Goal: Information Seeking & Learning: Check status

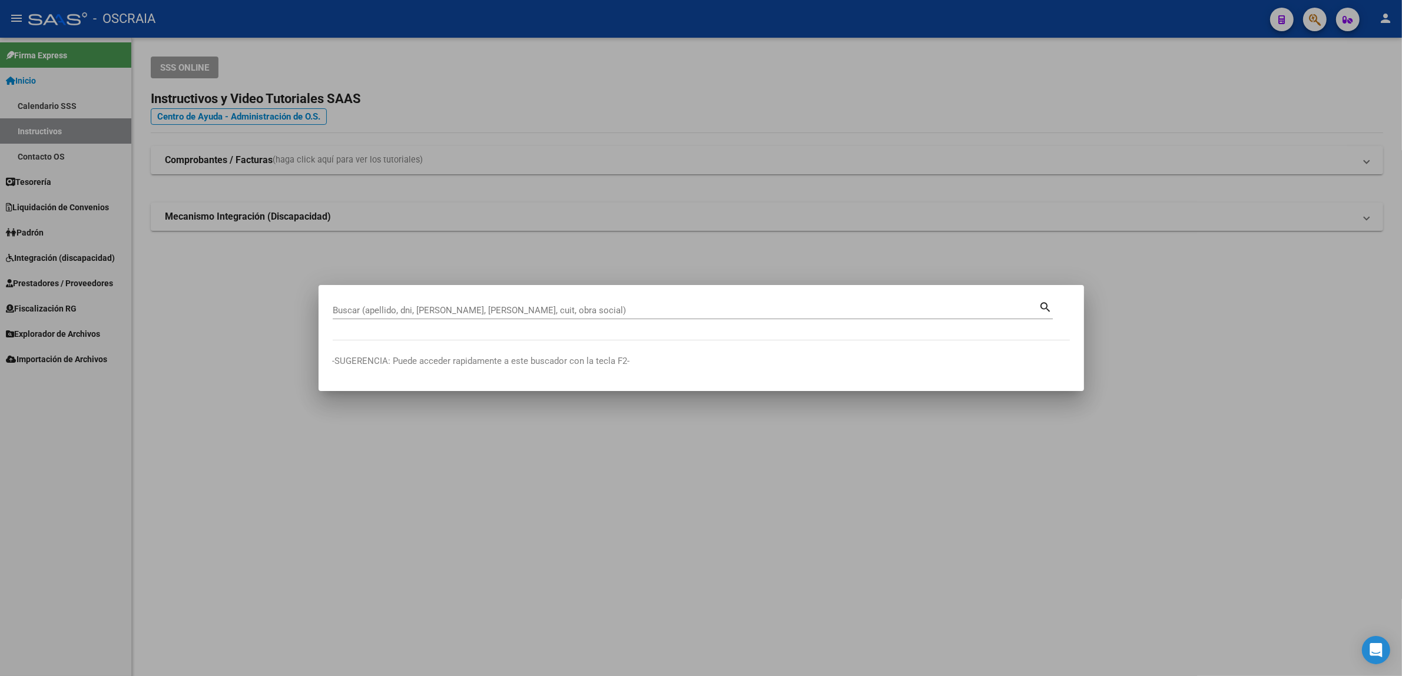
click at [637, 295] on mat-dialog-container "Buscar (apellido, dni, [PERSON_NAME], nro traspaso, cuit, obra social) search -…" at bounding box center [700, 337] width 765 height 105
click at [637, 299] on div "Buscar (apellido, dni, [PERSON_NAME], nro traspaso, cuit, obra social) search" at bounding box center [693, 309] width 720 height 20
click at [551, 318] on div "Buscar (apellido, dni, [PERSON_NAME], [PERSON_NAME], cuit, obra social)" at bounding box center [686, 310] width 706 height 18
click at [542, 312] on input "Buscar (apellido, dni, [PERSON_NAME], [PERSON_NAME], cuit, obra social)" at bounding box center [686, 310] width 706 height 11
paste input "20149200860"
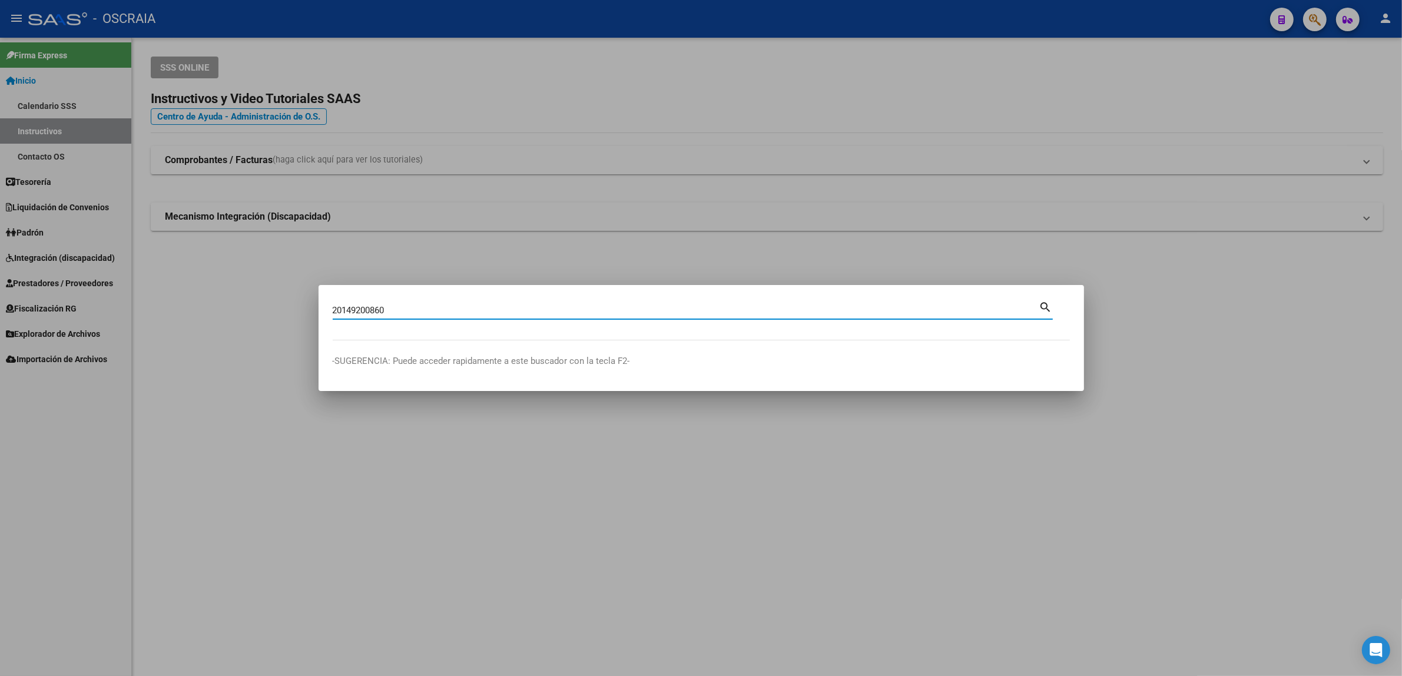
type input "20149200860"
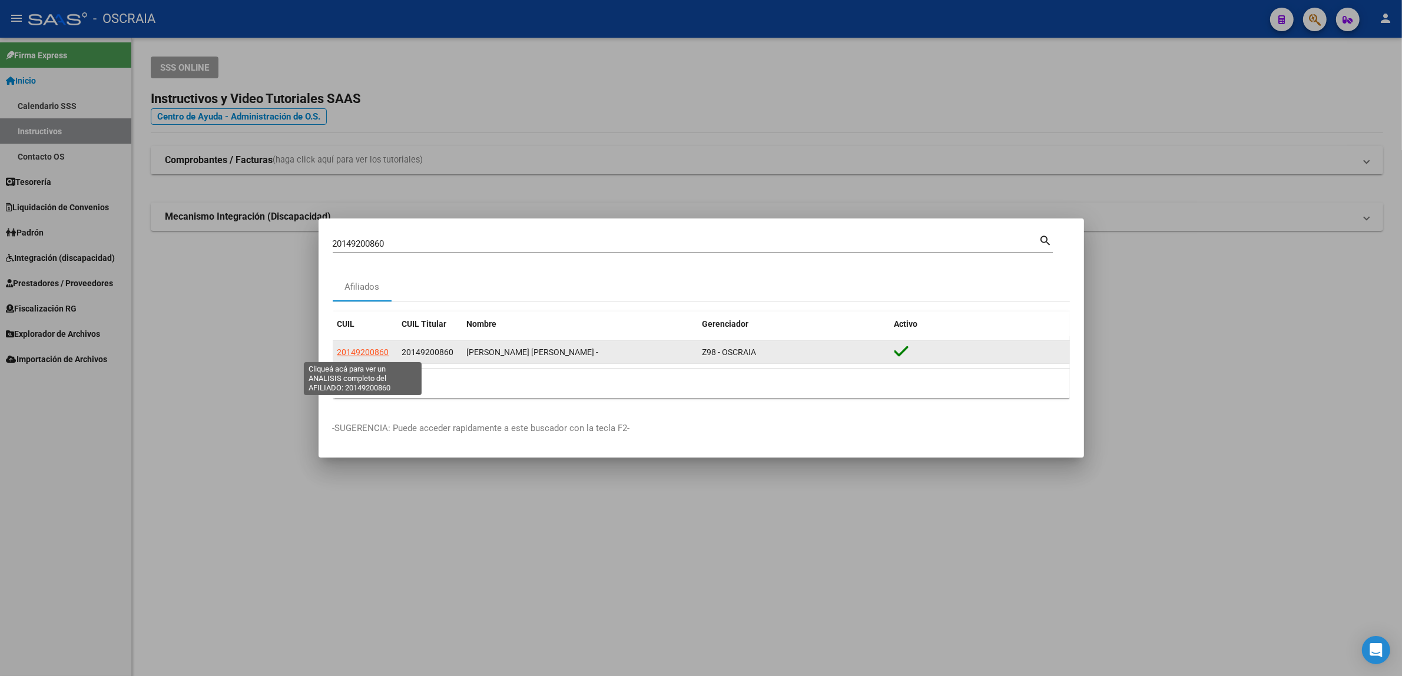
click at [348, 353] on span "20149200860" at bounding box center [363, 351] width 52 height 9
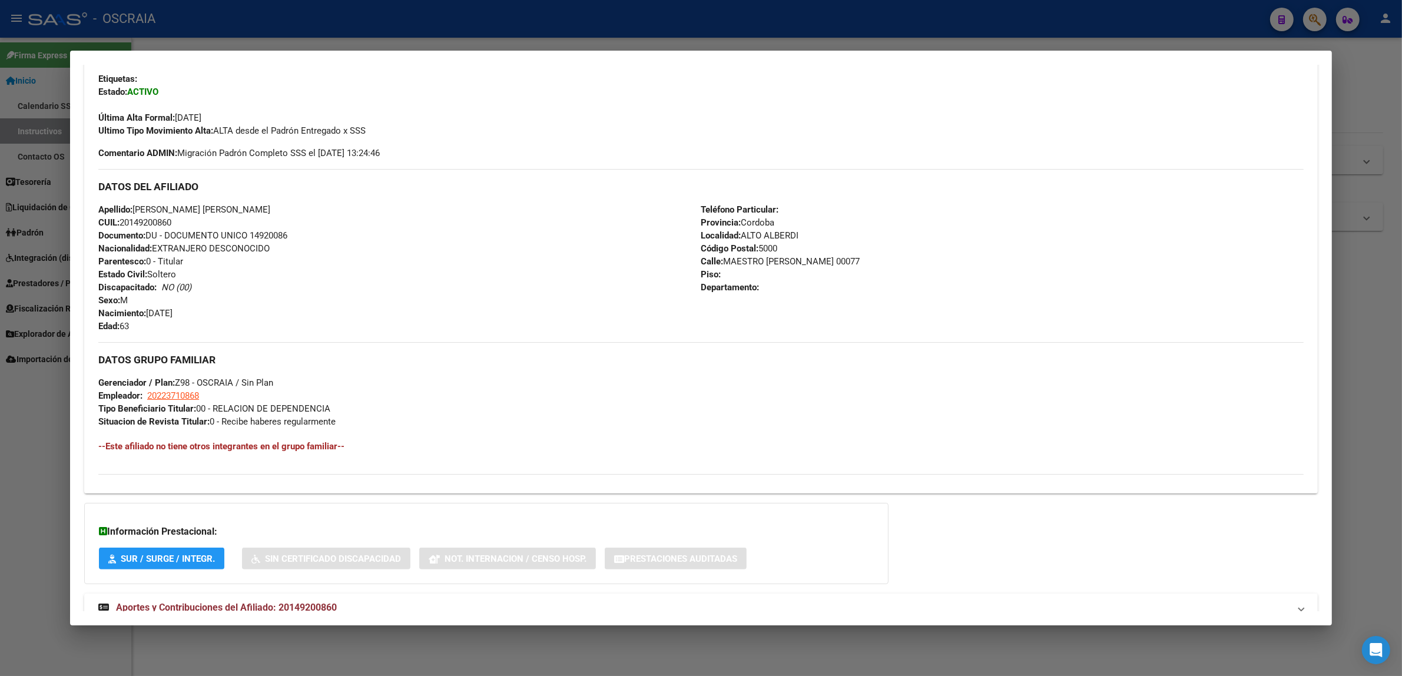
scroll to position [323, 0]
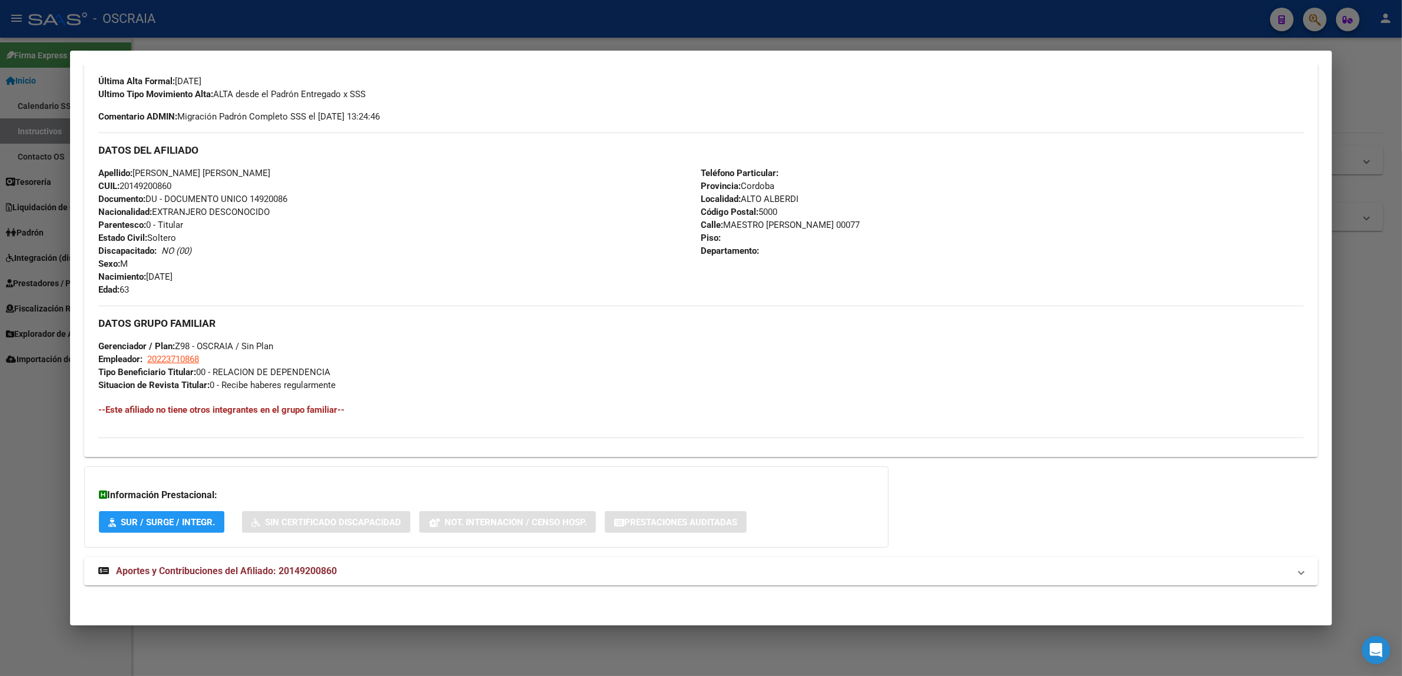
click at [196, 566] on span "Aportes y Contribuciones del Afiliado: 20149200860" at bounding box center [226, 570] width 221 height 11
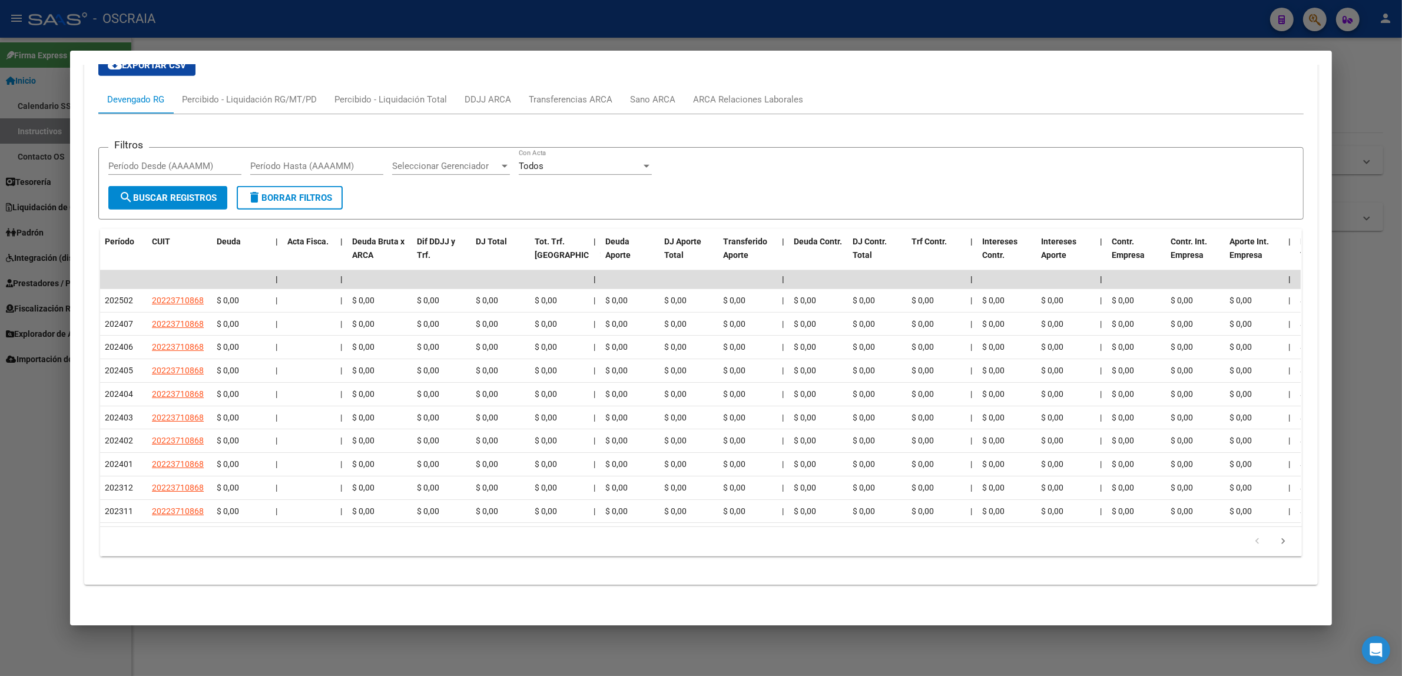
scroll to position [0, 0]
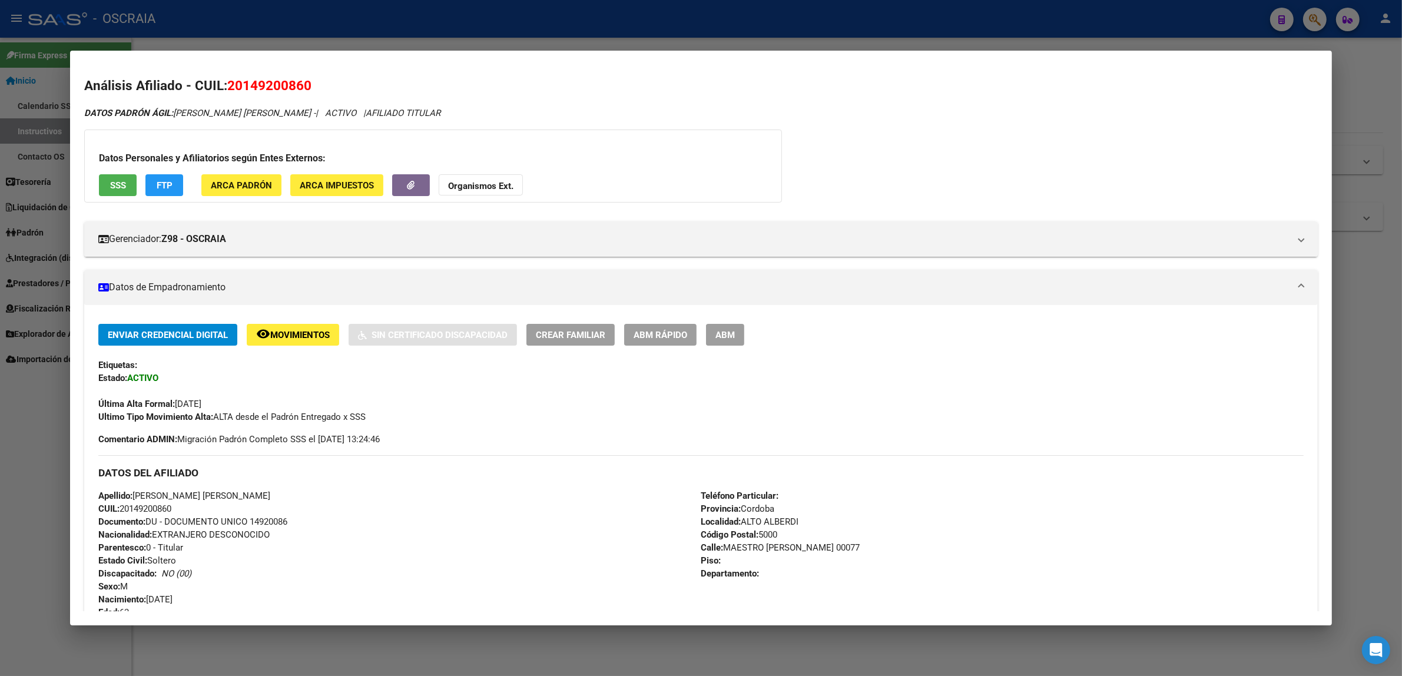
click at [268, 84] on span "20149200860" at bounding box center [269, 85] width 84 height 15
copy span "20149200860"
click at [293, 88] on span "20149200860" at bounding box center [269, 85] width 84 height 15
drag, startPoint x: 238, startPoint y: 83, endPoint x: 297, endPoint y: 85, distance: 58.9
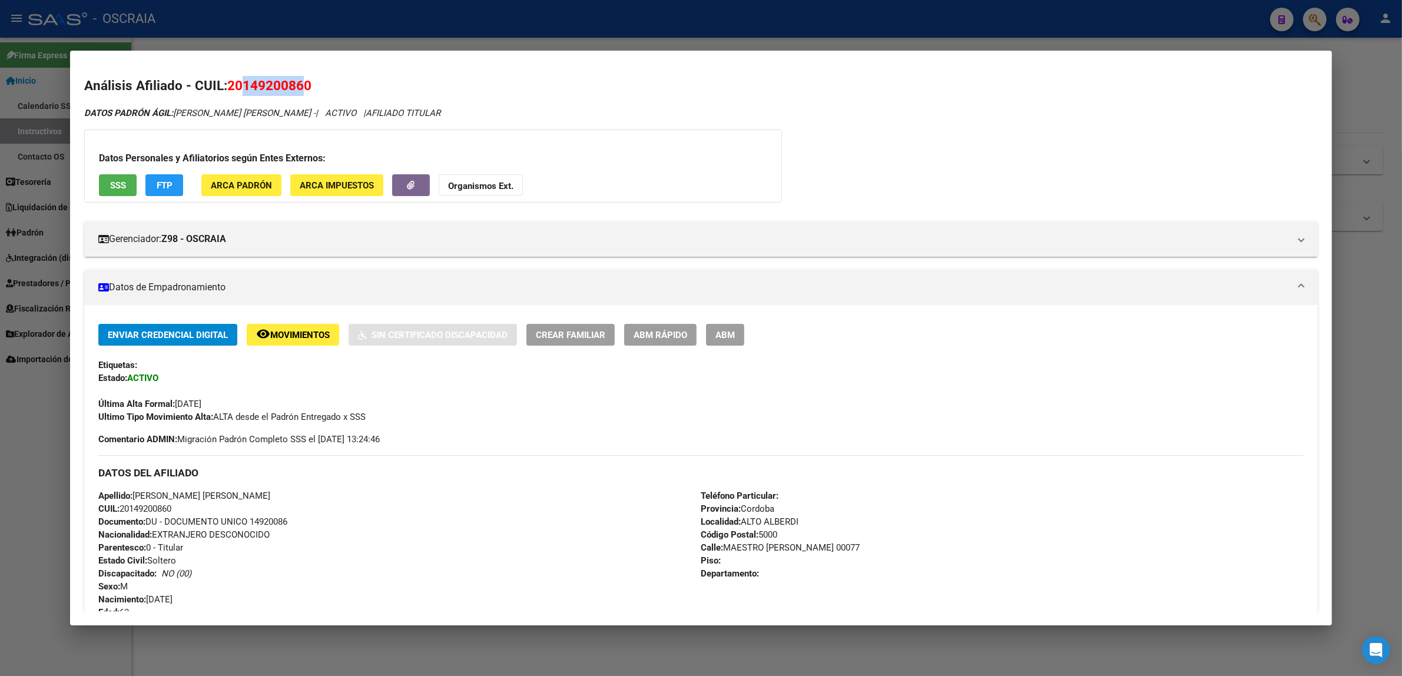
click at [297, 85] on span "20149200860" at bounding box center [269, 85] width 84 height 15
drag, startPoint x: 295, startPoint y: 85, endPoint x: 313, endPoint y: 93, distance: 19.2
click at [313, 93] on h2 "Análisis Afiliado - CUIL: 20149200860" at bounding box center [700, 86] width 1233 height 20
drag, startPoint x: 238, startPoint y: 86, endPoint x: 301, endPoint y: 89, distance: 62.5
click at [301, 89] on span "20149200860" at bounding box center [269, 85] width 84 height 15
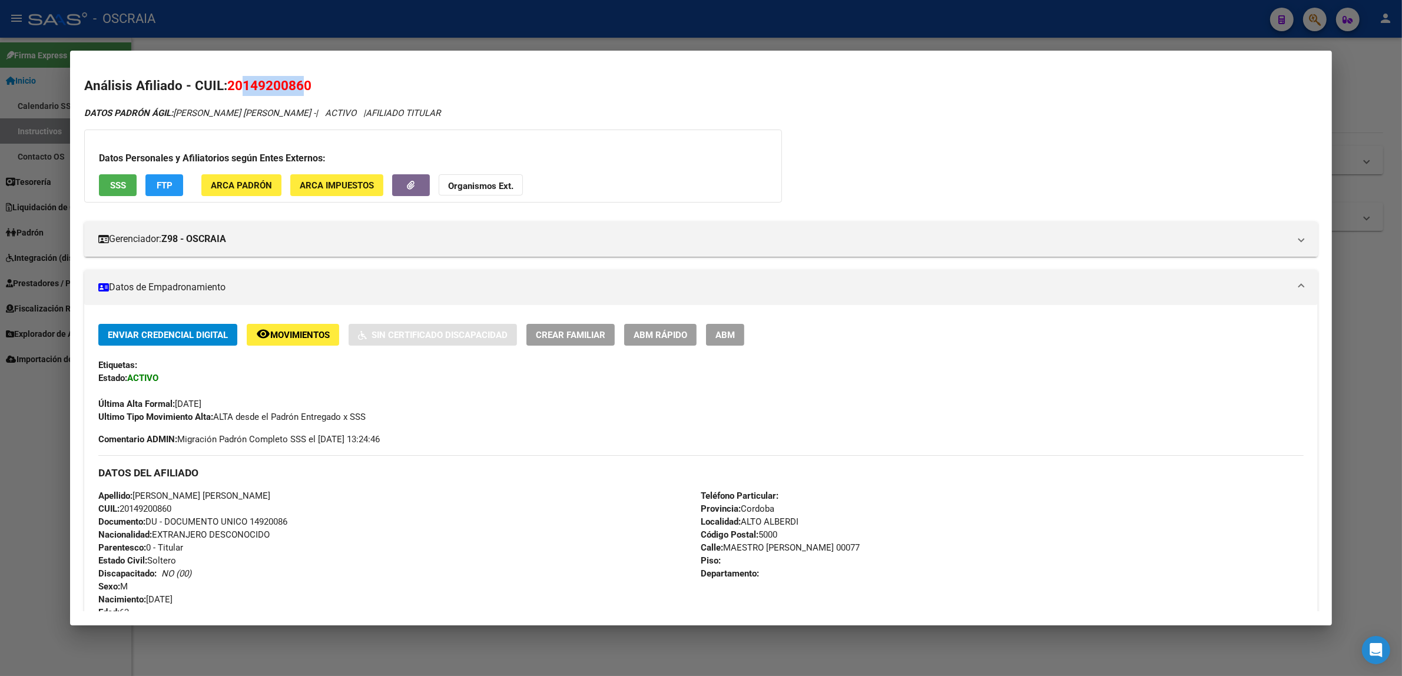
copy span "14920086"
click at [228, 79] on span "20149200860" at bounding box center [269, 85] width 84 height 15
click at [245, 78] on span "20149200860" at bounding box center [269, 85] width 84 height 15
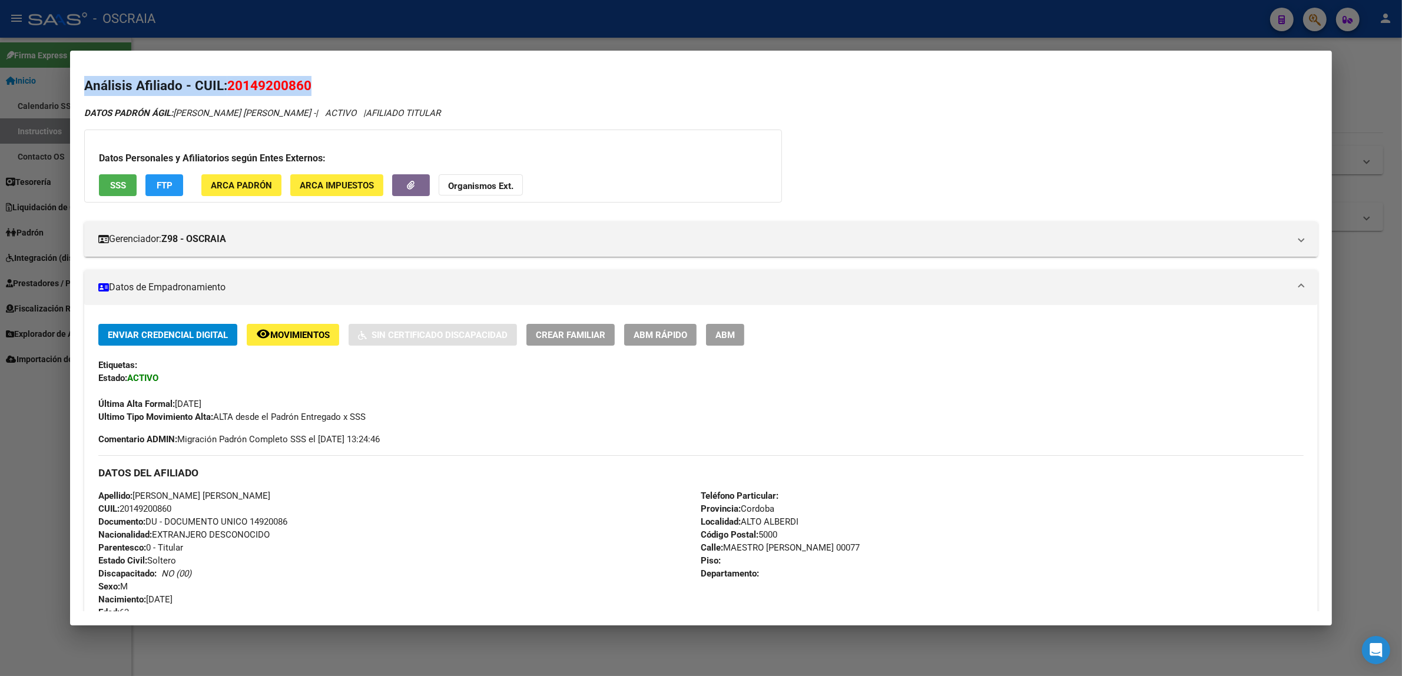
click at [247, 81] on span "20149200860" at bounding box center [269, 85] width 84 height 15
click at [296, 87] on span "20149200860" at bounding box center [269, 85] width 84 height 15
copy span "20149200860"
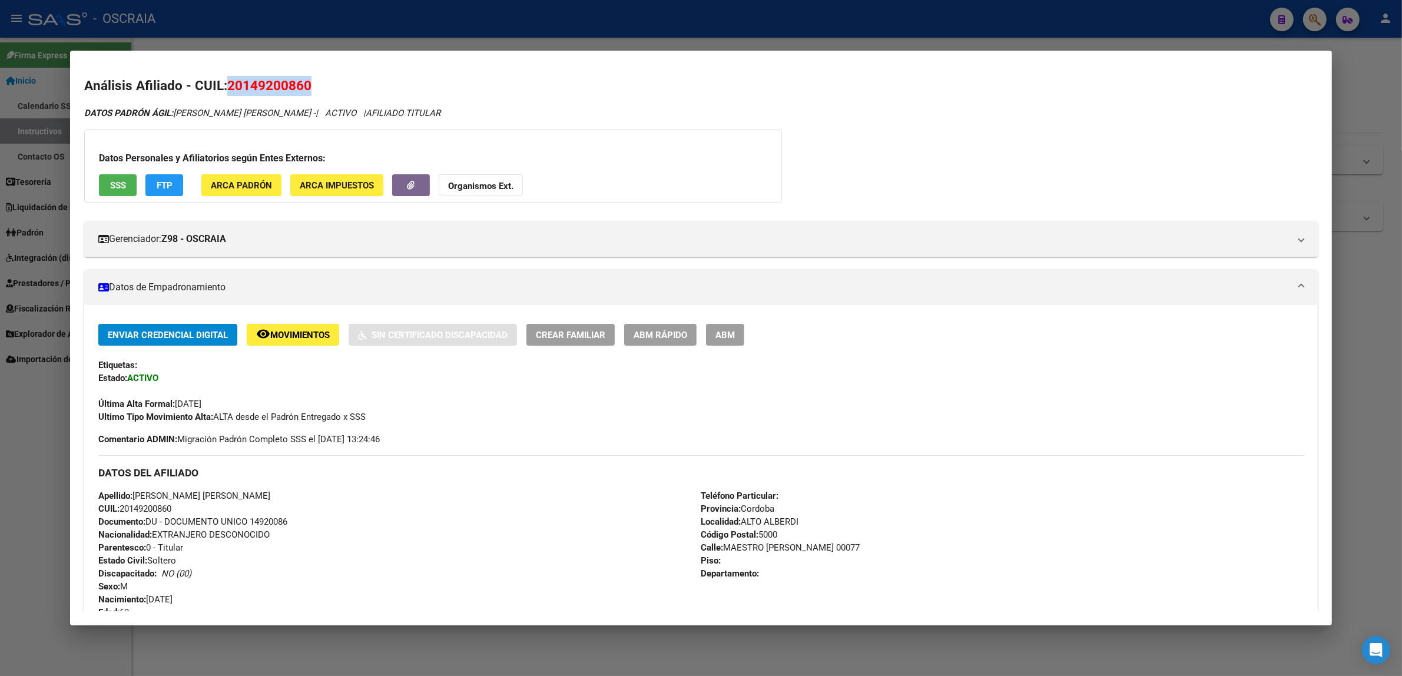
drag, startPoint x: 309, startPoint y: 77, endPoint x: 289, endPoint y: 84, distance: 21.4
copy span "20149200860"
click at [610, 27] on div at bounding box center [701, 338] width 1402 height 676
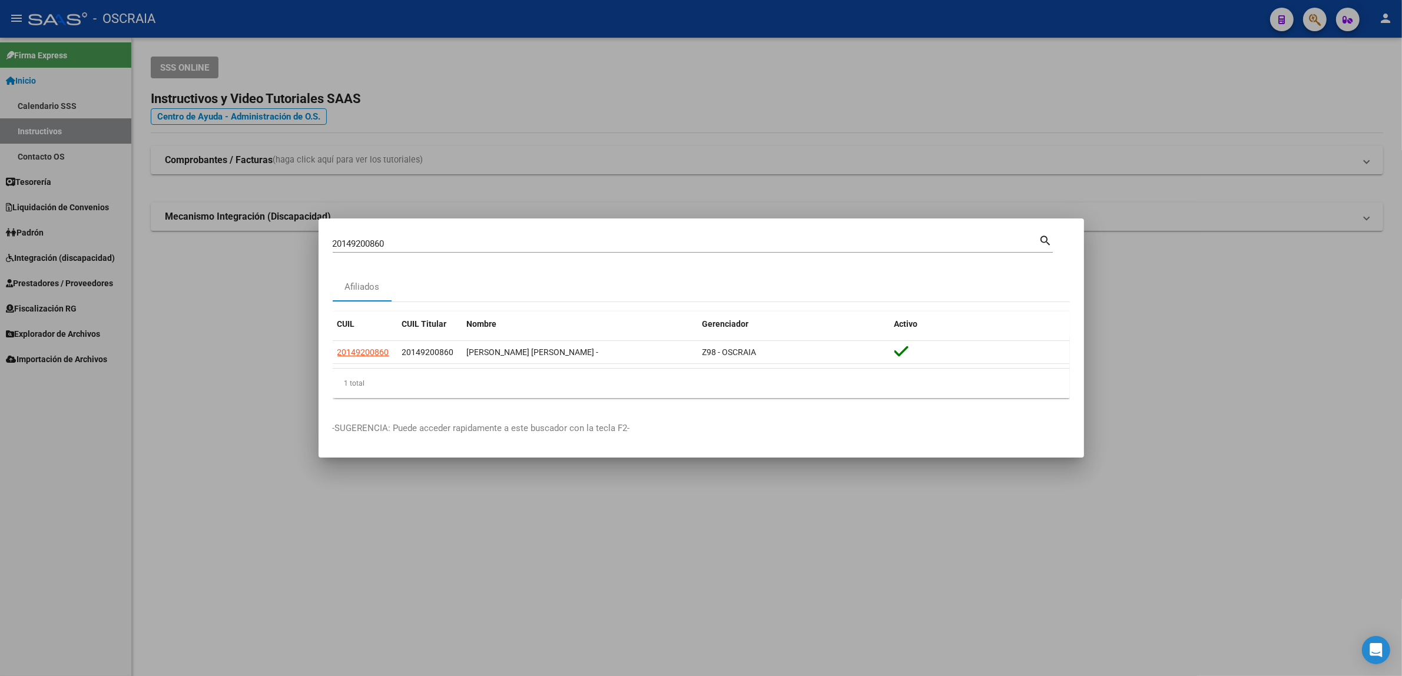
click at [656, 110] on div at bounding box center [701, 338] width 1402 height 676
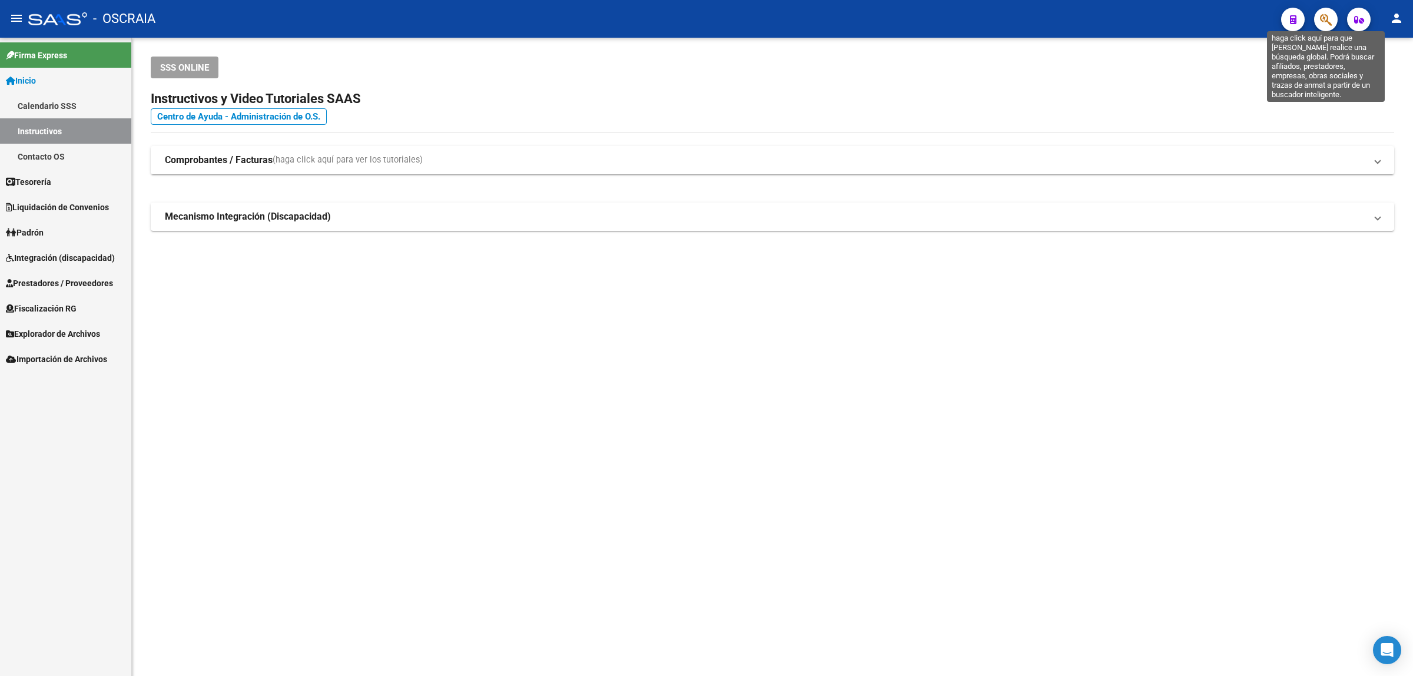
click at [1329, 24] on icon "button" at bounding box center [1326, 20] width 12 height 14
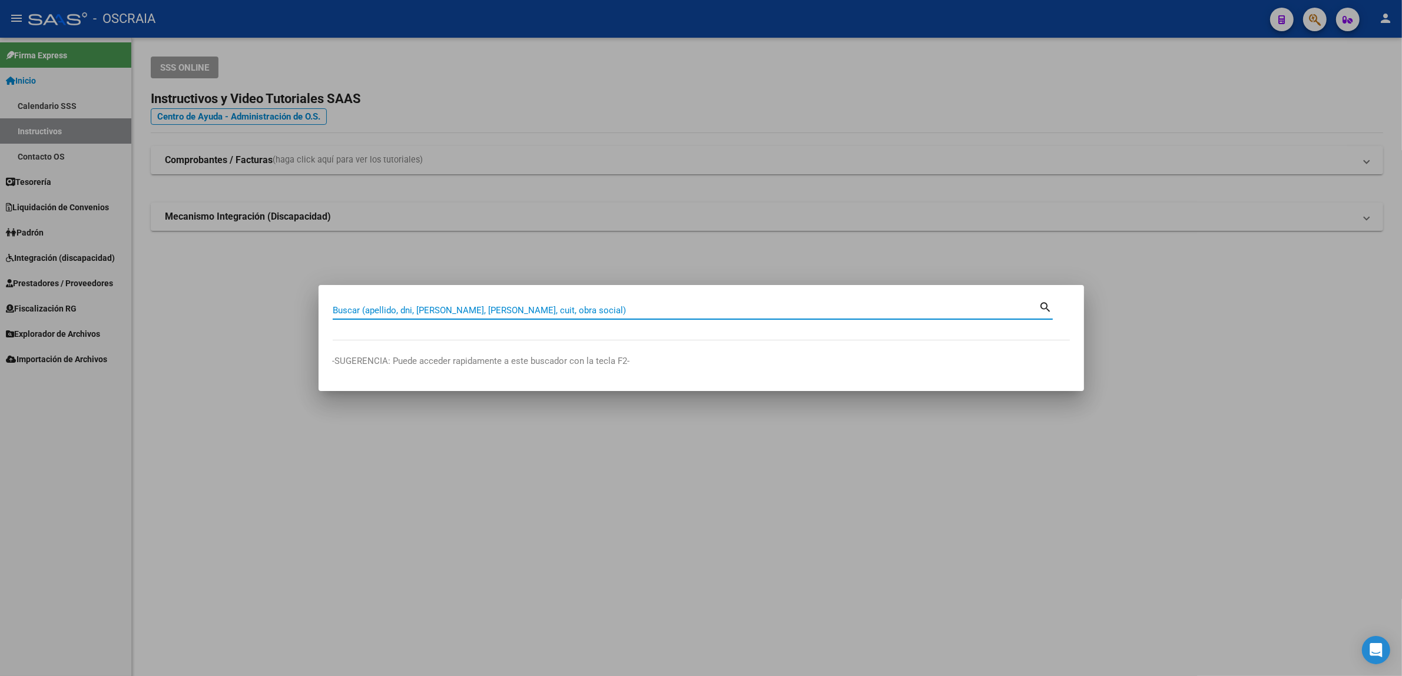
paste input "59986983"
type input "59986983"
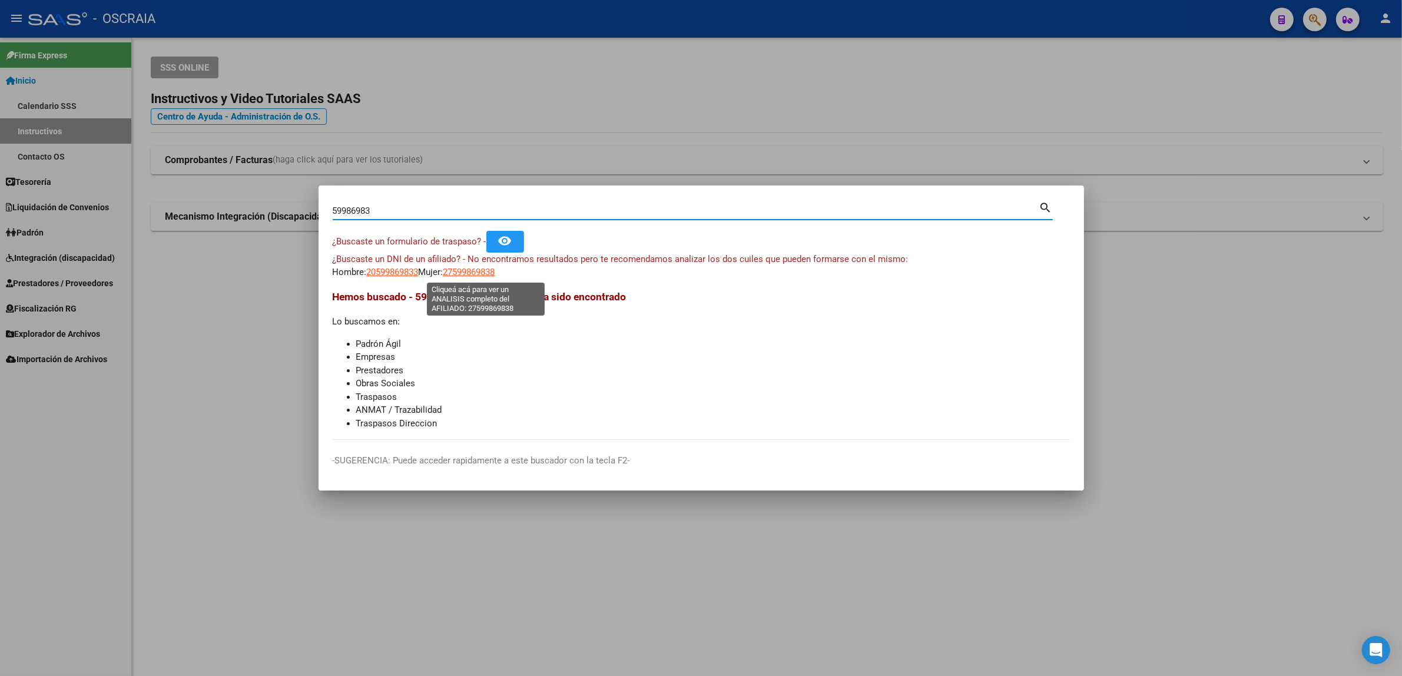
click at [457, 274] on span "27599869838" at bounding box center [469, 272] width 52 height 11
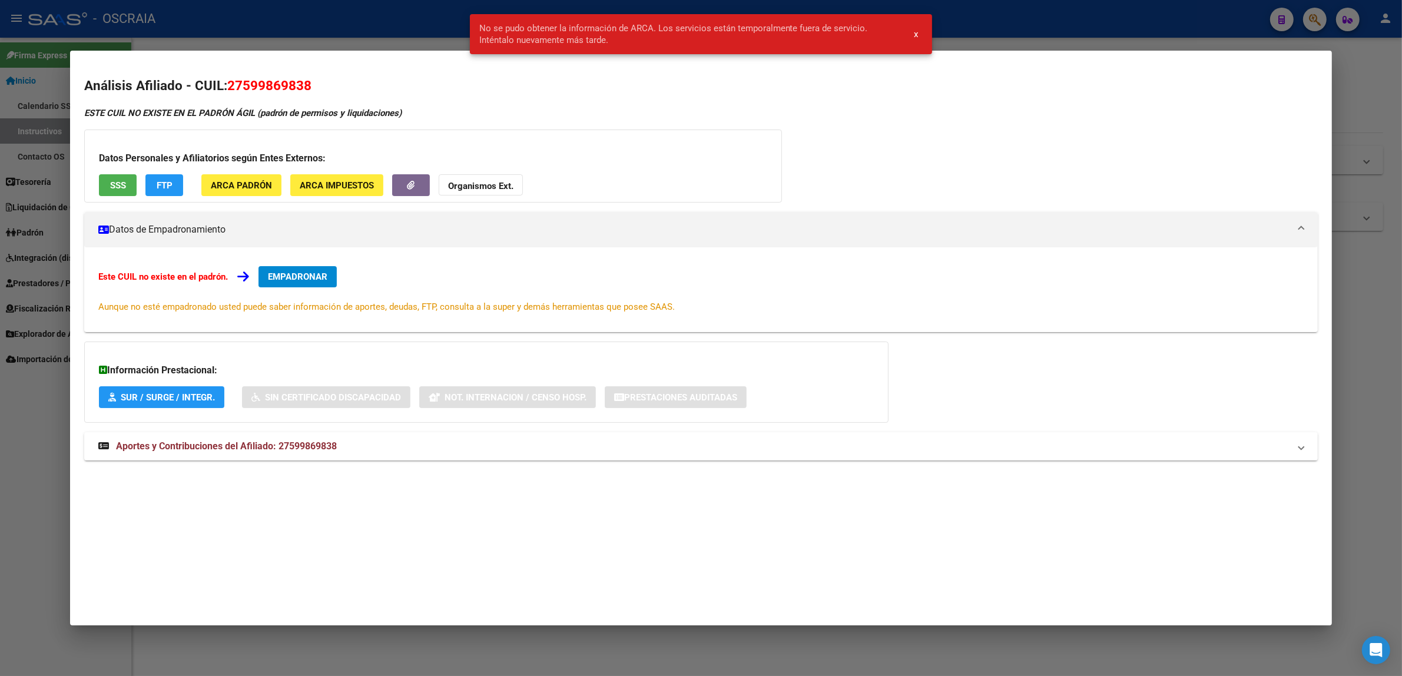
click at [316, 16] on div at bounding box center [701, 338] width 1402 height 676
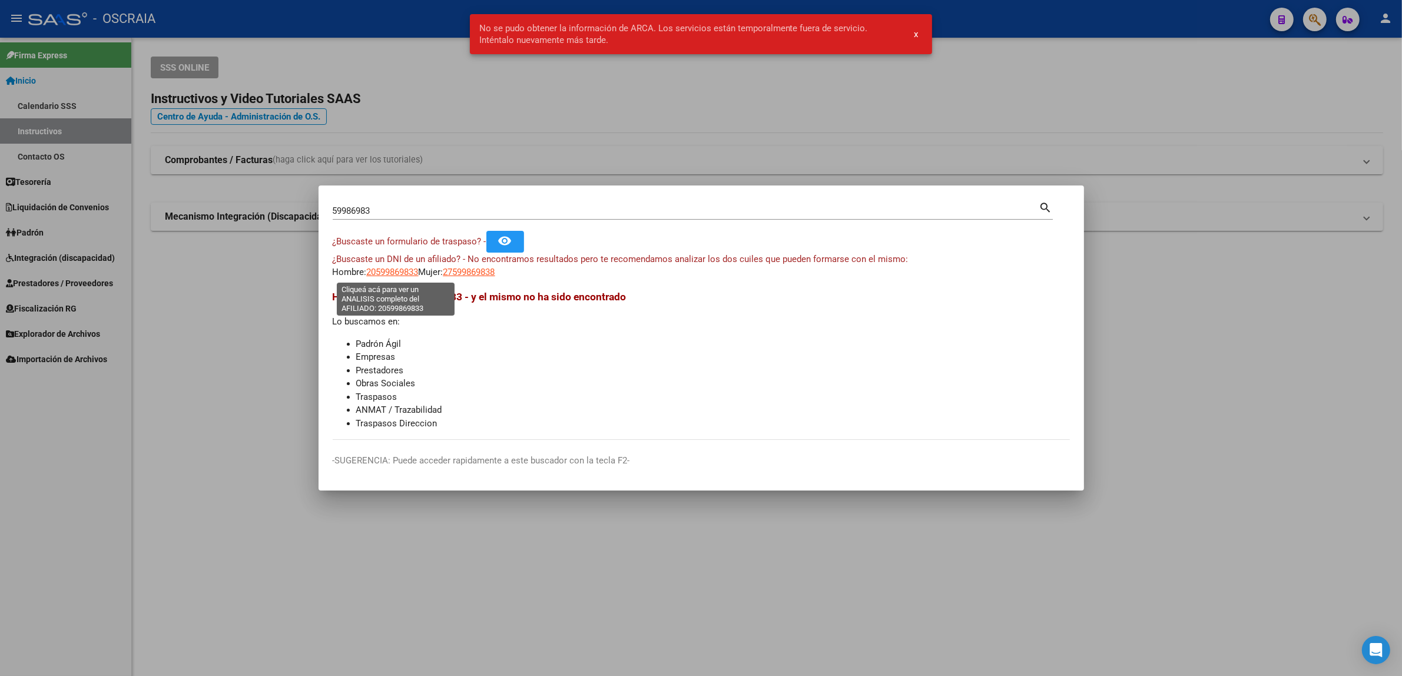
click at [384, 267] on span "20599869833" at bounding box center [393, 272] width 52 height 11
type textarea "20599869833"
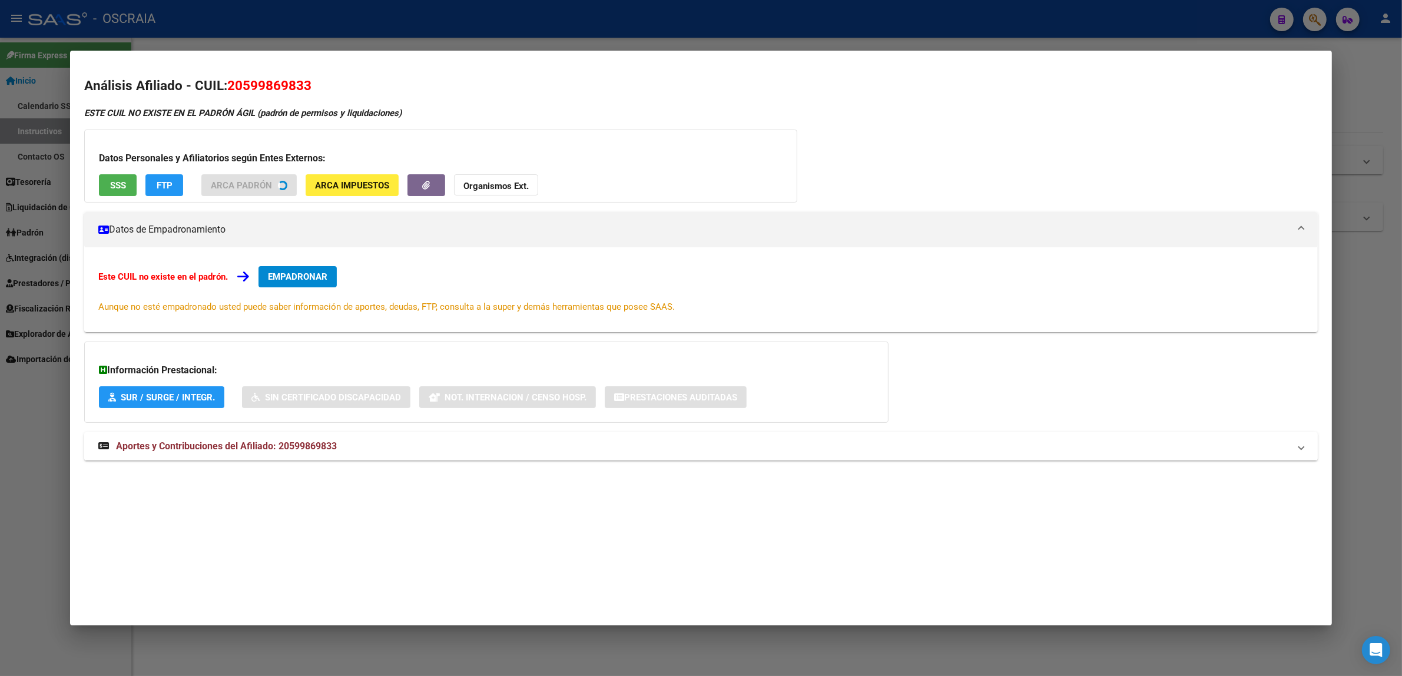
click at [233, 452] on strong "Aportes y Contribuciones del Afiliado: 20599869833" at bounding box center [217, 446] width 238 height 14
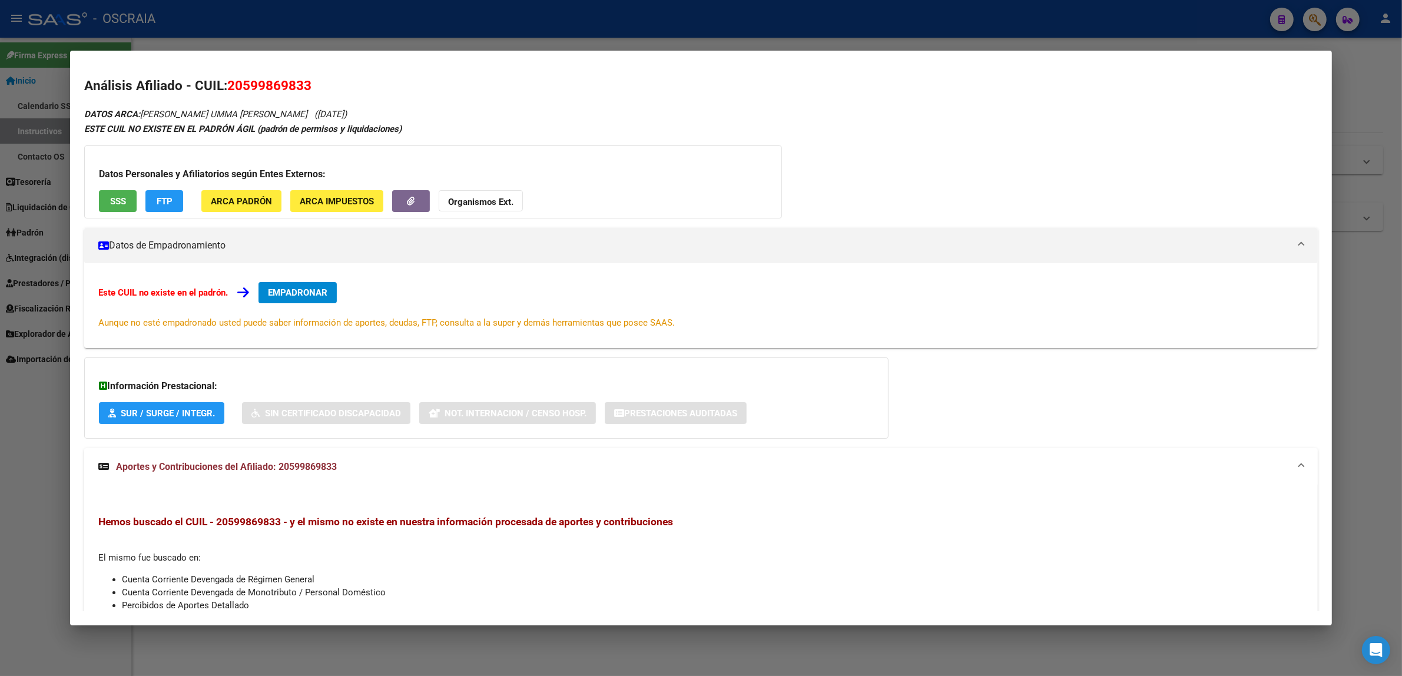
click at [208, 464] on span "Aportes y Contribuciones del Afiliado: 20599869833" at bounding box center [226, 466] width 221 height 11
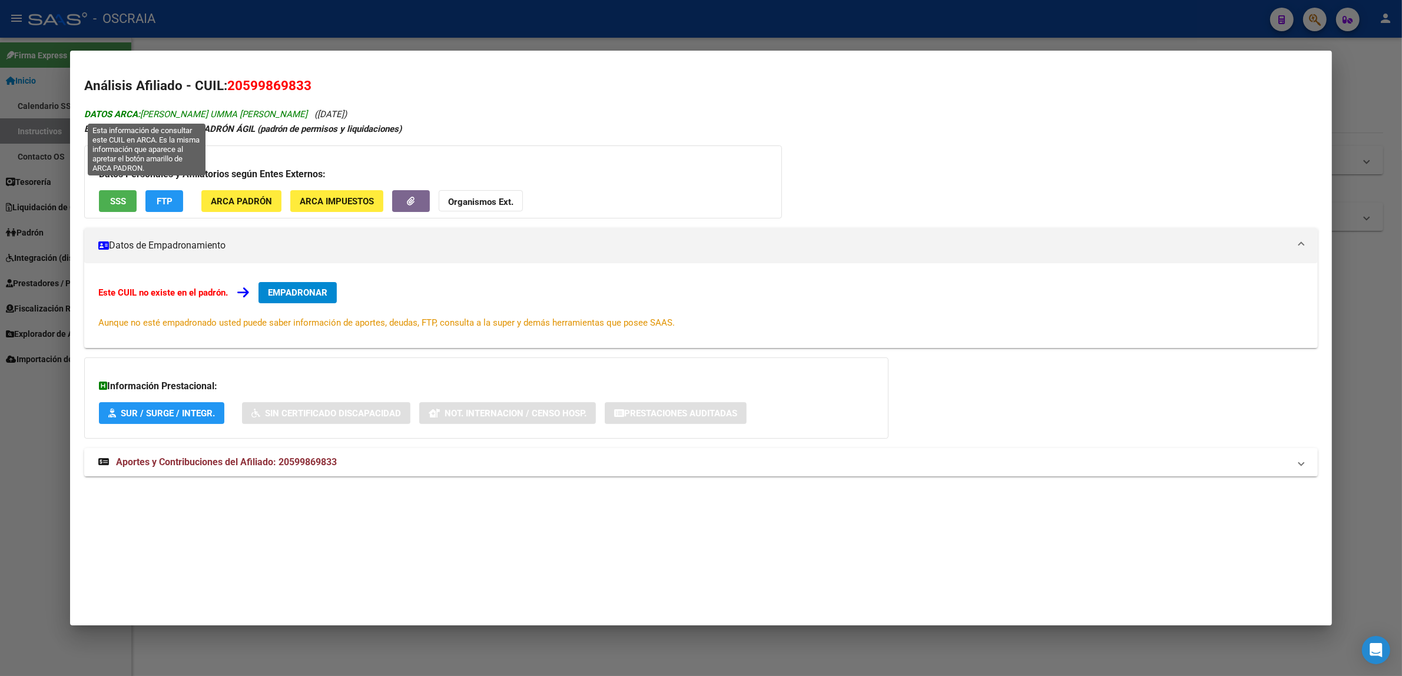
click at [198, 112] on span "DATOS ARCA: [PERSON_NAME] UMMA [PERSON_NAME]" at bounding box center [195, 114] width 223 height 11
click at [183, 118] on span "DATOS ARCA: [PERSON_NAME] UMMA [PERSON_NAME]" at bounding box center [195, 114] width 223 height 11
click at [245, 90] on span "20599869833" at bounding box center [269, 85] width 84 height 15
click at [204, 473] on mat-expansion-panel-header "Aportes y Contribuciones del Afiliado: 20599869833" at bounding box center [700, 462] width 1233 height 28
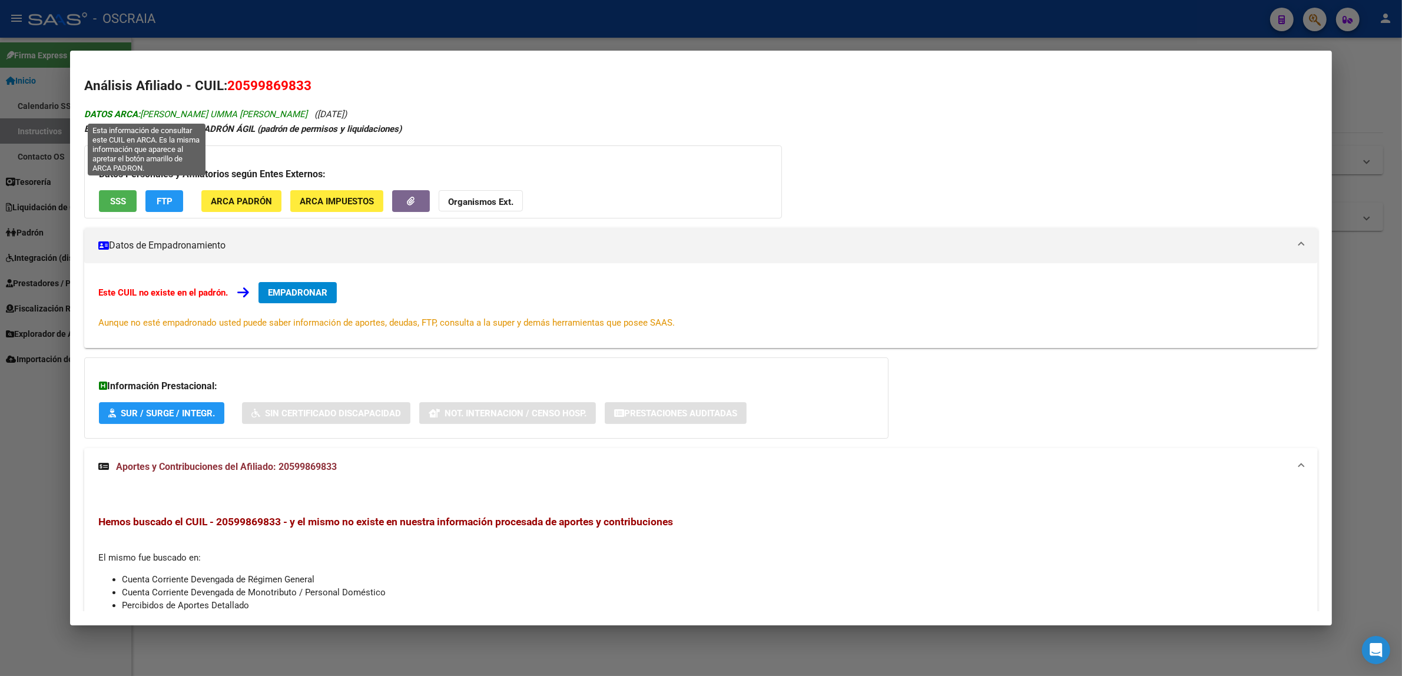
drag, startPoint x: 141, startPoint y: 110, endPoint x: 201, endPoint y: 112, distance: 59.5
click at [201, 112] on span "DATOS ARCA: [PERSON_NAME] UMMA [PERSON_NAME]" at bounding box center [195, 114] width 223 height 11
drag, startPoint x: 210, startPoint y: 112, endPoint x: 136, endPoint y: 112, distance: 73.6
click at [136, 112] on span "DATOS ARCA: [PERSON_NAME] UMMA [PERSON_NAME]" at bounding box center [195, 114] width 223 height 11
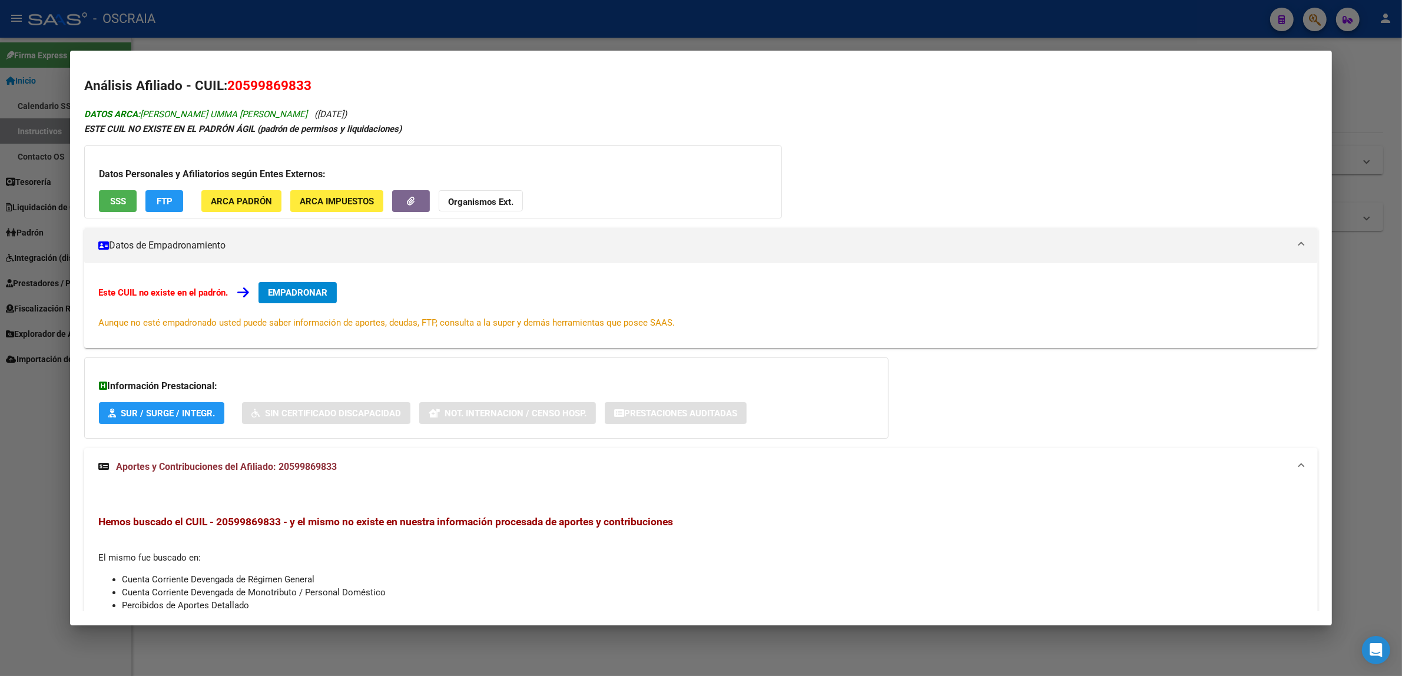
copy span "[PERSON_NAME] UMMA [PERSON_NAME]"
click at [314, 109] on span "([DATE])" at bounding box center [330, 114] width 32 height 11
click at [304, 64] on mat-dialog-container "Análisis Afiliado - CUIL: 20599869833 DATOS ARCA: [PERSON_NAME] UMMA [PERSON_NA…" at bounding box center [700, 338] width 1261 height 574
click at [446, 69] on mat-dialog-content "Análisis Afiliado - CUIL: 20599869833 DATOS ARCA: [PERSON_NAME] UMMA [PERSON_NA…" at bounding box center [700, 338] width 1261 height 546
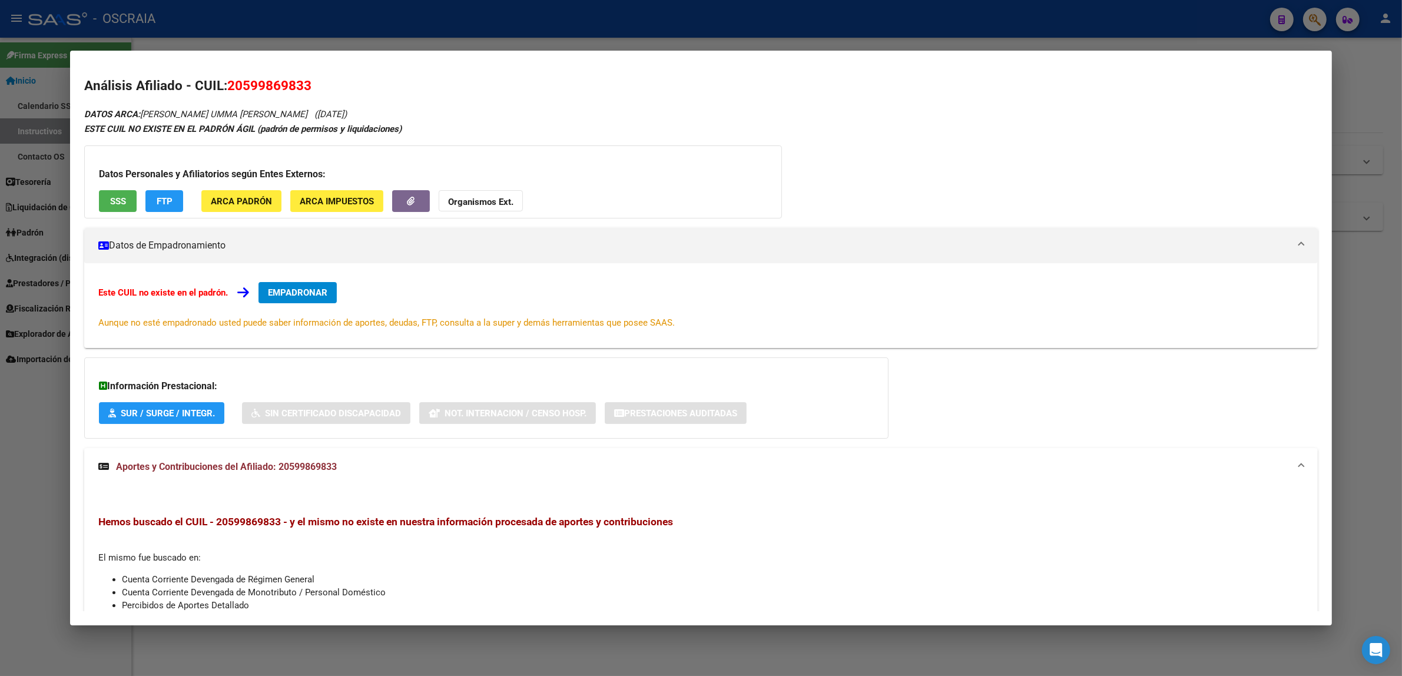
click at [446, 40] on div at bounding box center [701, 338] width 1402 height 676
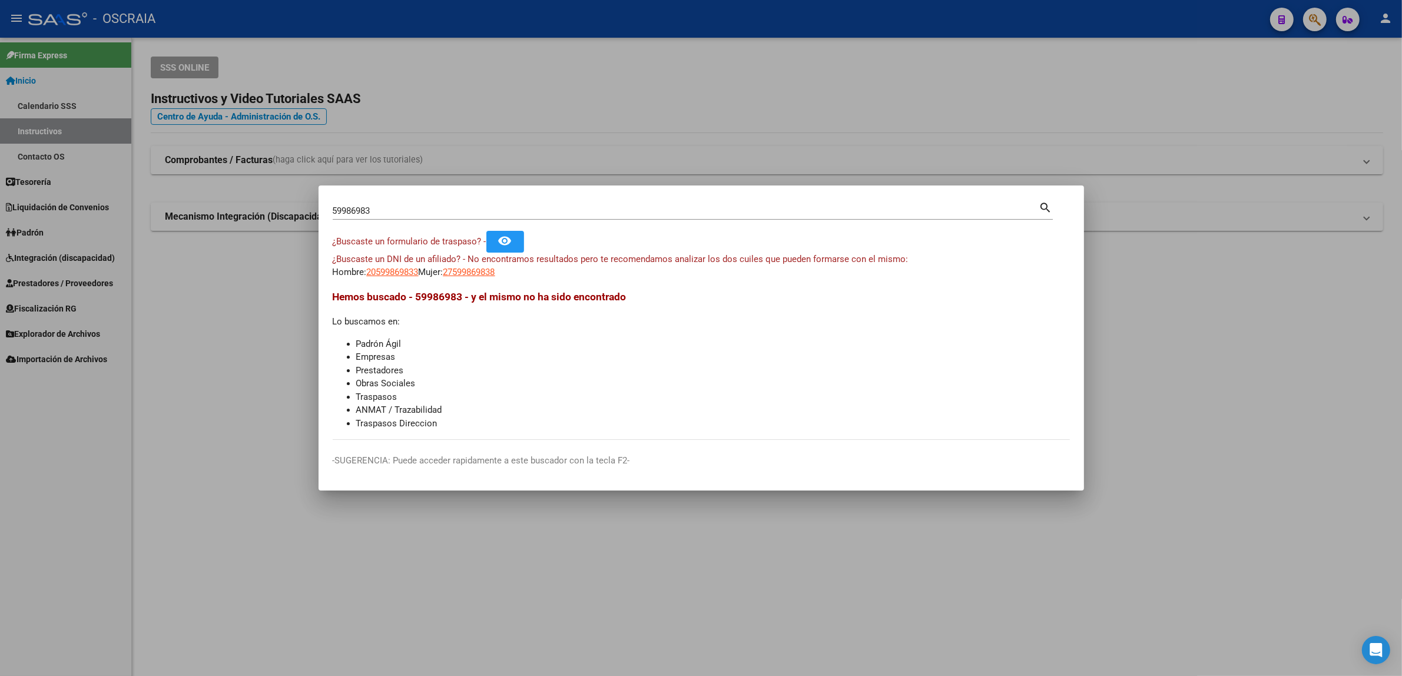
click at [1269, 89] on div at bounding box center [701, 338] width 1402 height 676
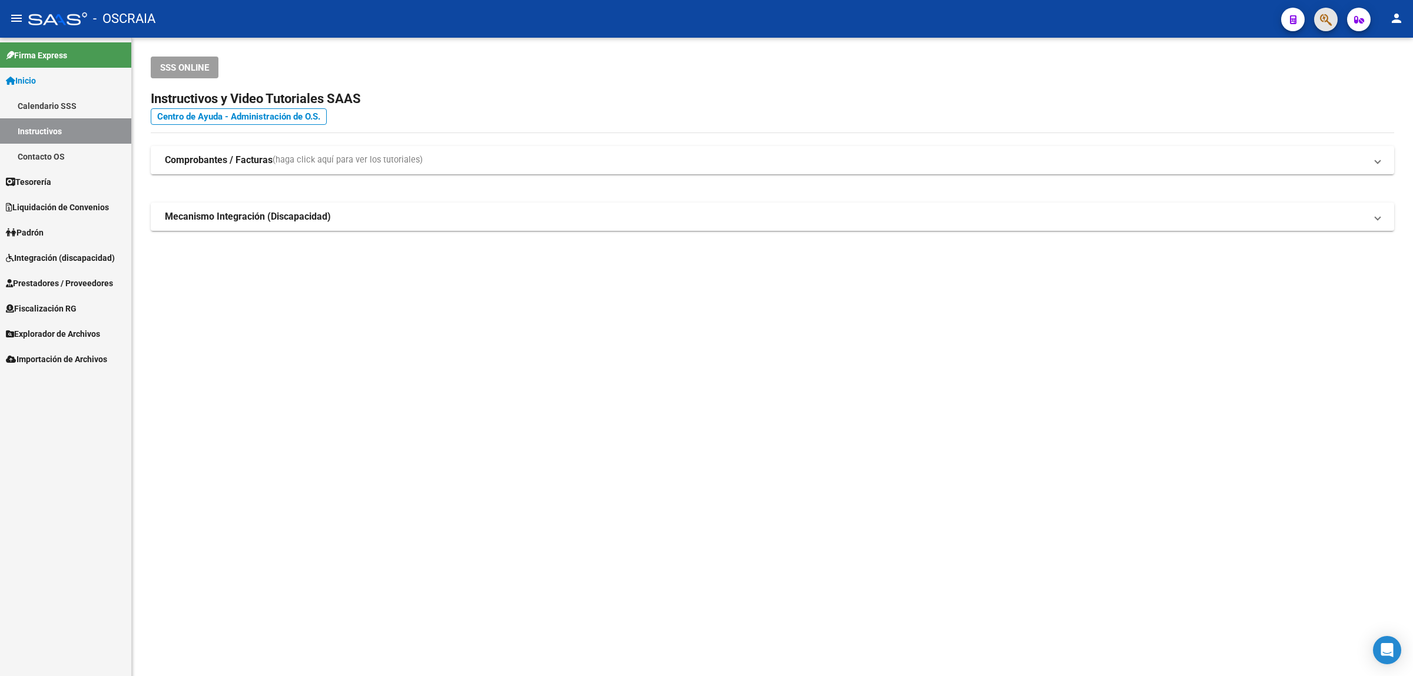
click at [1326, 9] on span "button" at bounding box center [1326, 20] width 12 height 24
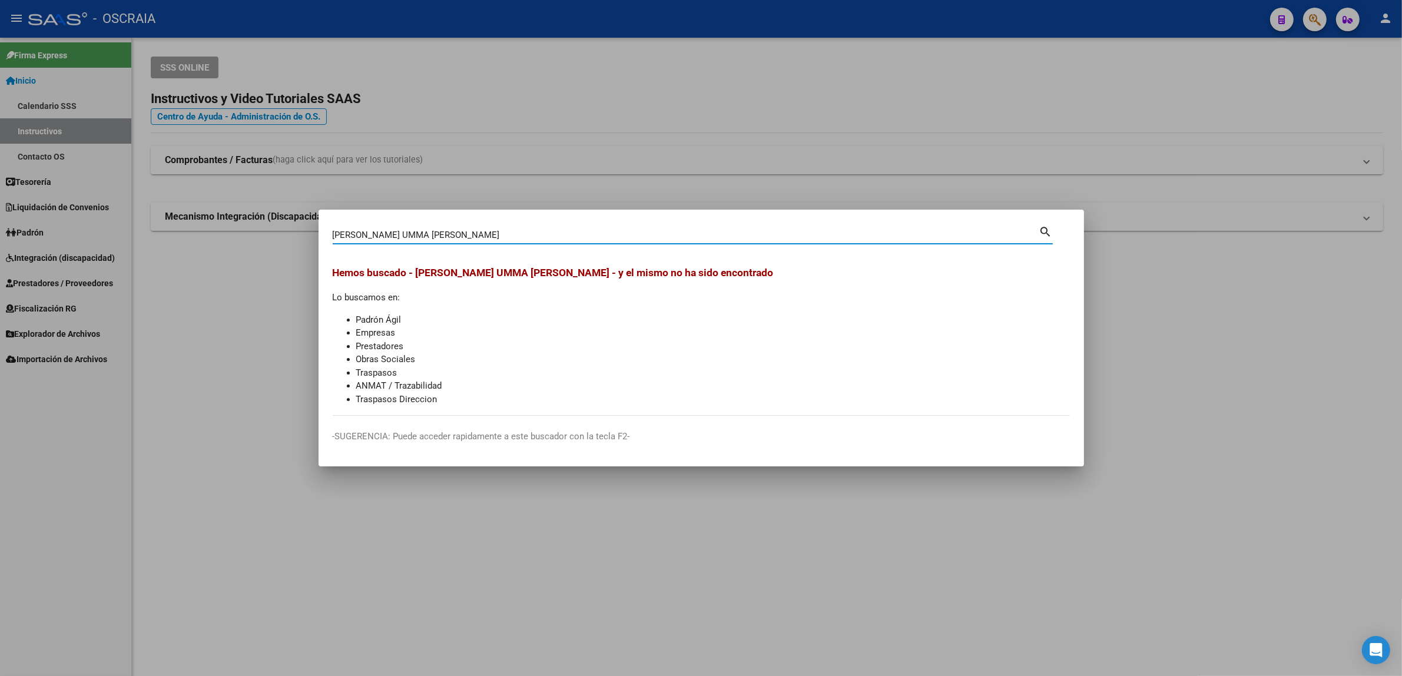
click at [454, 239] on input "[PERSON_NAME] UMMA [PERSON_NAME]" at bounding box center [686, 235] width 706 height 11
drag, startPoint x: 434, startPoint y: 240, endPoint x: 352, endPoint y: 237, distance: 82.4
click at [352, 237] on input "[PERSON_NAME] UMMA [PERSON_NAME]" at bounding box center [686, 235] width 706 height 11
type input "R"
drag, startPoint x: 425, startPoint y: 239, endPoint x: 377, endPoint y: 237, distance: 47.7
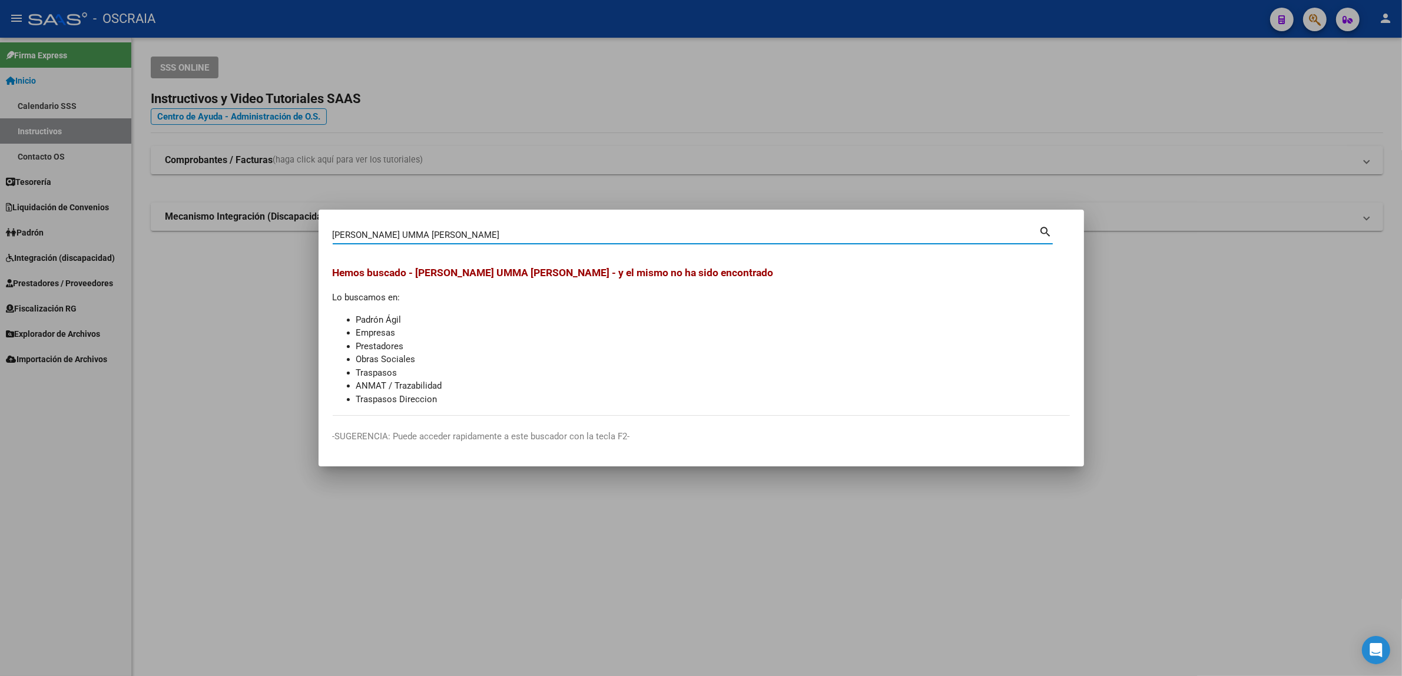
click at [377, 237] on input "[PERSON_NAME] UMMA [PERSON_NAME]" at bounding box center [686, 235] width 706 height 11
type input "[PERSON_NAME] UMM"
drag, startPoint x: 413, startPoint y: 235, endPoint x: 303, endPoint y: 235, distance: 109.5
click at [304, 235] on div "[PERSON_NAME] UMM Buscar (apellido, dni, cuil, nro traspaso, cuit, obra social)…" at bounding box center [701, 338] width 1402 height 676
type input "59986983"
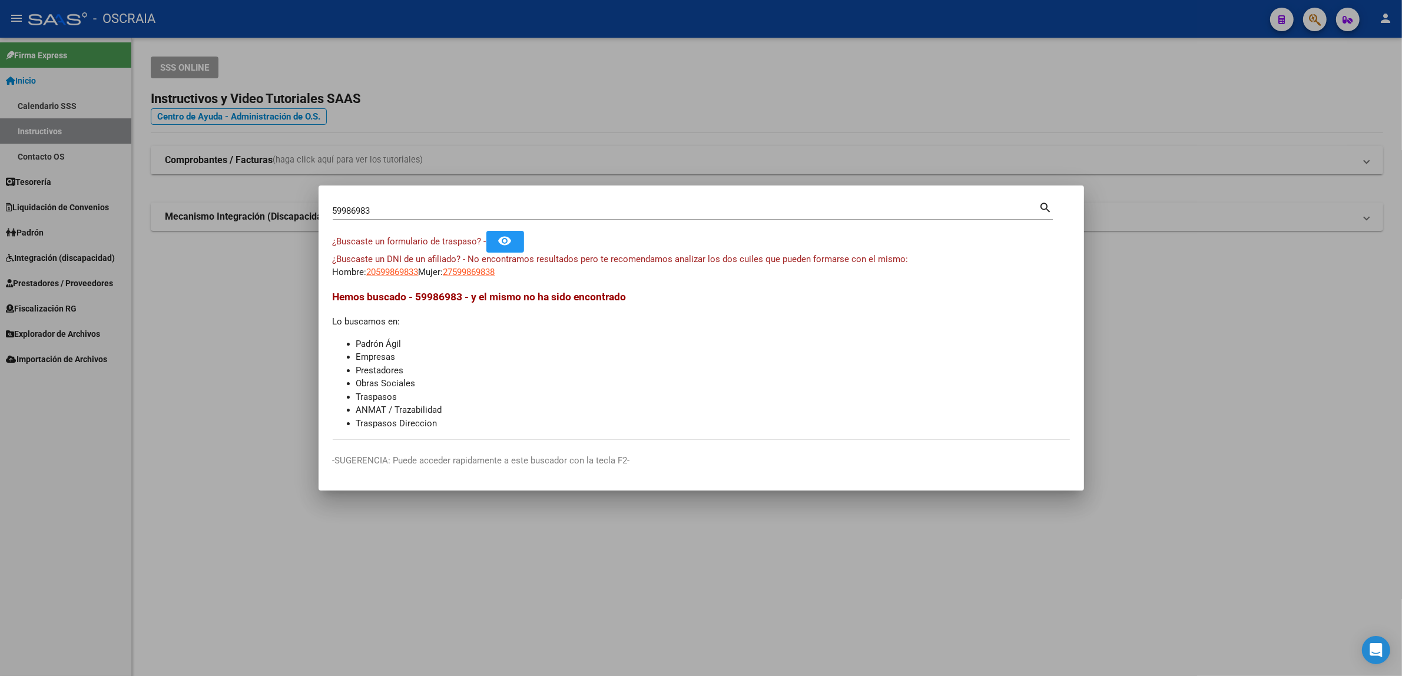
click at [479, 261] on span "¿Buscaste un DNI de un afiliado? - No encontramos resultados pero te recomendam…" at bounding box center [621, 259] width 576 height 11
click at [477, 268] on span "27599869838" at bounding box center [469, 272] width 52 height 11
type textarea "27599869838"
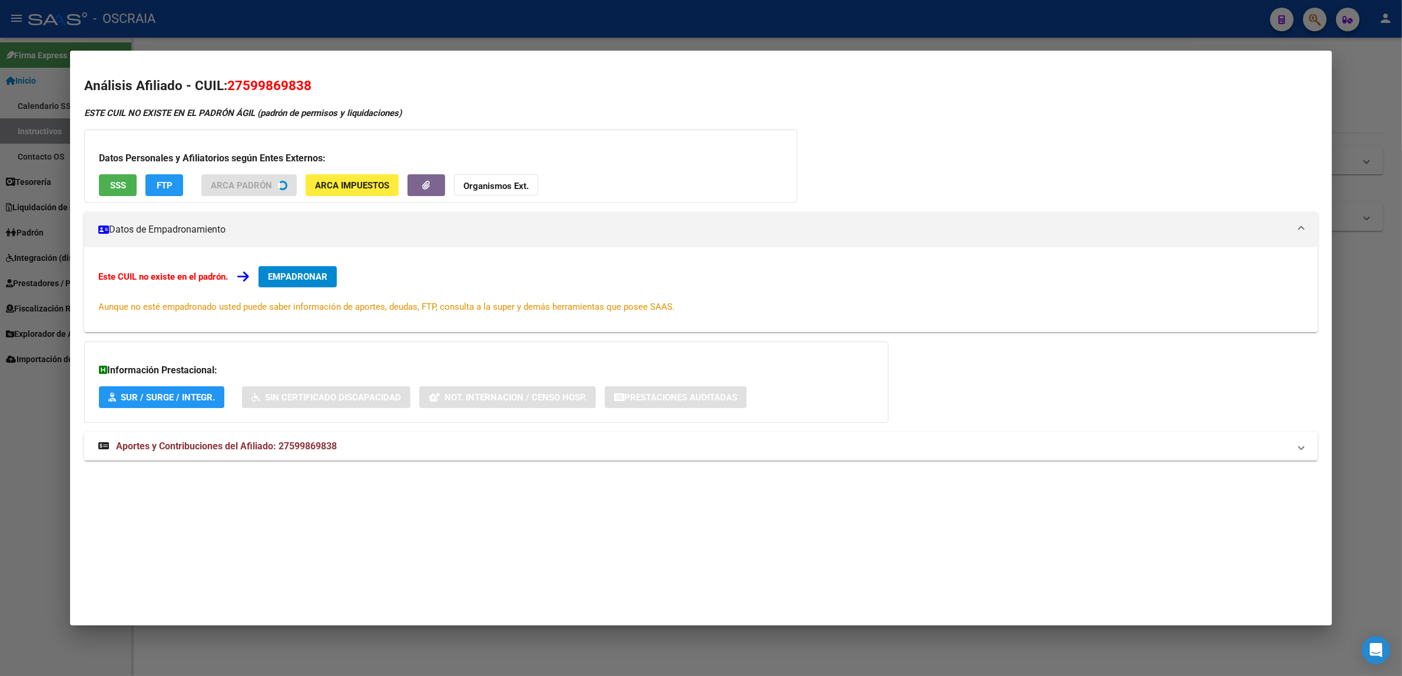
click at [287, 108] on strong "ESTE CUIL NO EXISTE EN EL PADRÓN ÁGIL (padrón de permisos y liquidaciones)" at bounding box center [242, 113] width 317 height 11
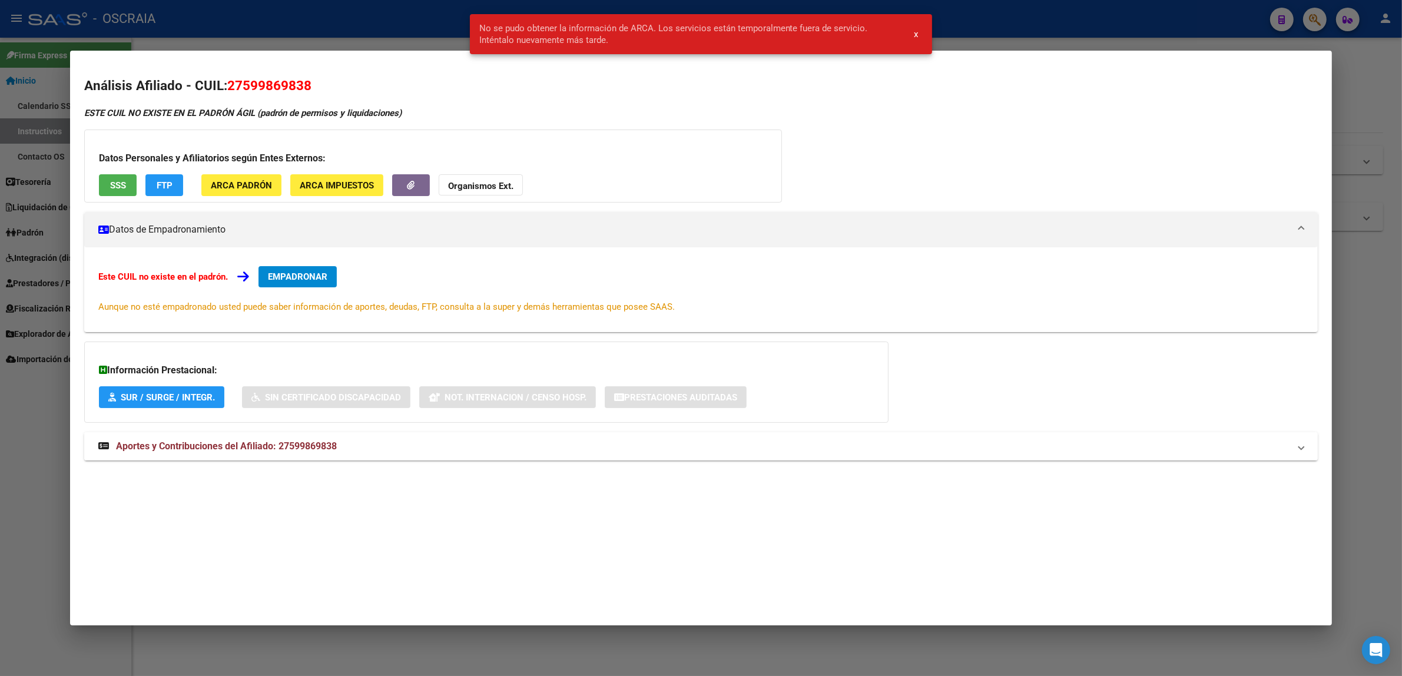
click at [259, 445] on span "Aportes y Contribuciones del Afiliado: 27599869838" at bounding box center [226, 445] width 221 height 11
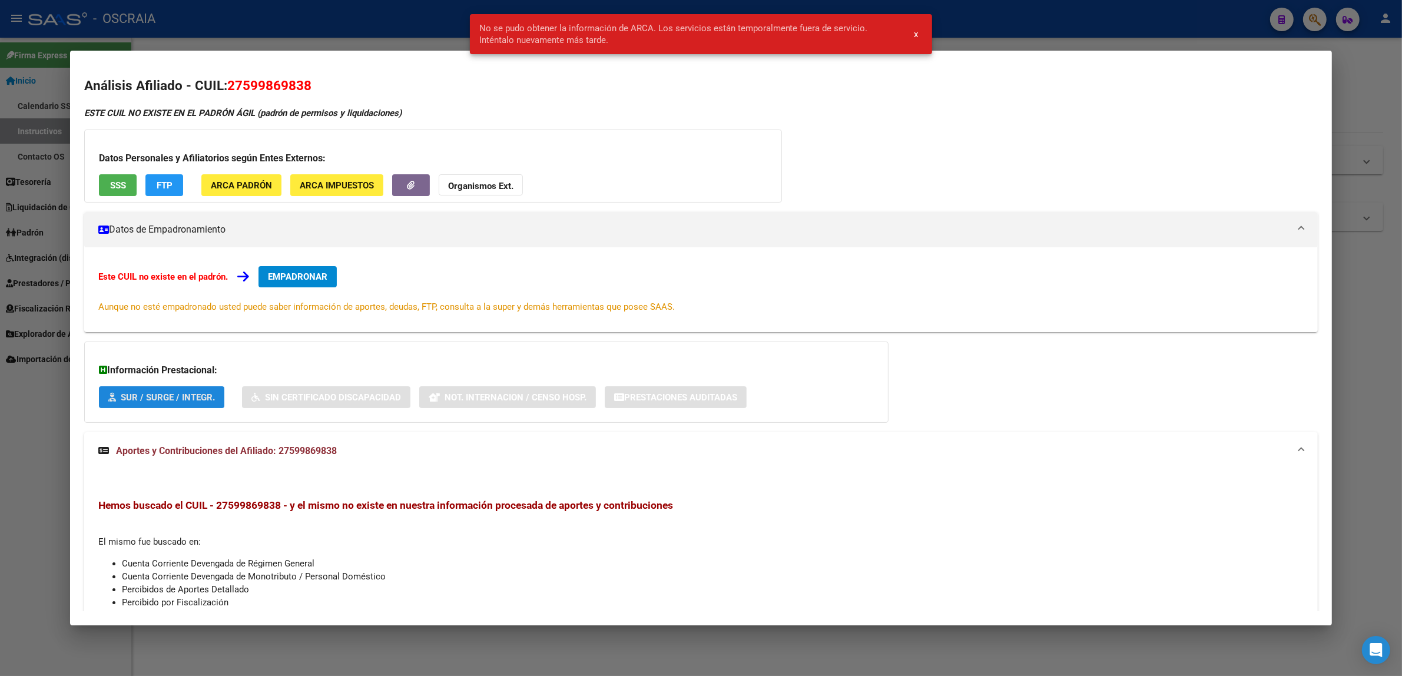
click at [160, 398] on span "SUR / SURGE / INTEGR." at bounding box center [168, 397] width 94 height 11
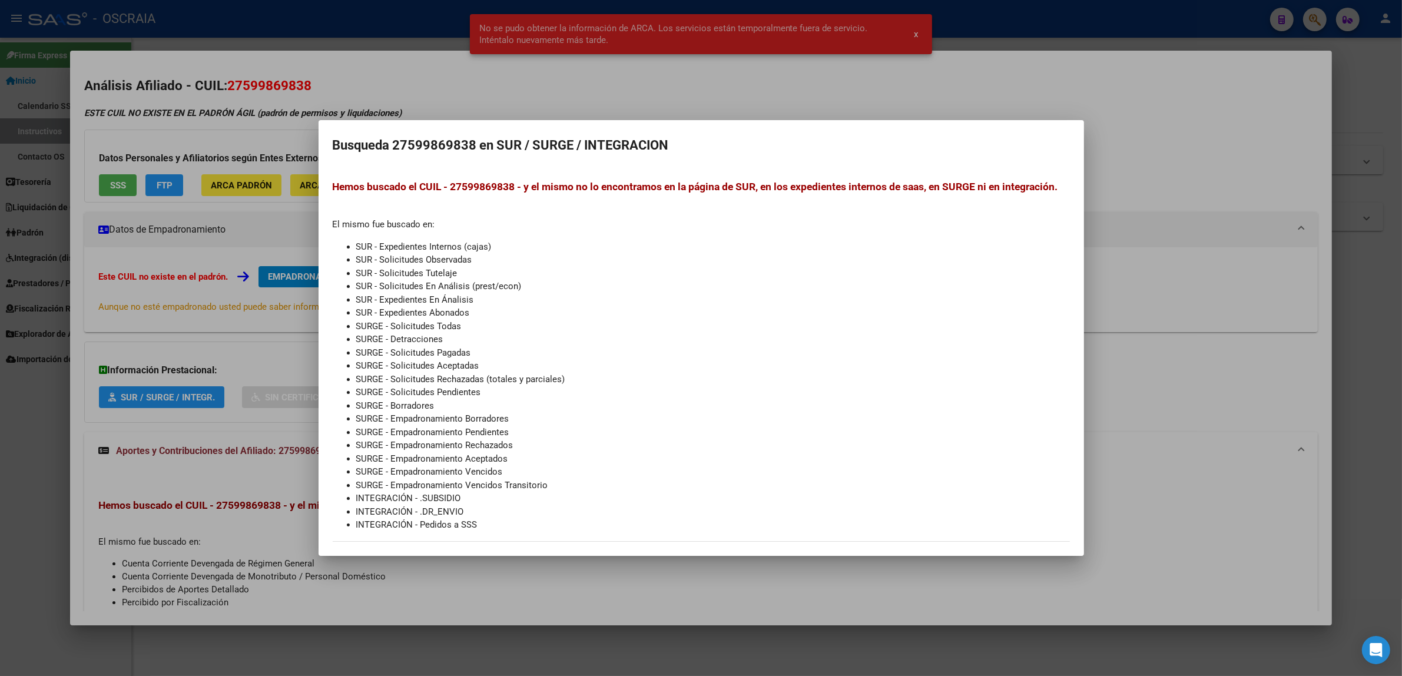
click at [86, 398] on div at bounding box center [701, 338] width 1402 height 676
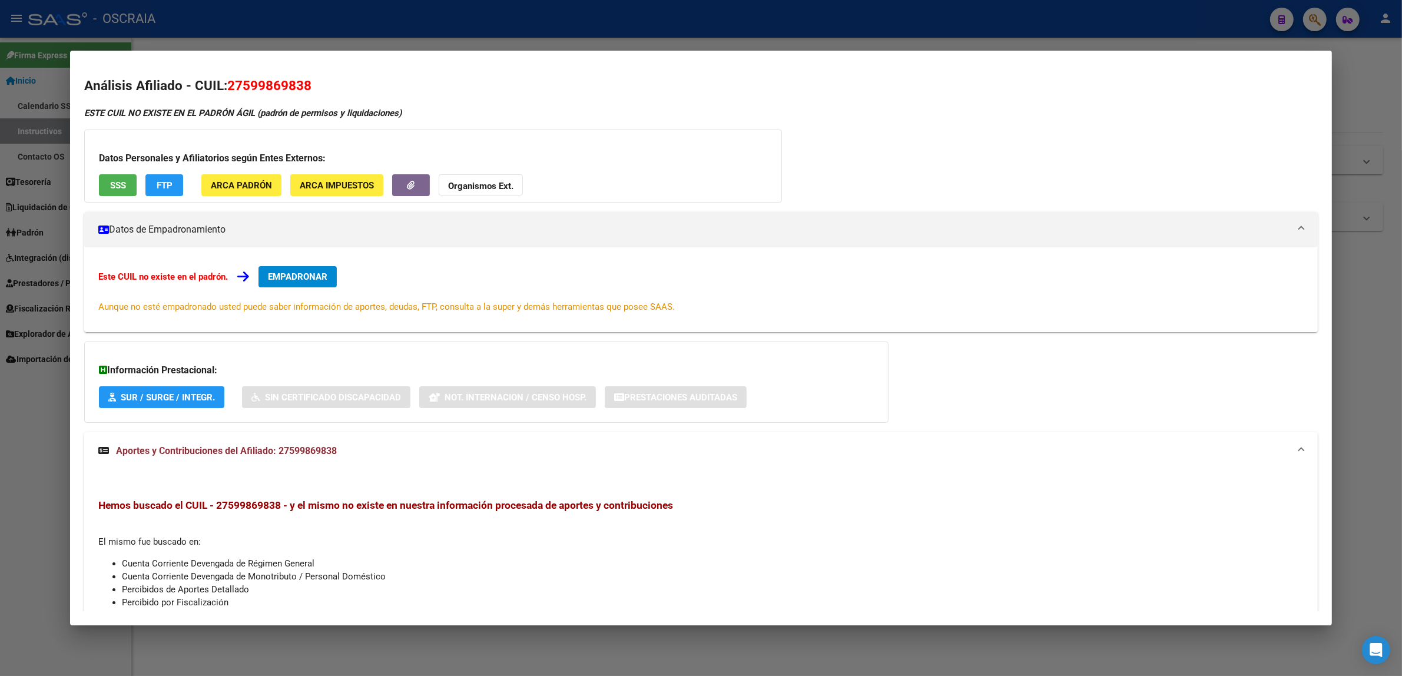
click at [54, 362] on div at bounding box center [701, 338] width 1402 height 676
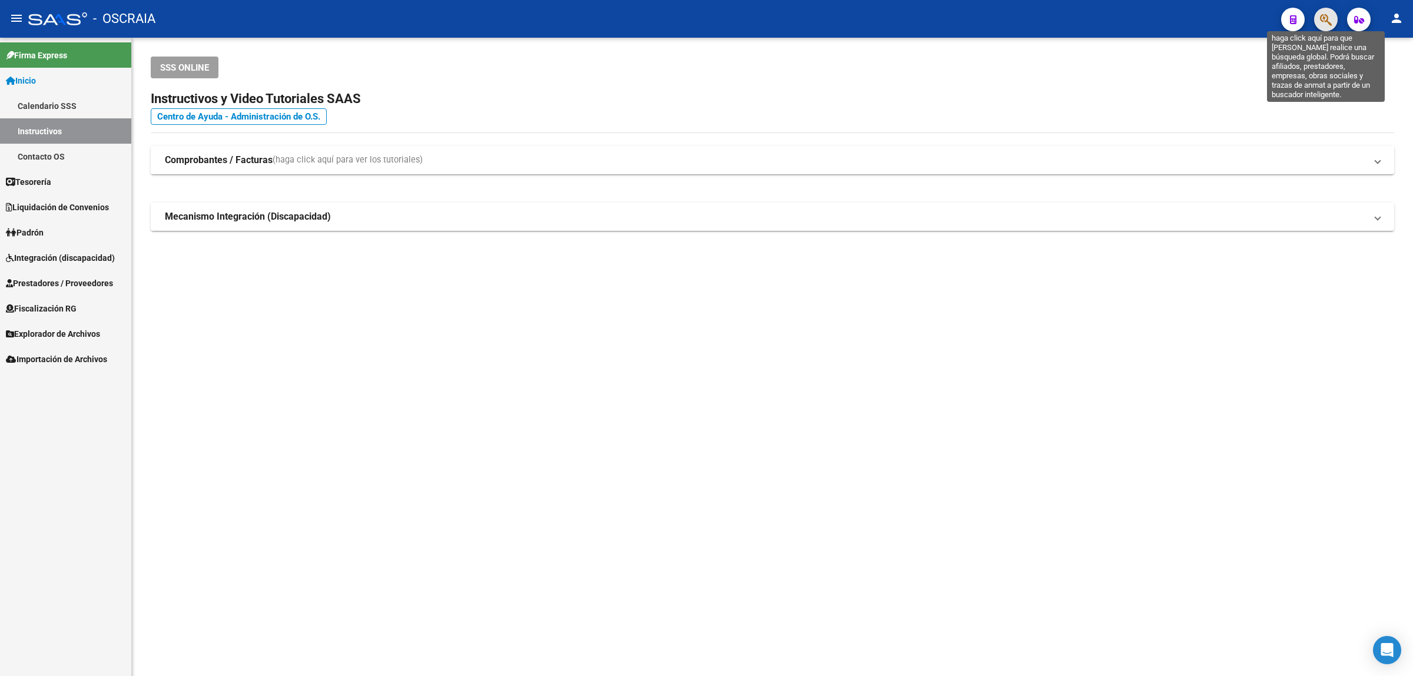
click at [1322, 24] on icon "button" at bounding box center [1326, 20] width 12 height 14
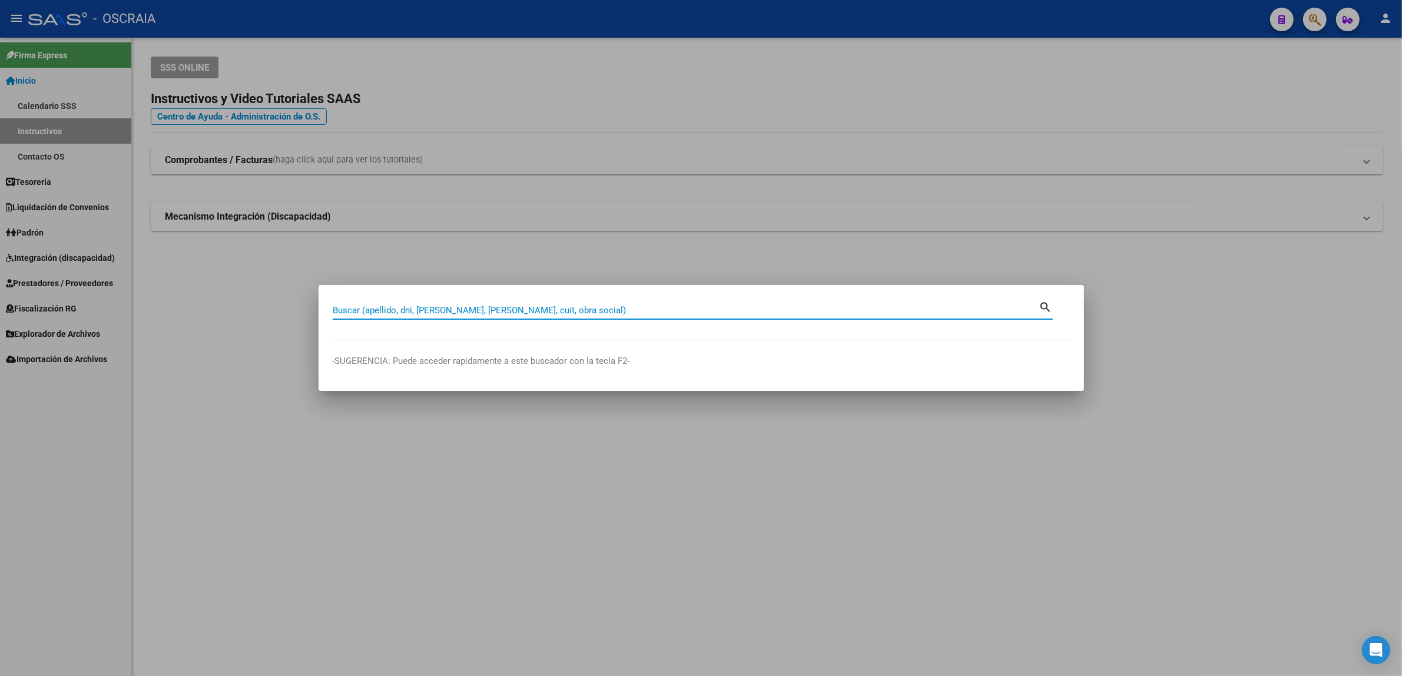
click at [463, 303] on div "Buscar (apellido, dni, [PERSON_NAME], [PERSON_NAME], cuit, obra social)" at bounding box center [686, 310] width 706 height 18
click at [463, 313] on input "Buscar (apellido, dni, [PERSON_NAME], [PERSON_NAME], cuit, obra social)" at bounding box center [686, 310] width 706 height 11
paste input "27599869838"
type input "27599869838"
drag, startPoint x: 463, startPoint y: 313, endPoint x: 308, endPoint y: 321, distance: 155.6
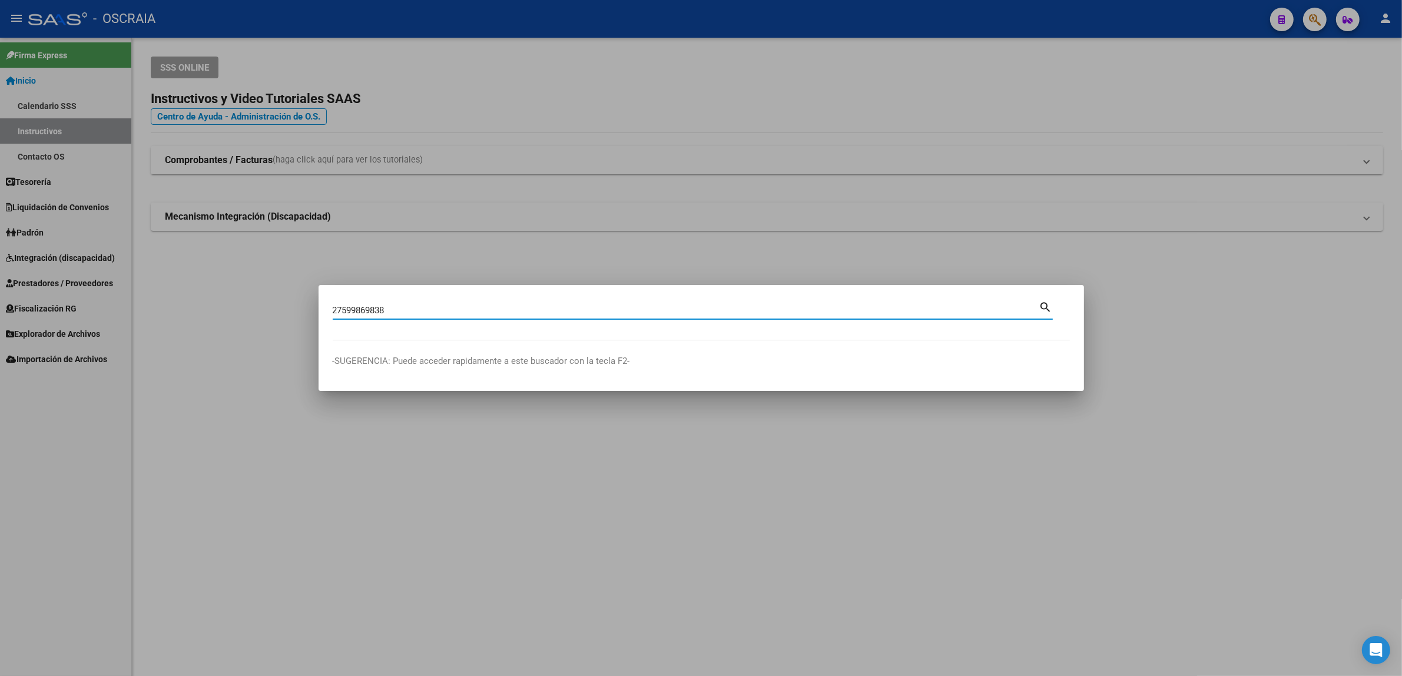
click at [308, 321] on div "27599869838 Buscar (apellido, dni, cuil, [PERSON_NAME], cuit, obra social) sear…" at bounding box center [701, 338] width 1402 height 676
type input "59986983"
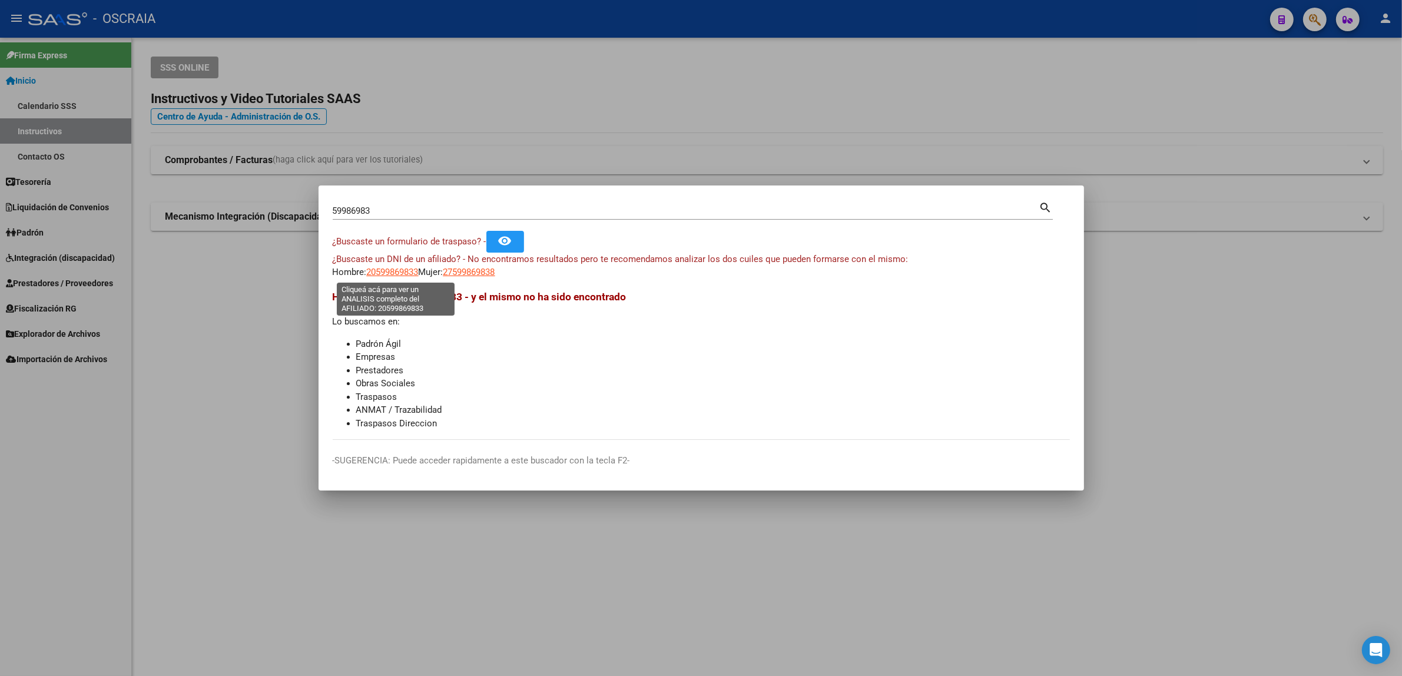
click at [398, 270] on span "20599869833" at bounding box center [393, 272] width 52 height 11
type textarea "20599869833"
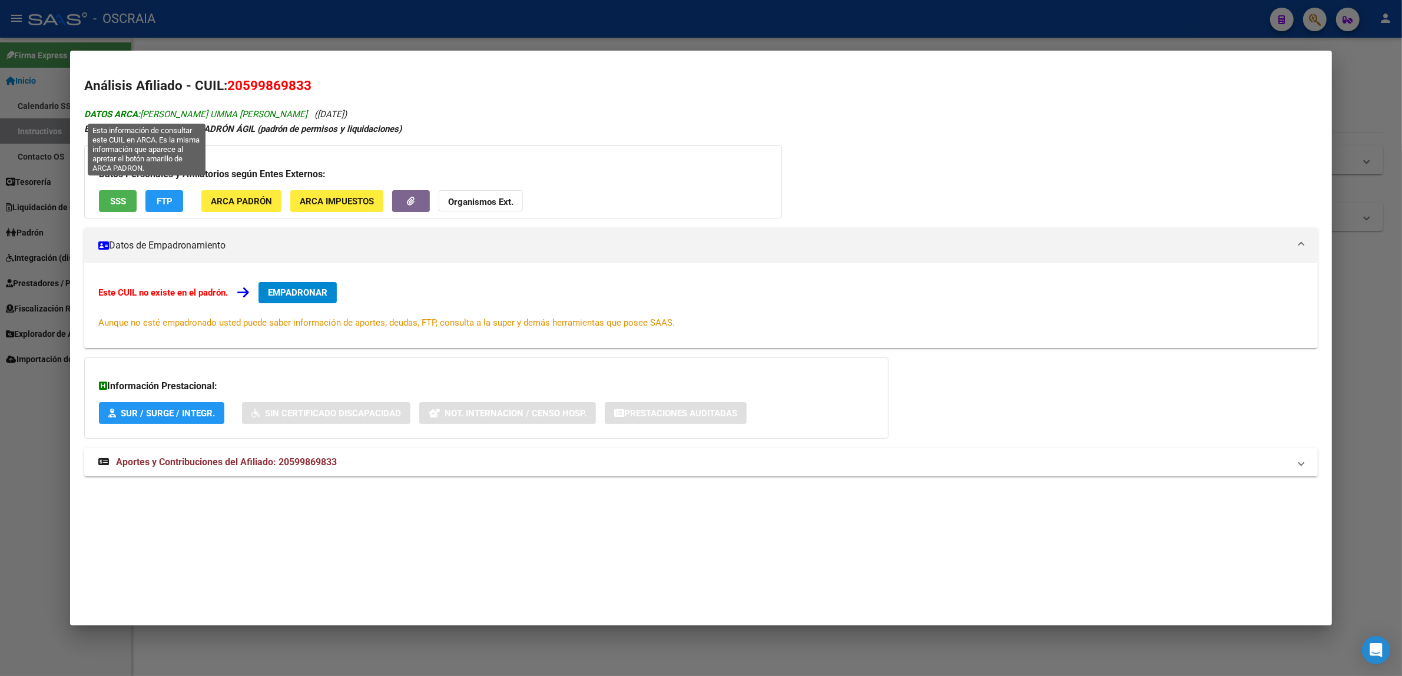
click at [107, 112] on strong "DATOS ARCA:" at bounding box center [112, 114] width 56 height 11
click at [158, 109] on span "DATOS ARCA: [PERSON_NAME] UMMA [PERSON_NAME]" at bounding box center [195, 114] width 223 height 11
click at [194, 113] on span "DATOS ARCA: [PERSON_NAME] UMMA [PERSON_NAME]" at bounding box center [195, 114] width 223 height 11
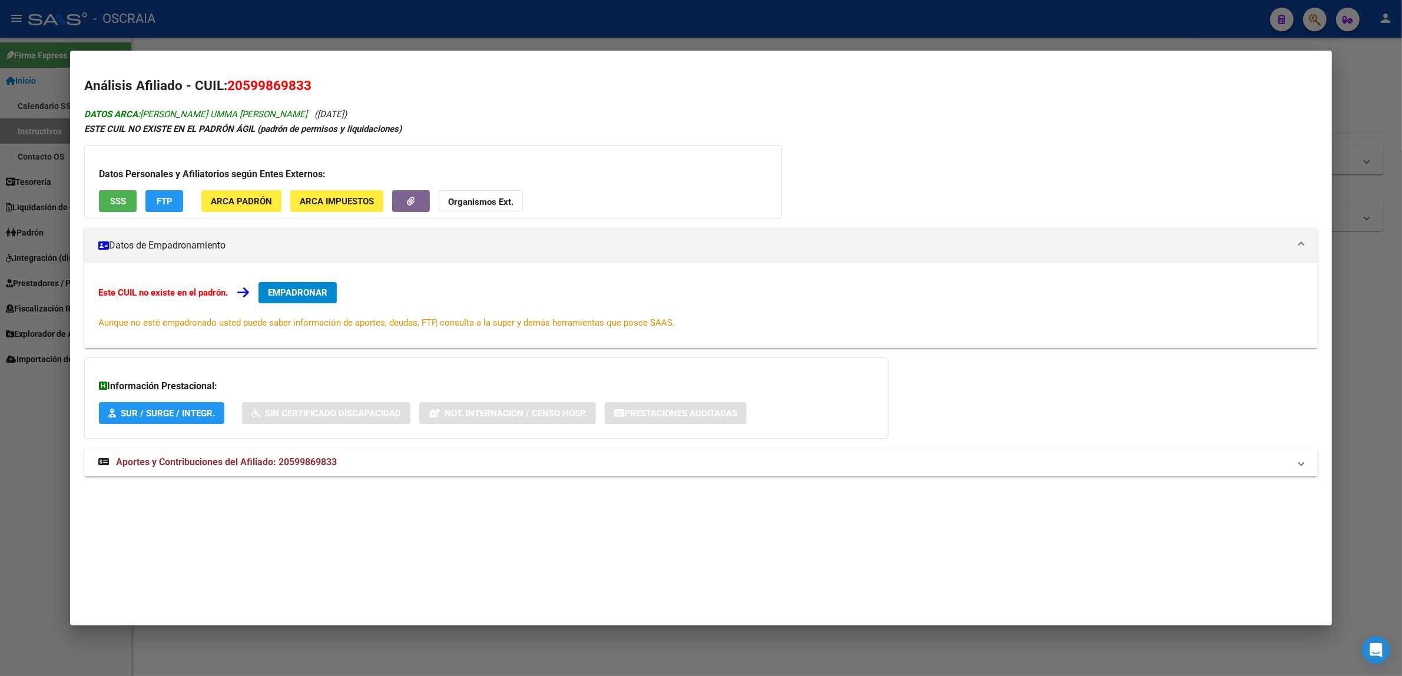
drag, startPoint x: 211, startPoint y: 112, endPoint x: 139, endPoint y: 114, distance: 71.8
click at [139, 114] on span "DATOS ARCA: [PERSON_NAME] UMMA [PERSON_NAME]" at bounding box center [195, 114] width 223 height 11
copy span "[PERSON_NAME] UMMA [PERSON_NAME]"
click at [271, 85] on span "20599869833" at bounding box center [269, 85] width 84 height 15
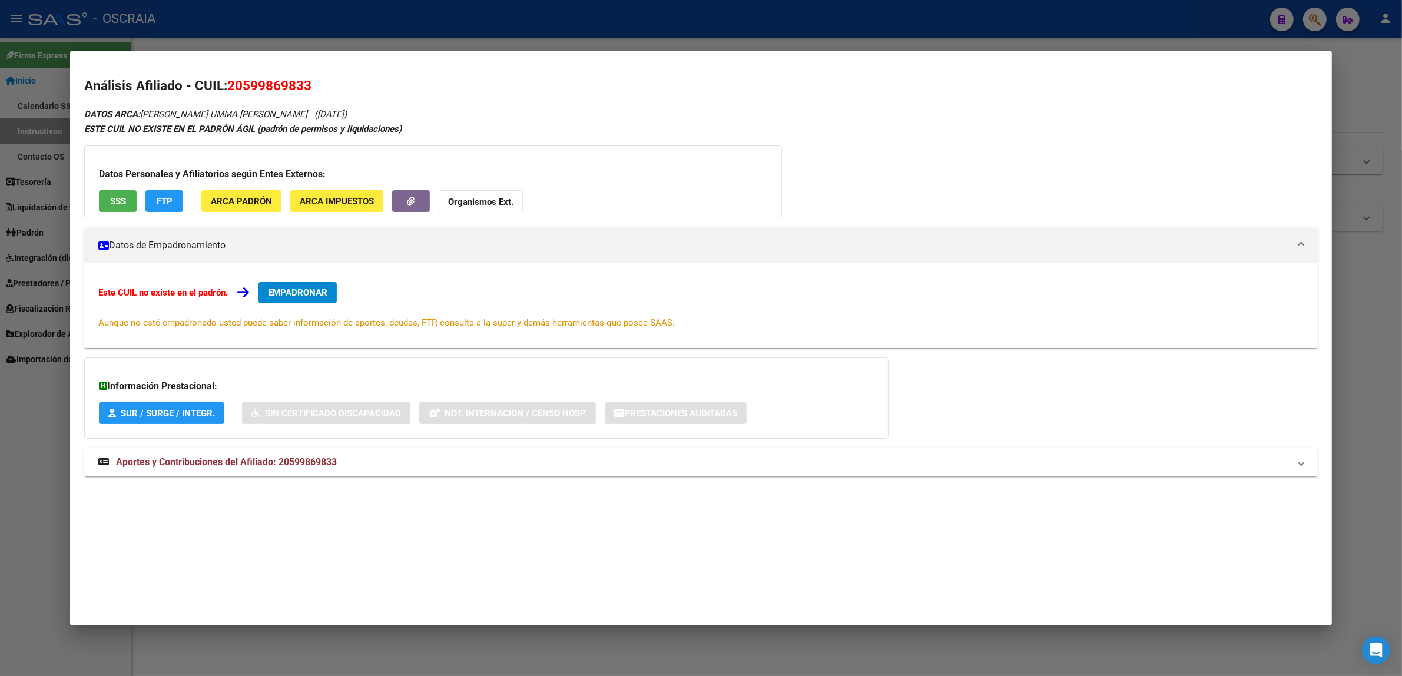
copy span "20599869833"
click at [168, 116] on span "DATOS ARCA: [PERSON_NAME] UMMA [PERSON_NAME]" at bounding box center [195, 114] width 223 height 11
click at [256, 470] on mat-expansion-panel-header "Aportes y Contribuciones del Afiliado: 20599869833" at bounding box center [700, 462] width 1233 height 28
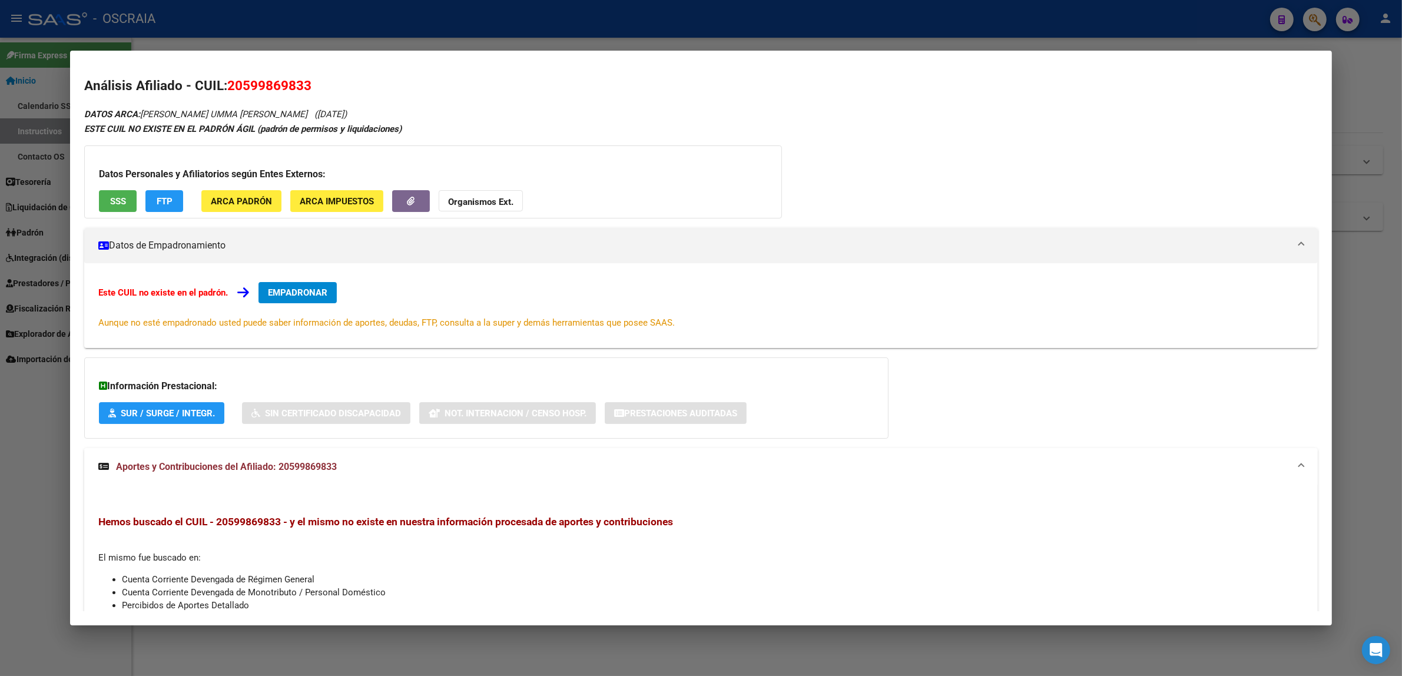
click at [321, 466] on span "Aportes y Contribuciones del Afiliado: 20599869833" at bounding box center [226, 466] width 221 height 11
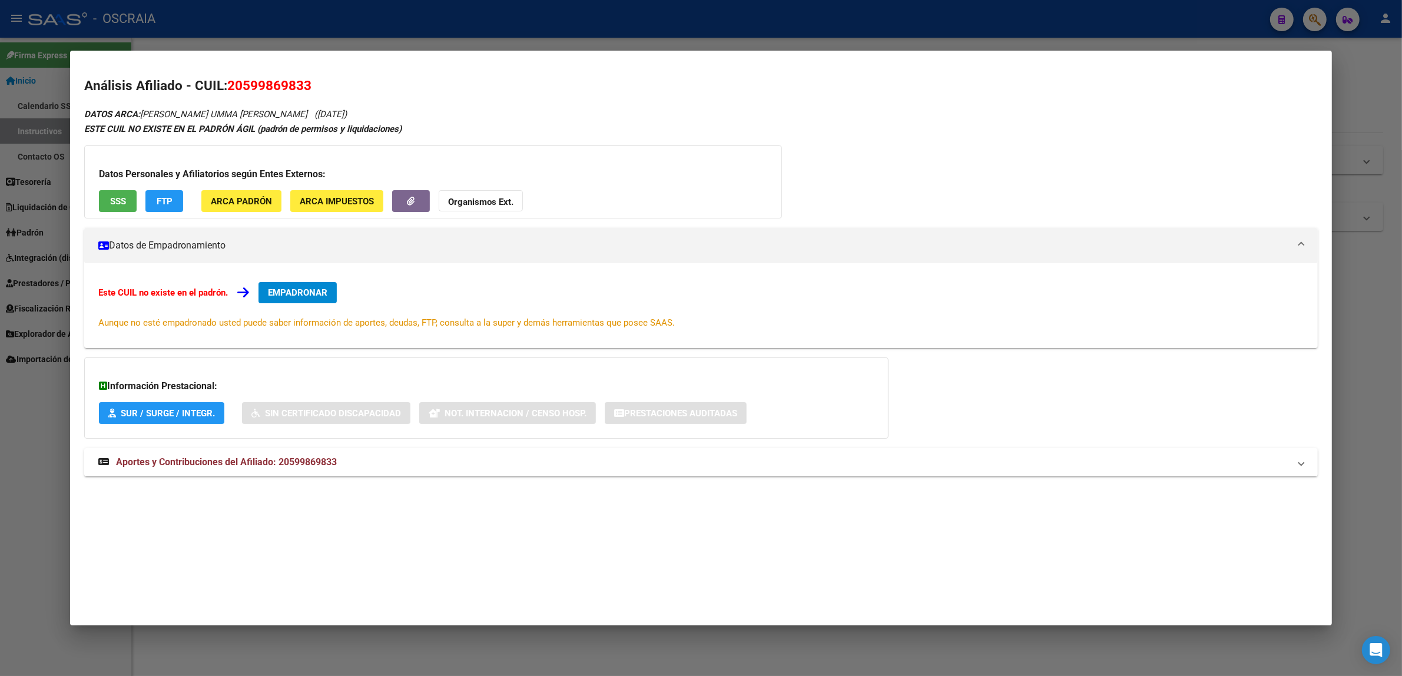
click at [307, 527] on mat-dialog-container "Análisis Afiliado - CUIL: 20599869833 DATOS ARCA: [PERSON_NAME] UMMA [PERSON_NA…" at bounding box center [700, 338] width 1261 height 574
click at [263, 87] on span "20599869833" at bounding box center [269, 85] width 84 height 15
click at [262, 87] on span "20599869833" at bounding box center [269, 85] width 84 height 15
copy span "20599869833"
click at [304, 465] on span "Aportes y Contribuciones del Afiliado: 20599869833" at bounding box center [226, 461] width 221 height 11
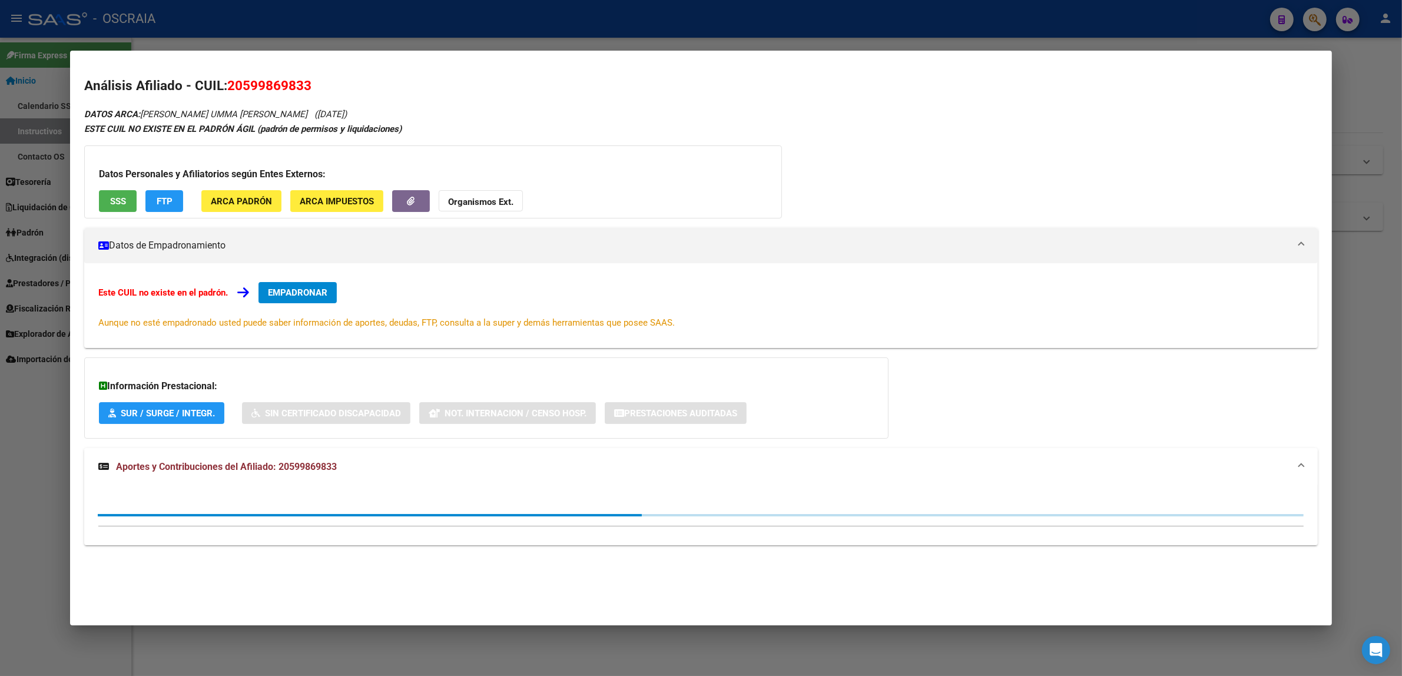
click at [372, 471] on mat-panel-title "Aportes y Contribuciones del Afiliado: 20599869833" at bounding box center [693, 467] width 1191 height 14
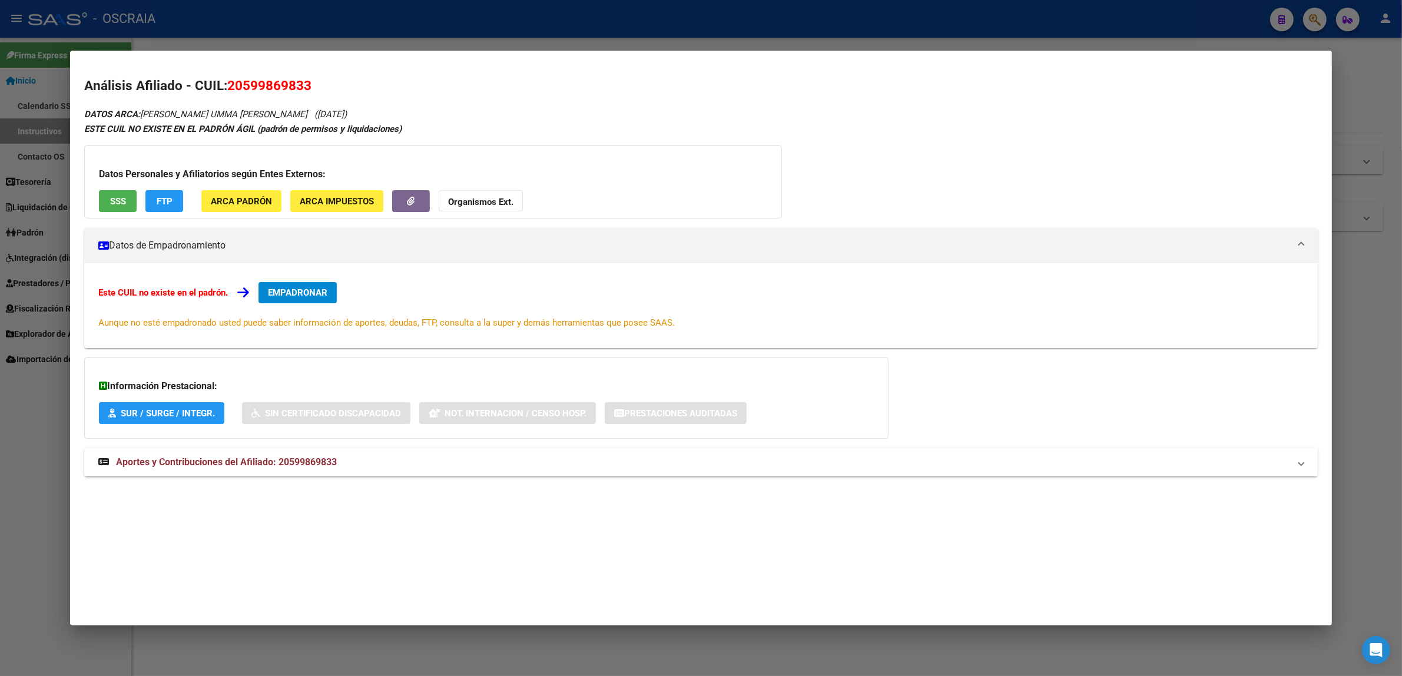
click at [619, 9] on div at bounding box center [701, 338] width 1402 height 676
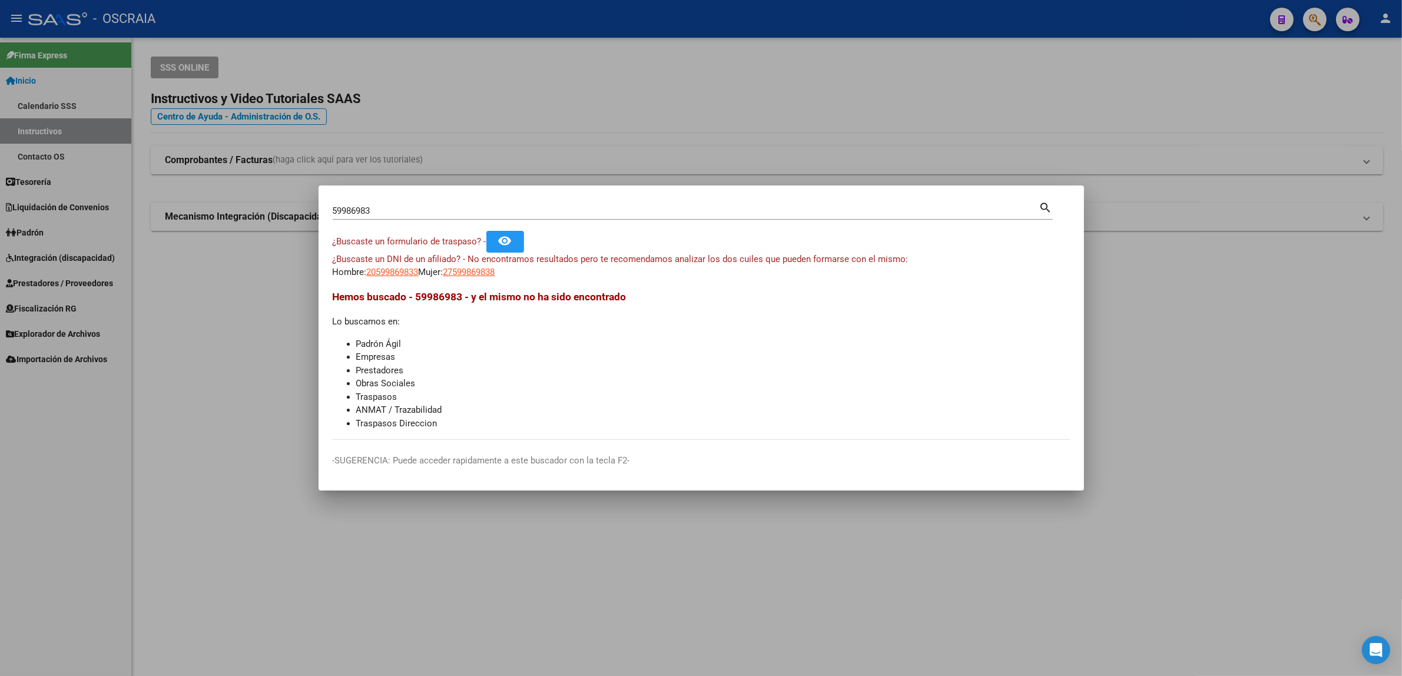
click at [622, 160] on div at bounding box center [701, 338] width 1402 height 676
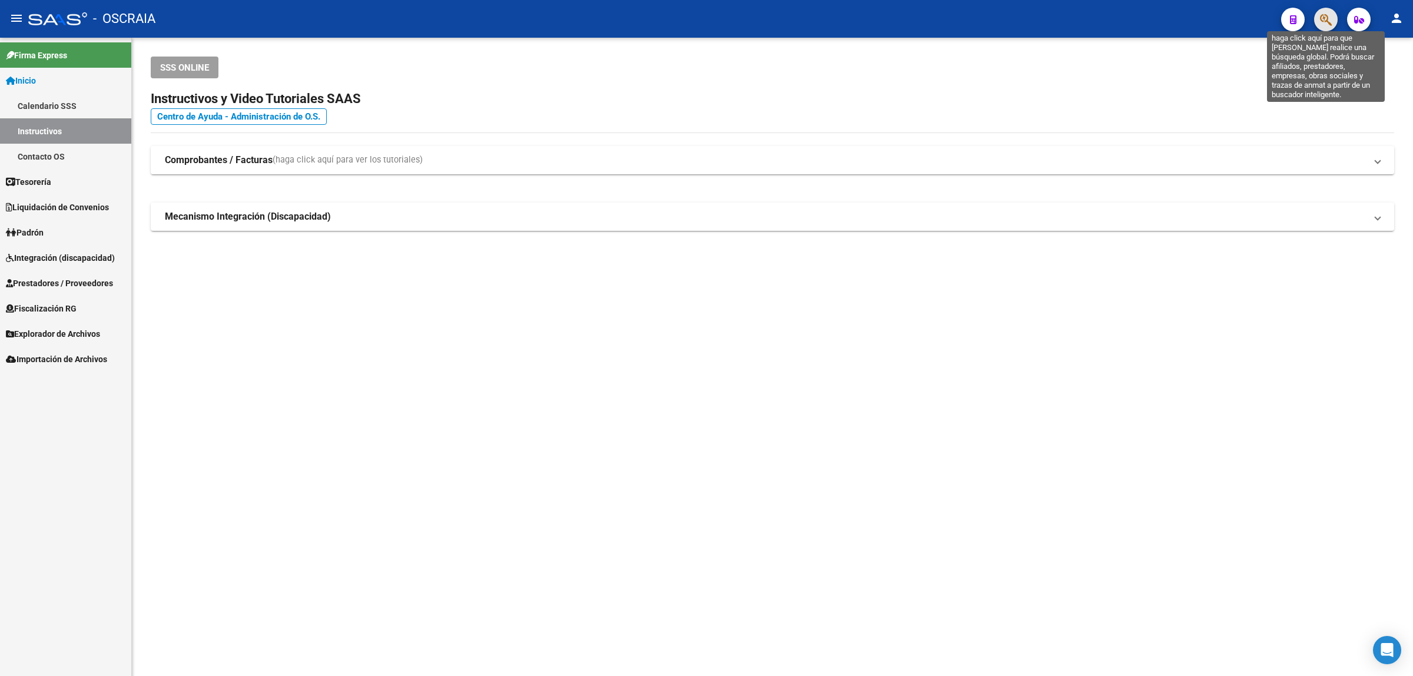
click at [1323, 15] on icon "button" at bounding box center [1326, 20] width 12 height 14
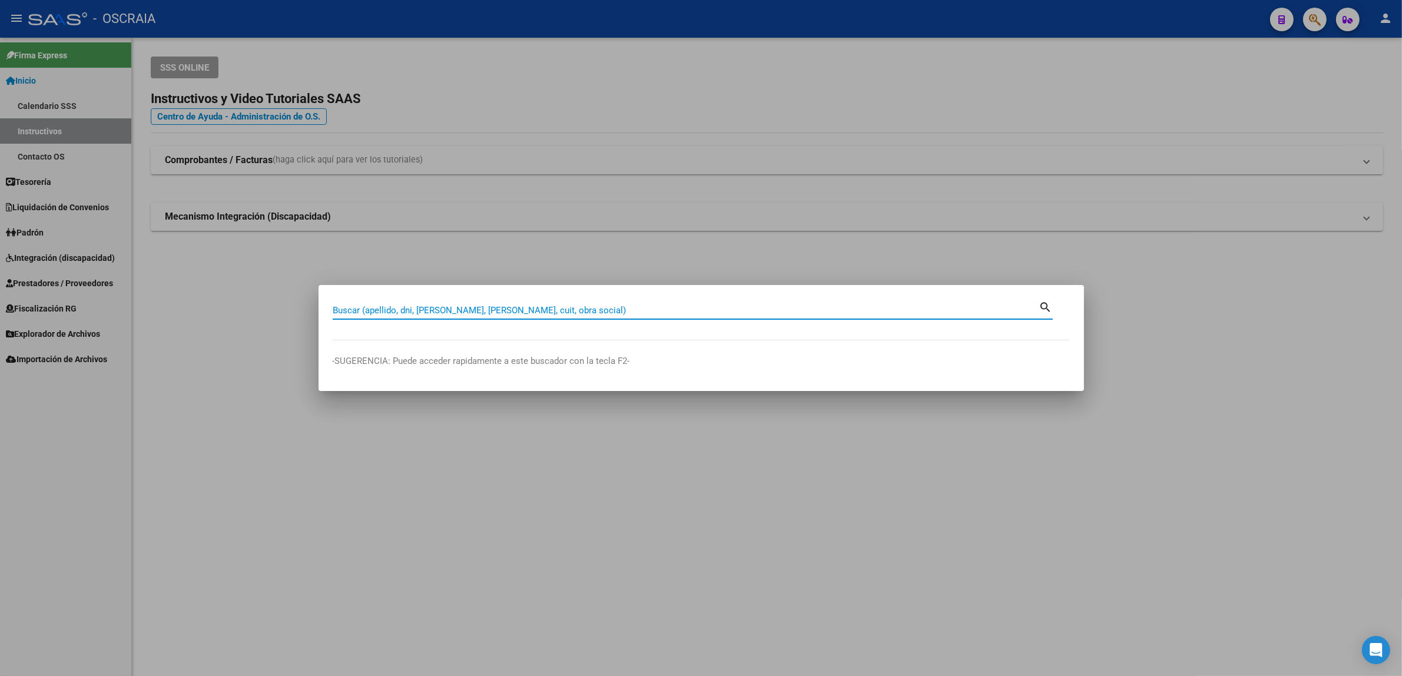
click at [598, 304] on div "Buscar (apellido, dni, [PERSON_NAME], [PERSON_NAME], cuit, obra social)" at bounding box center [686, 310] width 706 height 18
paste input "47617277"
type input "47617277"
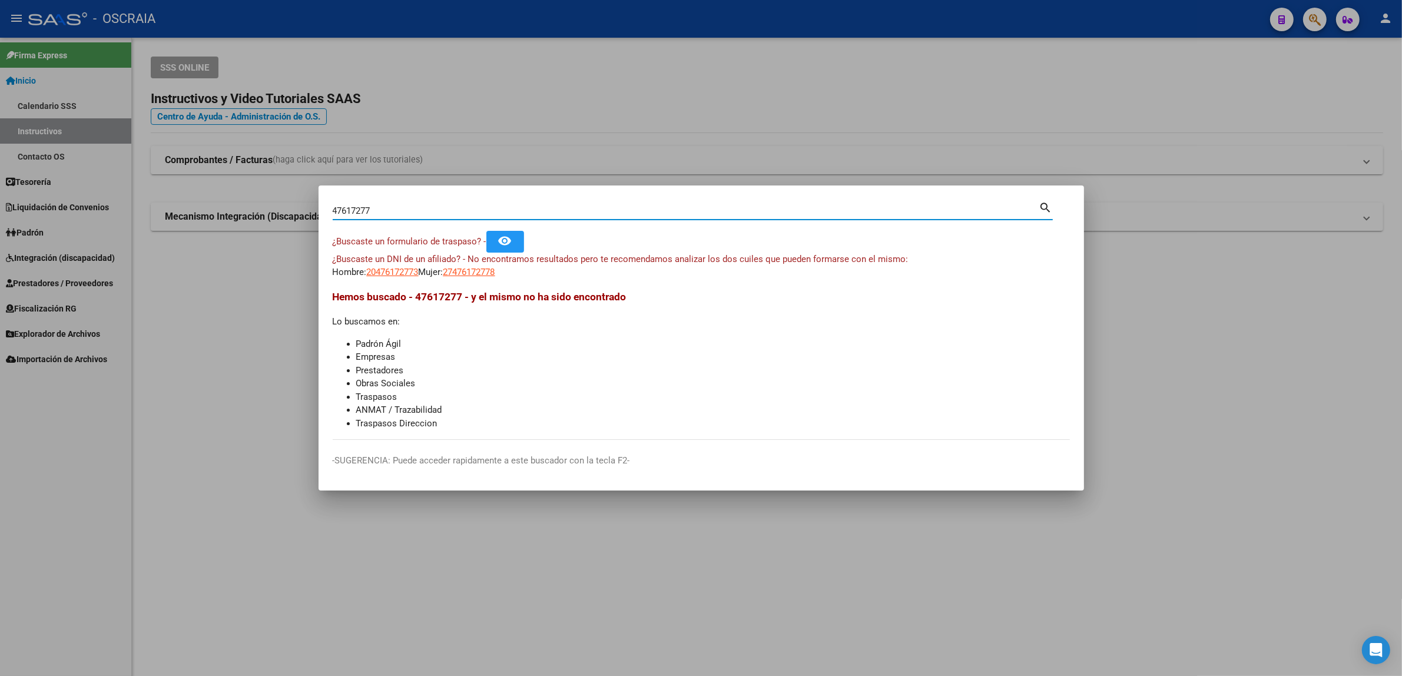
click at [472, 283] on mat-dialog-content "47617277 Buscar (apellido, dni, cuil, nro traspaso, cuit, obra social) search ¿…" at bounding box center [700, 320] width 765 height 240
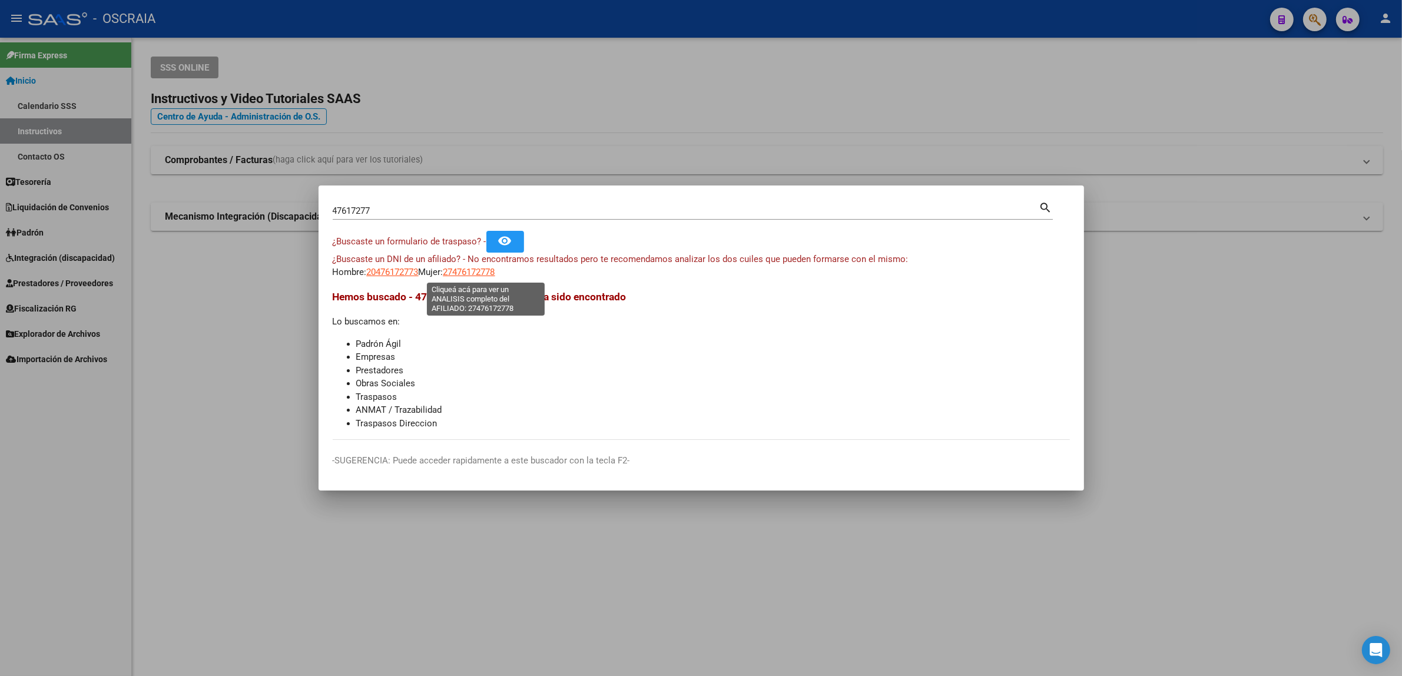
click at [472, 277] on span "27476172778" at bounding box center [469, 272] width 52 height 11
type textarea "27476172778"
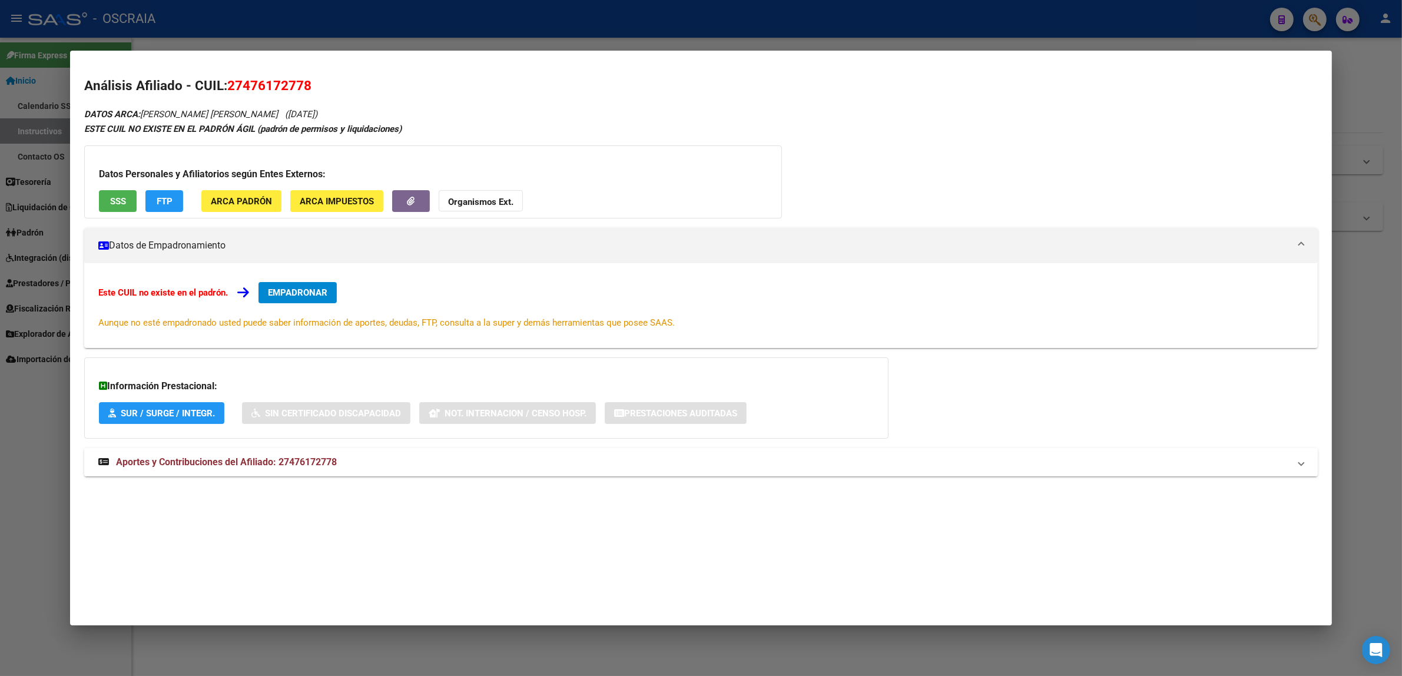
click at [285, 471] on mat-expansion-panel-header "Aportes y Contribuciones del Afiliado: 27476172778" at bounding box center [700, 462] width 1233 height 28
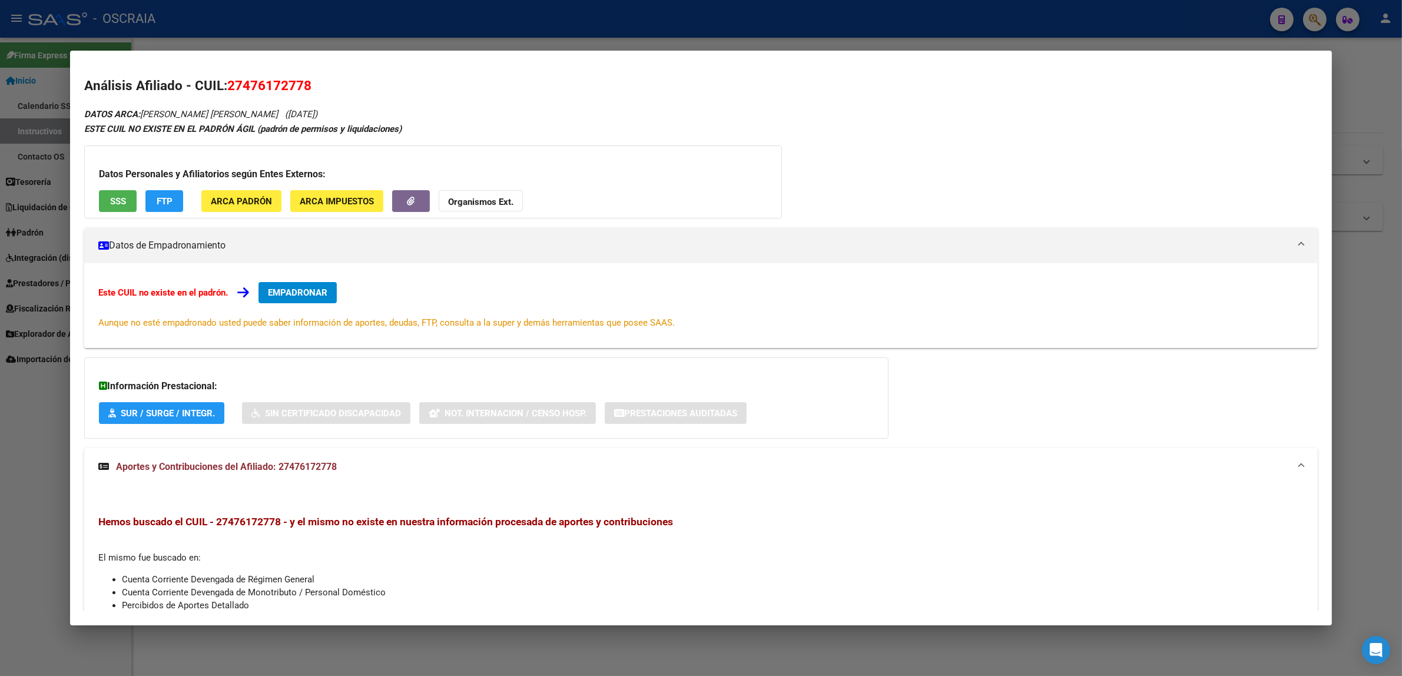
click at [237, 86] on span "27476172778" at bounding box center [269, 85] width 84 height 15
copy span "27476172778"
click at [415, 45] on div at bounding box center [701, 338] width 1402 height 676
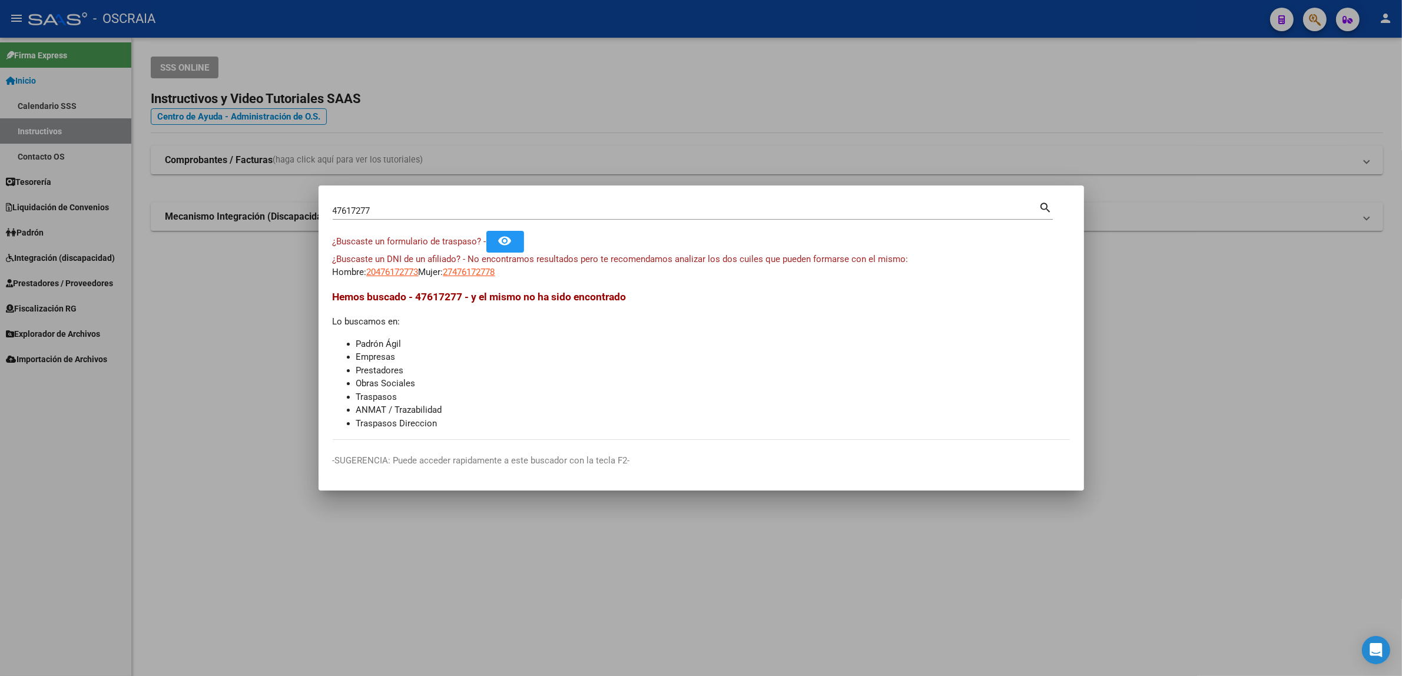
click at [1111, 45] on div at bounding box center [701, 338] width 1402 height 676
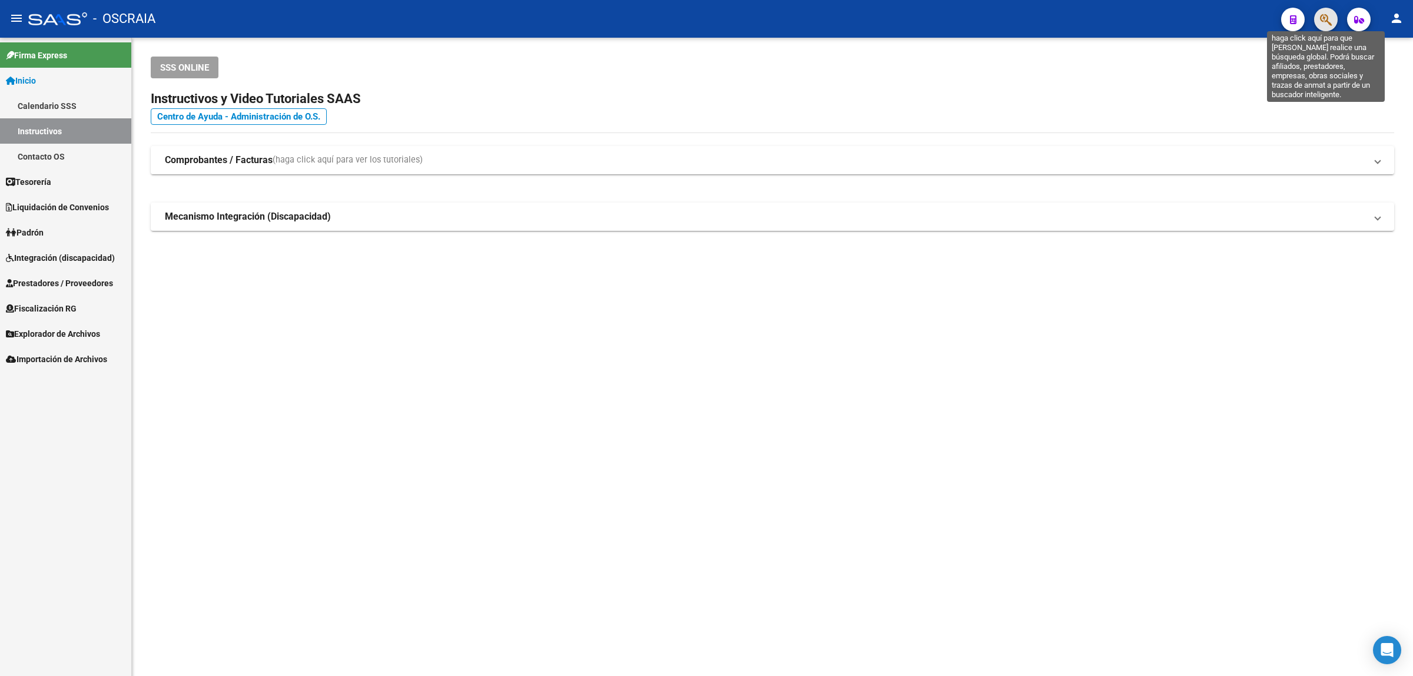
click at [1328, 18] on icon "button" at bounding box center [1326, 20] width 12 height 14
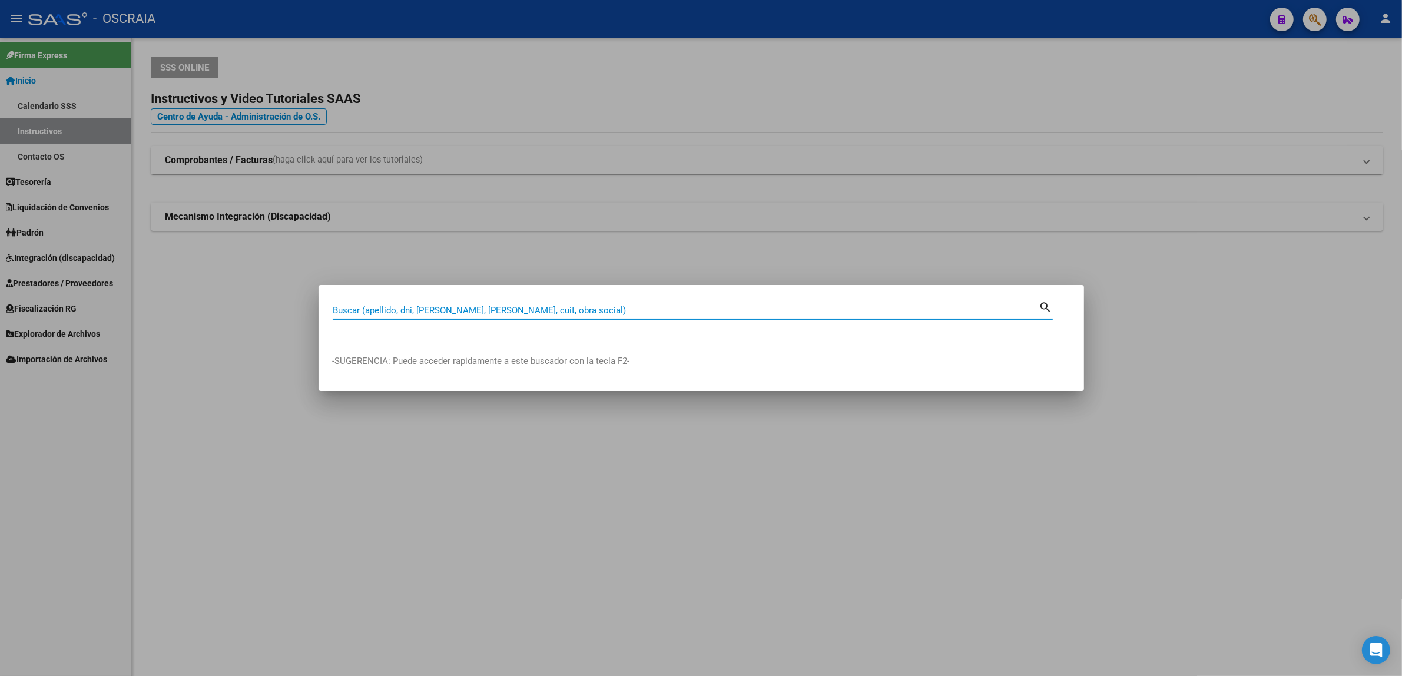
click at [590, 307] on input "Buscar (apellido, dni, [PERSON_NAME], [PERSON_NAME], cuit, obra social)" at bounding box center [686, 310] width 706 height 11
type input "59871477"
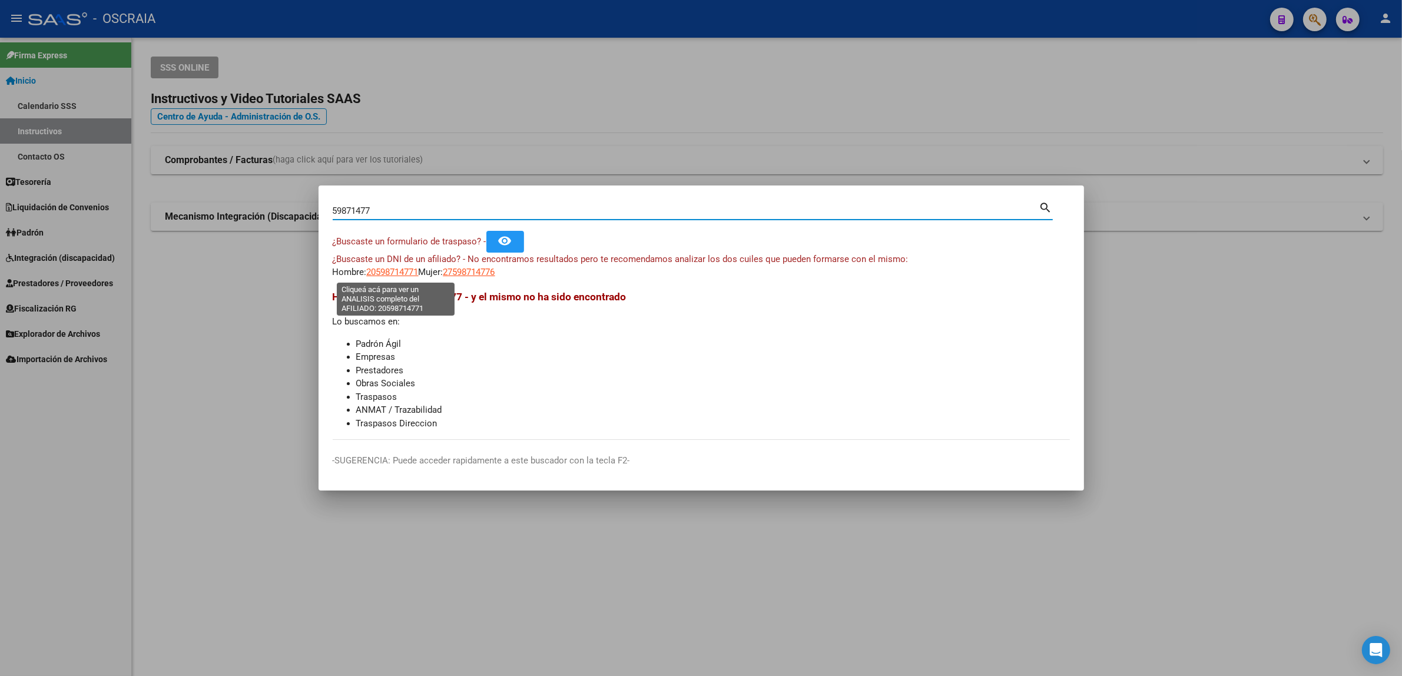
click at [393, 271] on span "20598714771" at bounding box center [393, 272] width 52 height 11
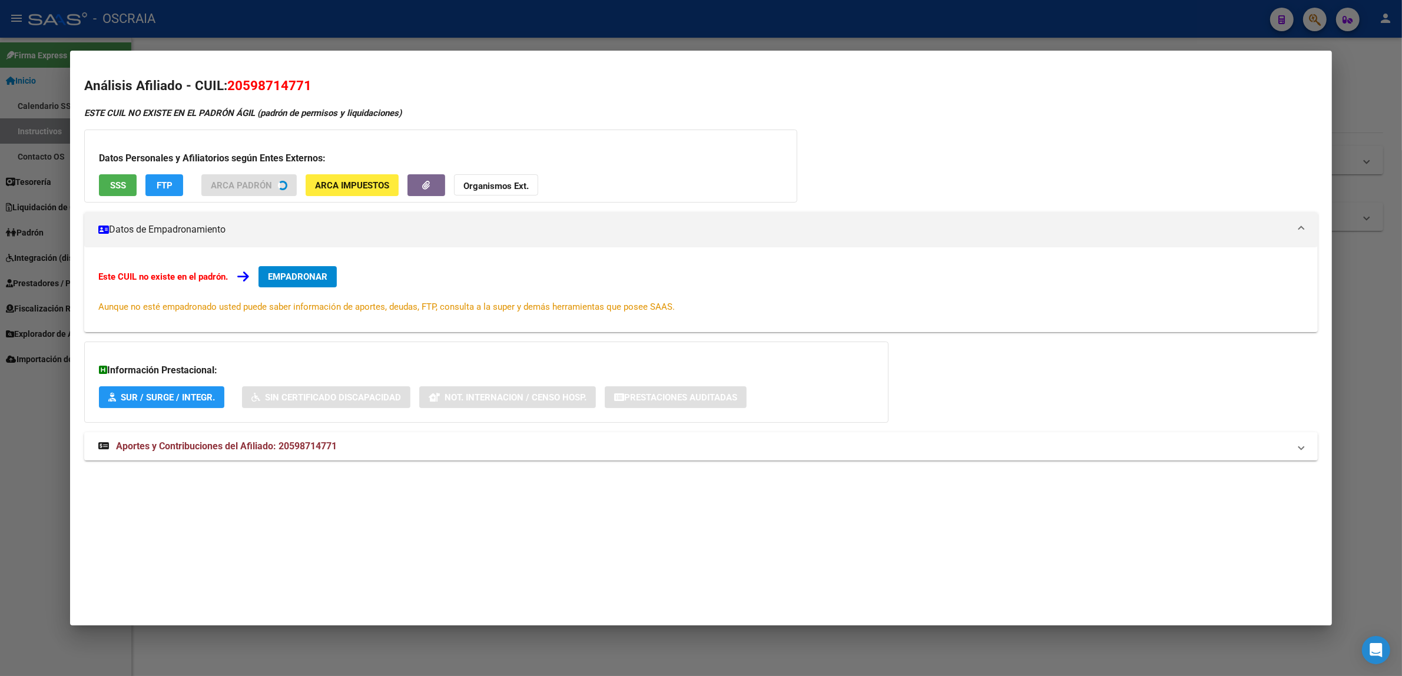
click at [491, 36] on div at bounding box center [701, 338] width 1402 height 676
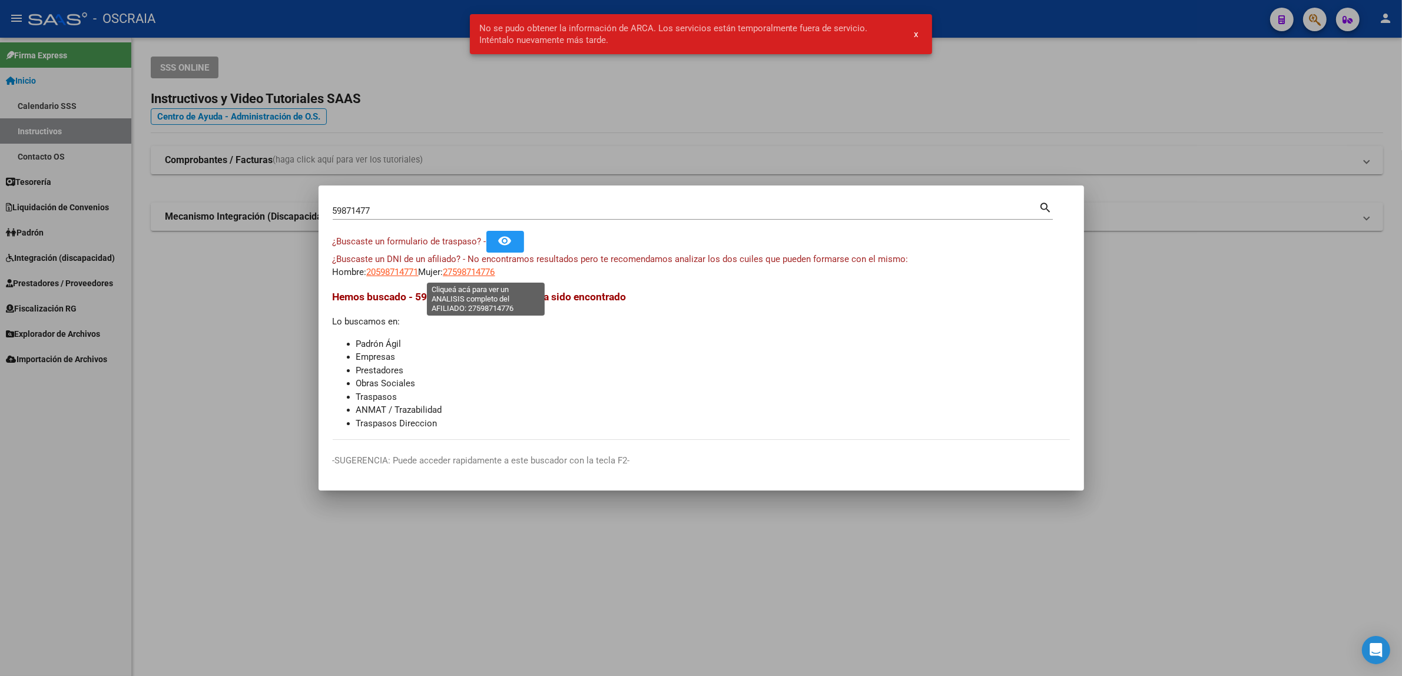
click at [493, 277] on span "27598714776" at bounding box center [469, 272] width 52 height 11
type textarea "27598714776"
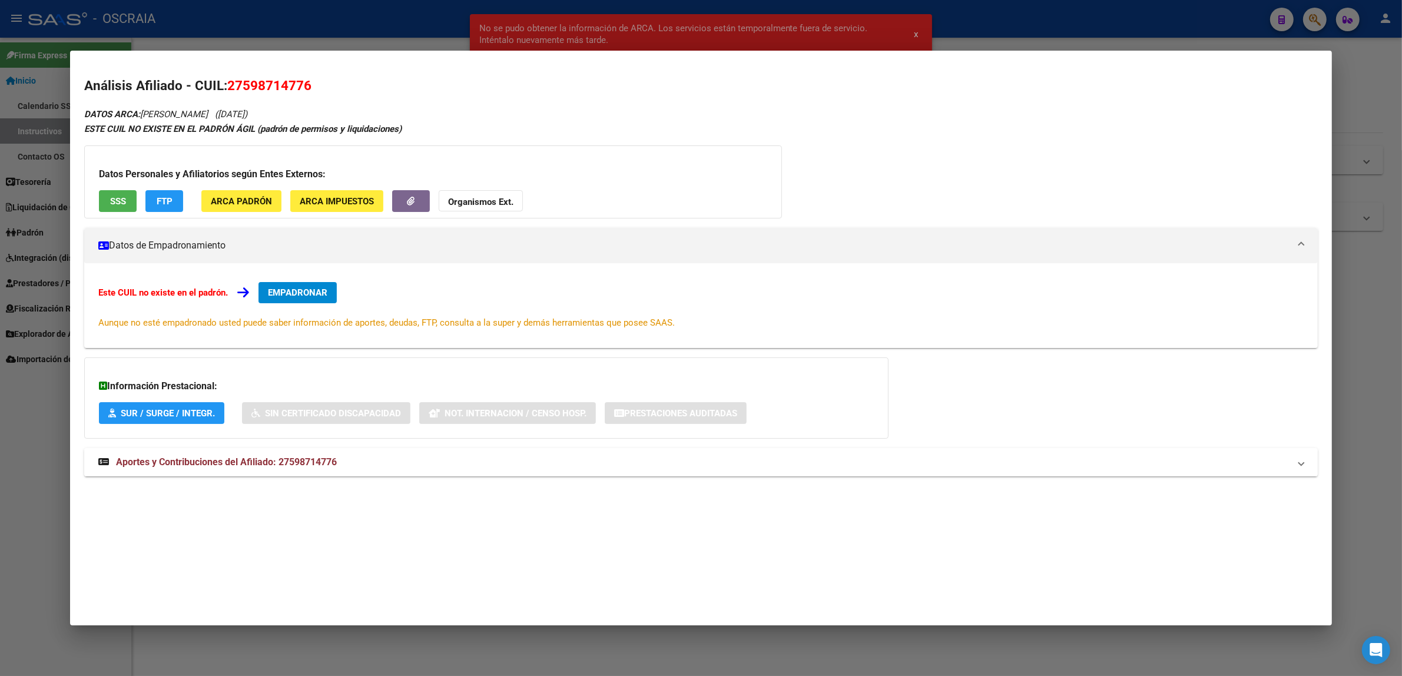
click at [225, 455] on strong "Aportes y Contribuciones del Afiliado: 27598714776" at bounding box center [217, 462] width 238 height 14
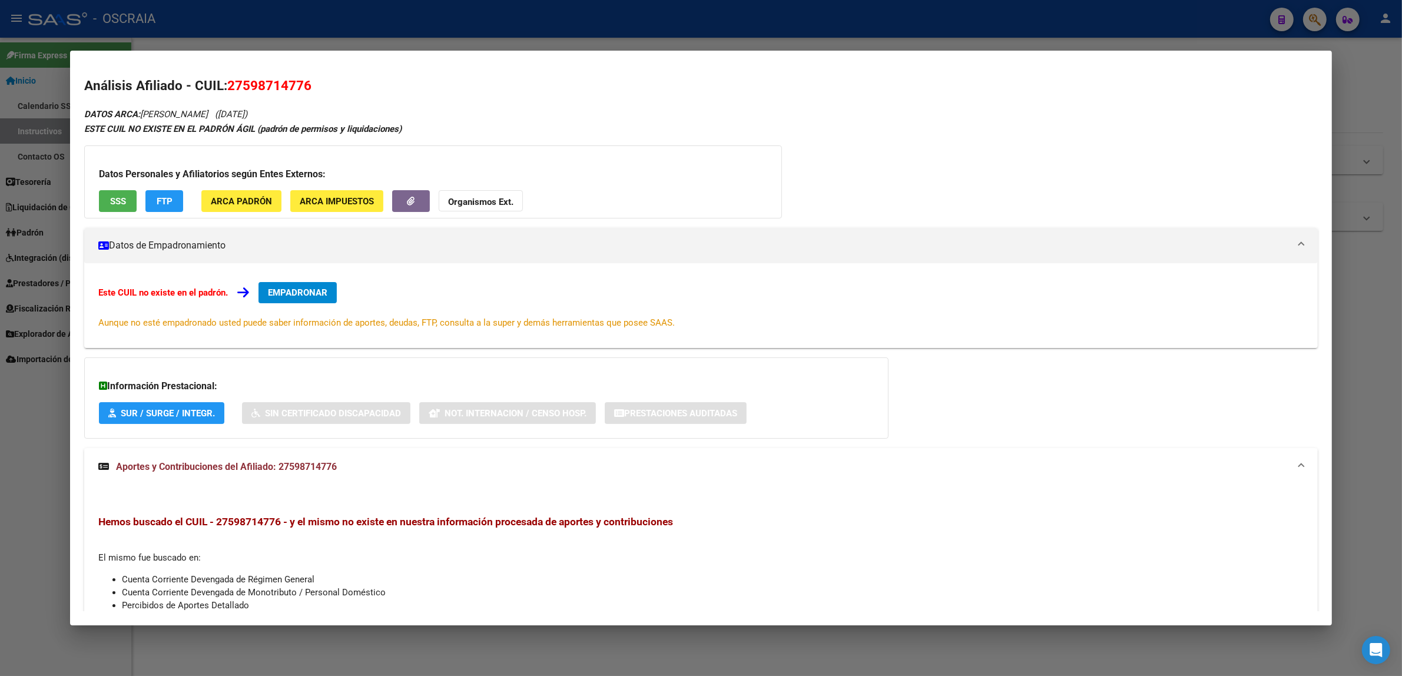
click at [266, 83] on span "27598714776" at bounding box center [269, 85] width 84 height 15
click at [499, 178] on h3 "Datos Personales y Afiliatorios según Entes Externos:" at bounding box center [433, 174] width 668 height 14
click at [311, 19] on div at bounding box center [701, 338] width 1402 height 676
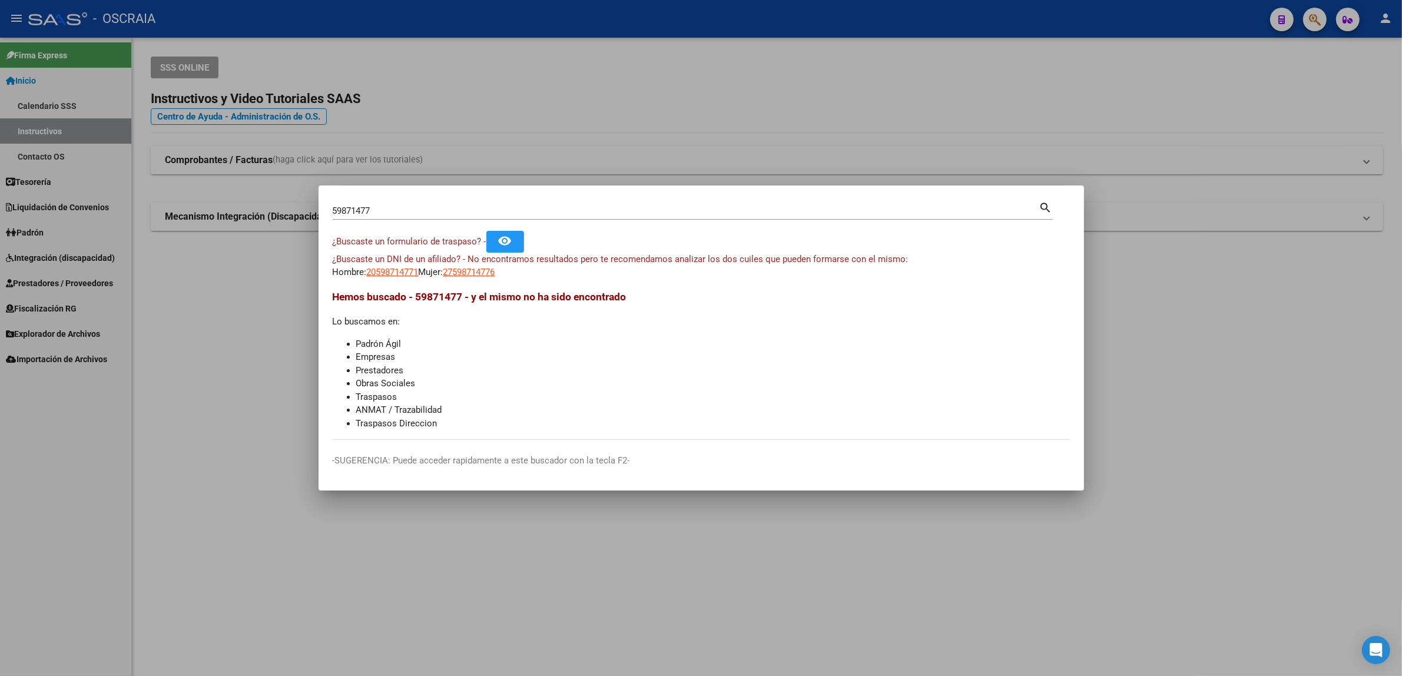
click at [274, 65] on div at bounding box center [701, 338] width 1402 height 676
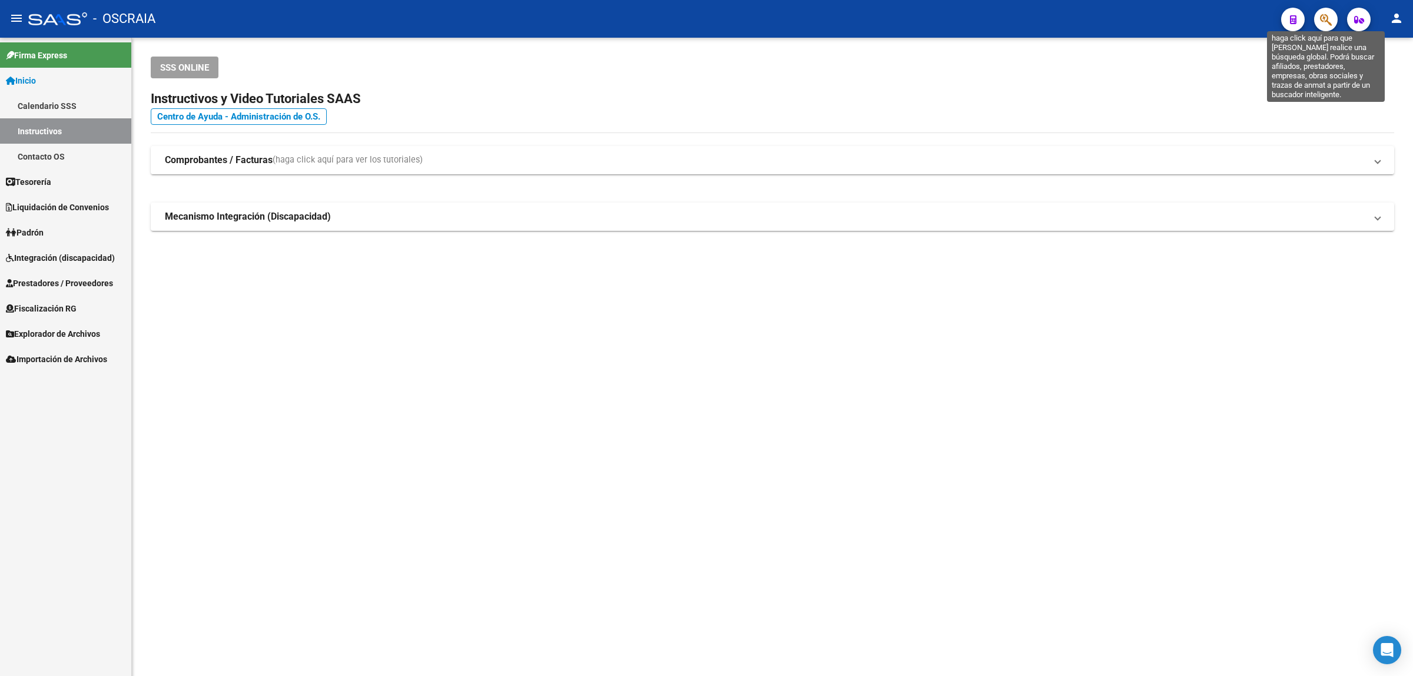
click at [1326, 18] on icon "button" at bounding box center [1326, 20] width 12 height 14
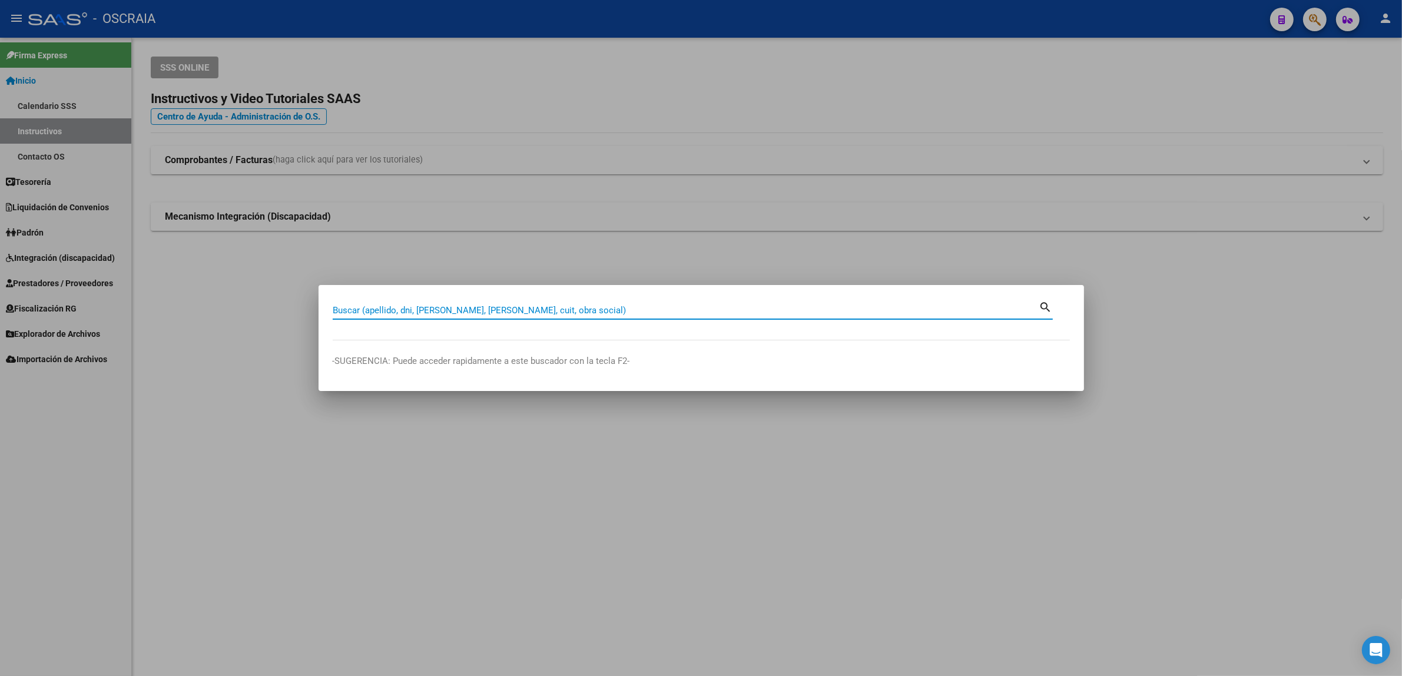
paste input "27-59871477-6"
type input "27598714776"
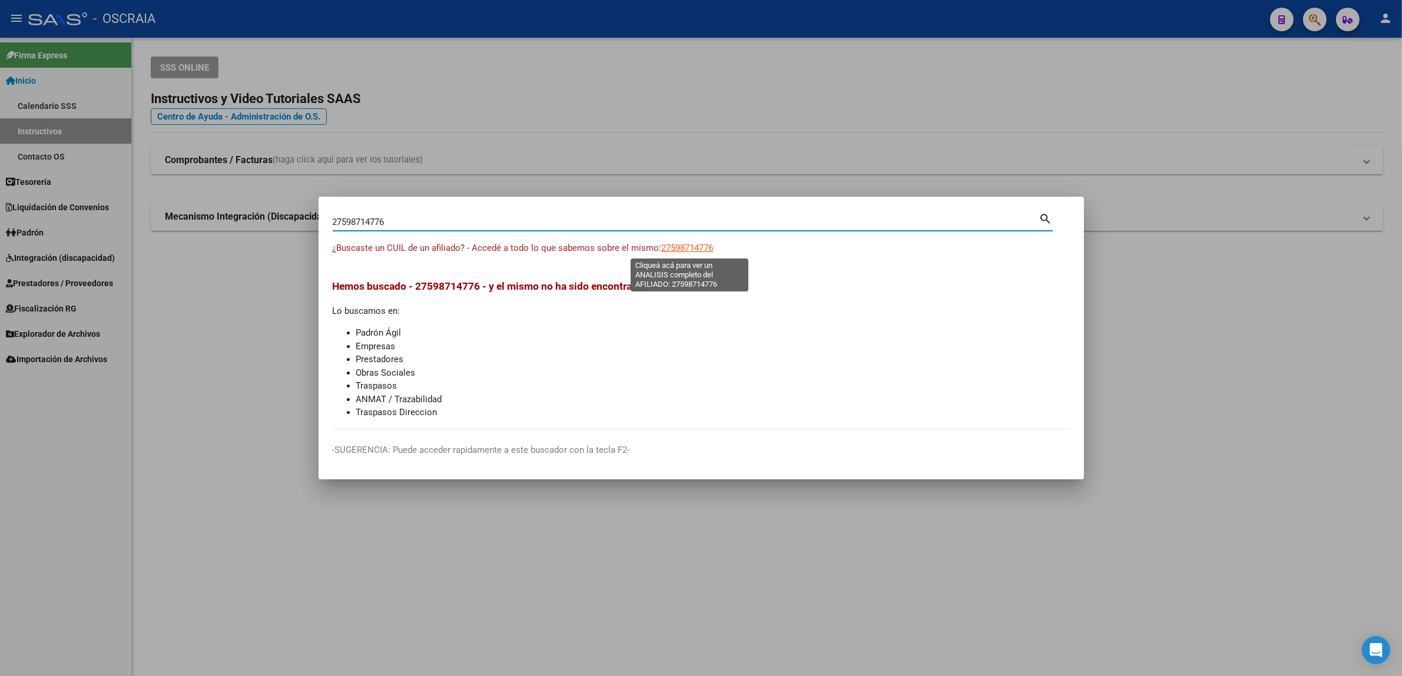
click at [692, 248] on span "27598714776" at bounding box center [688, 248] width 52 height 11
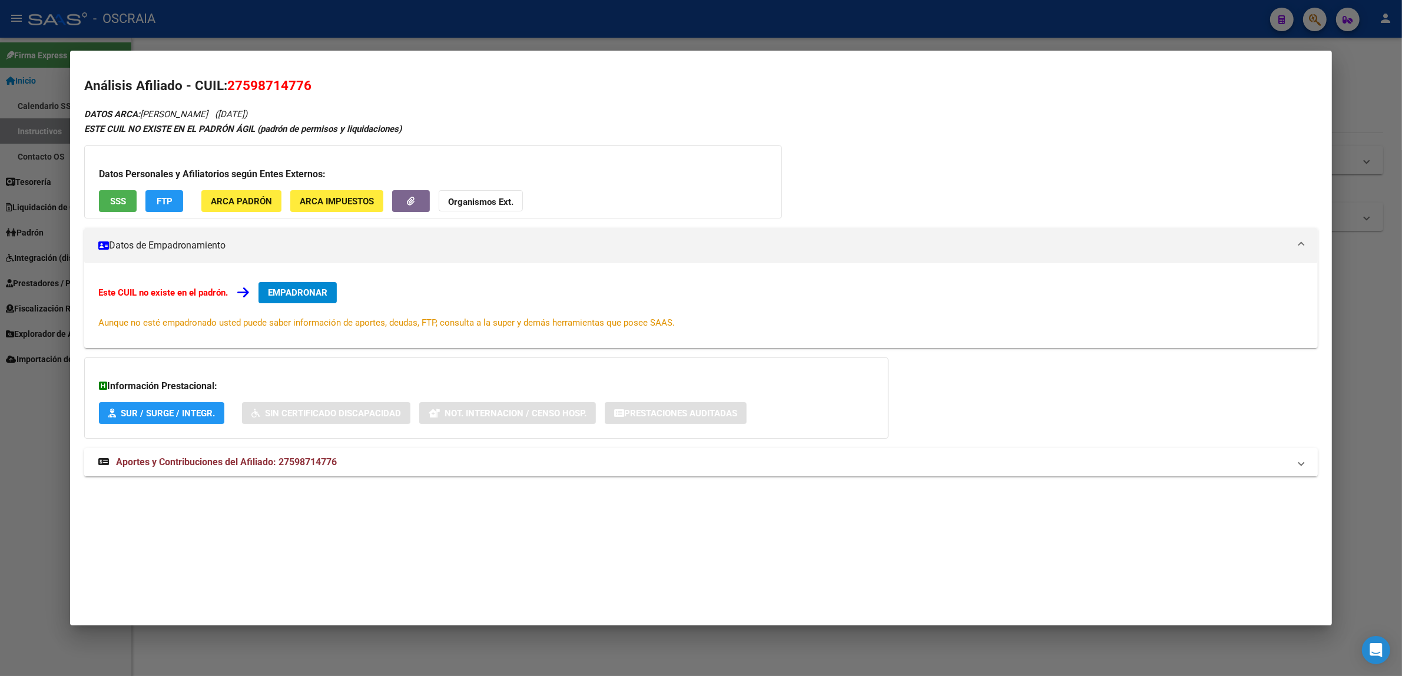
click at [258, 465] on span "Aportes y Contribuciones del Afiliado: 27598714776" at bounding box center [226, 461] width 221 height 11
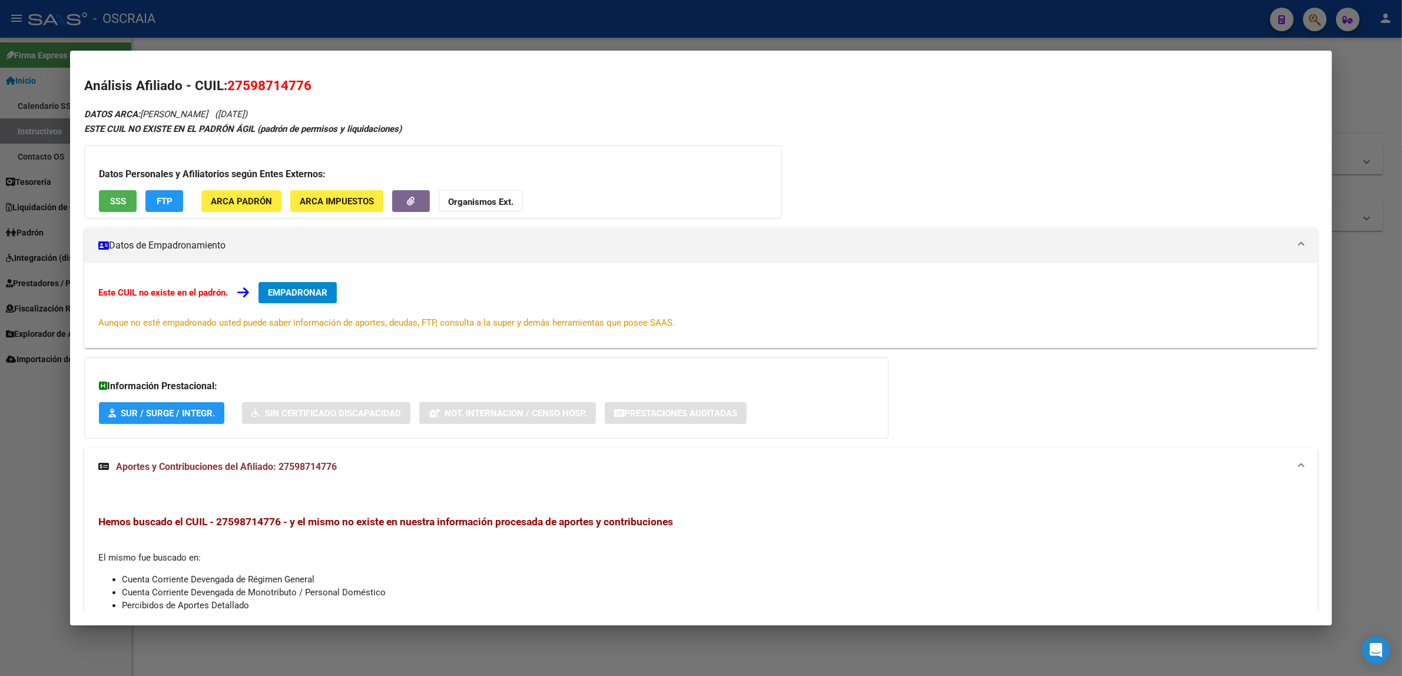
click at [320, 42] on div at bounding box center [701, 338] width 1402 height 676
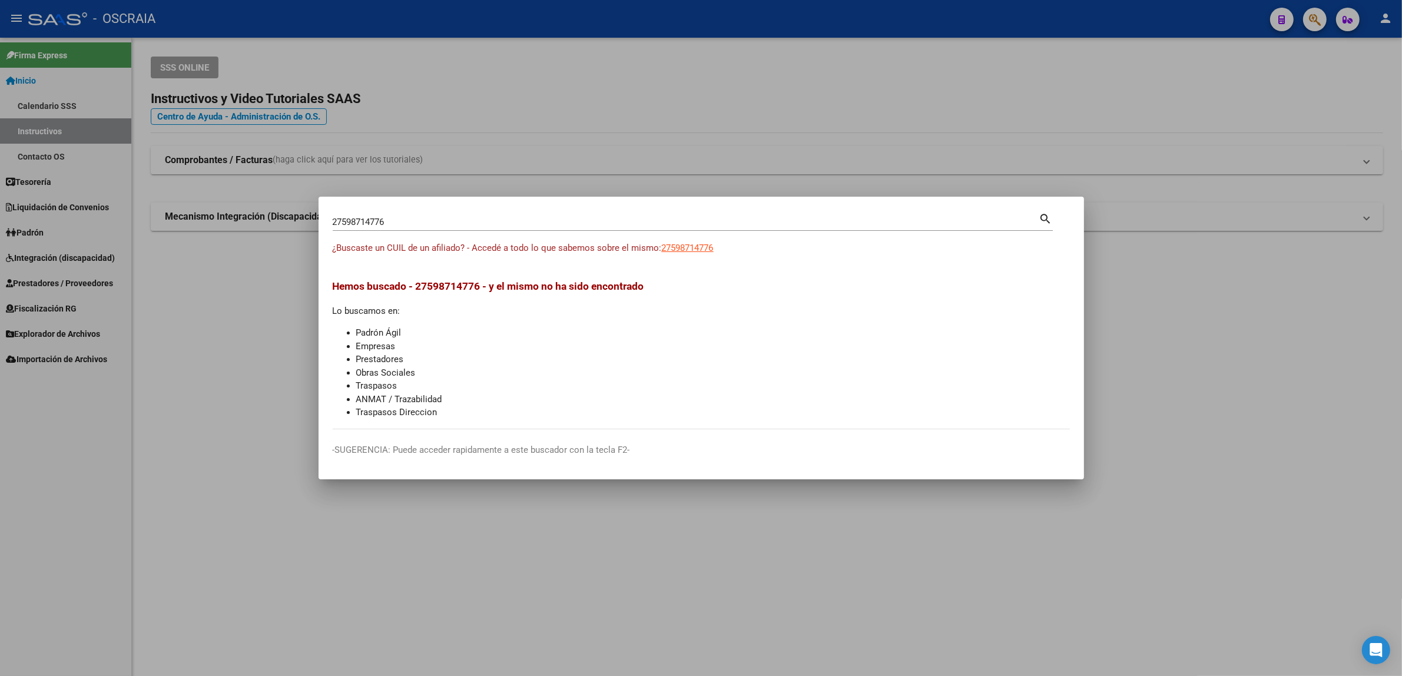
click at [1184, 24] on div at bounding box center [701, 338] width 1402 height 676
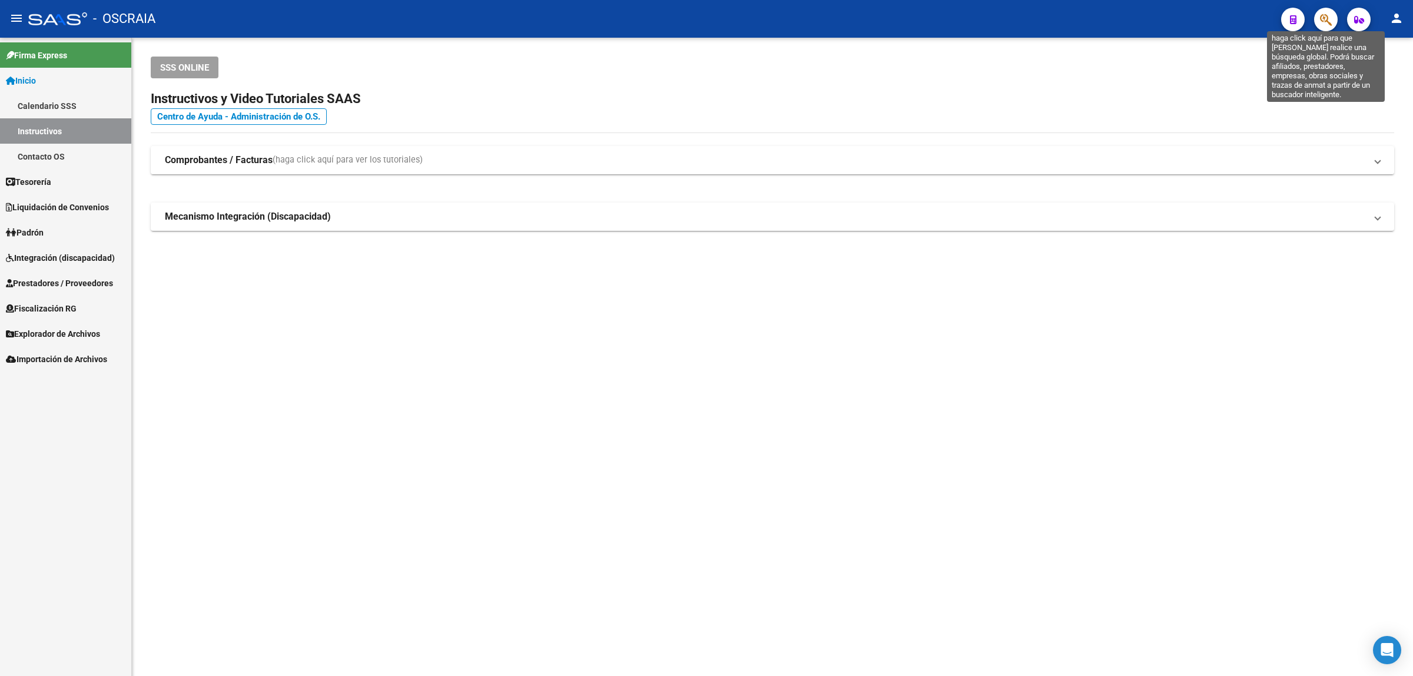
click at [1323, 22] on icon "button" at bounding box center [1326, 20] width 12 height 14
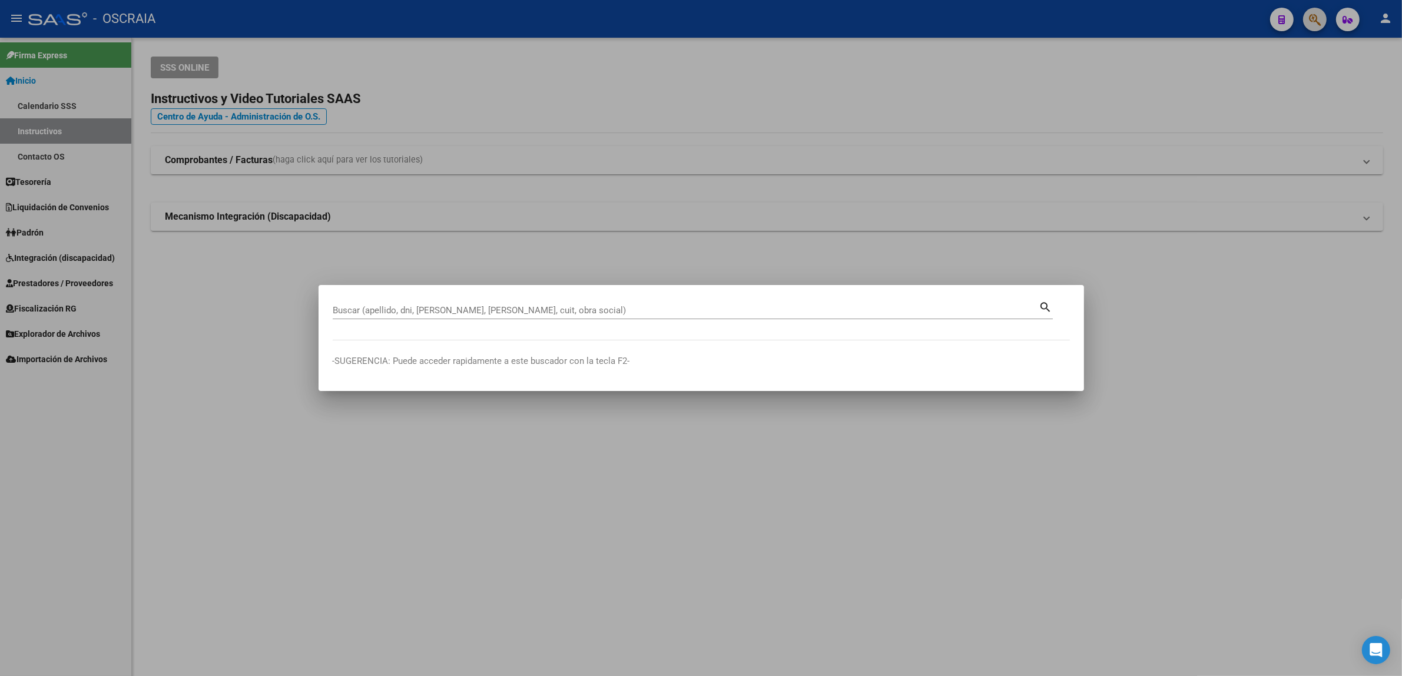
paste input "31680865"
type input "31680865"
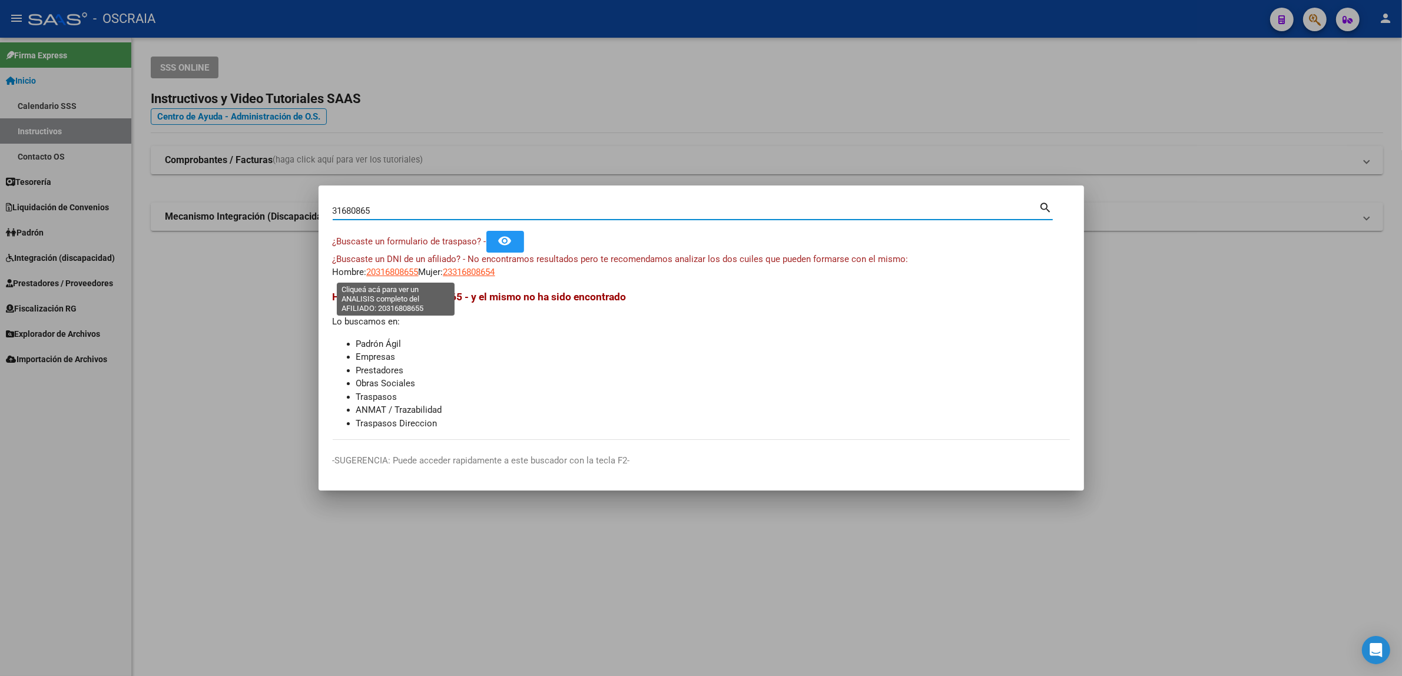
click at [401, 275] on span "20316808655" at bounding box center [393, 272] width 52 height 11
type textarea "20316808655"
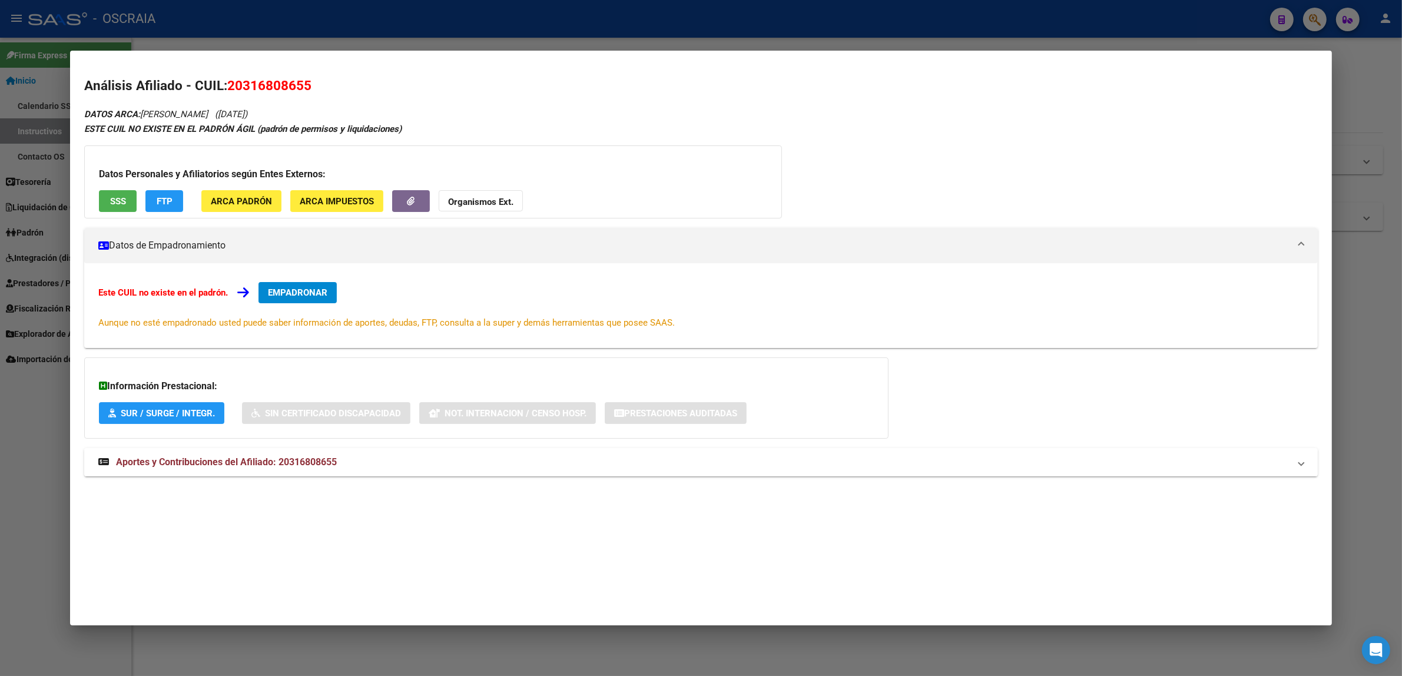
click at [262, 466] on span "Aportes y Contribuciones del Afiliado: 20316808655" at bounding box center [226, 461] width 221 height 11
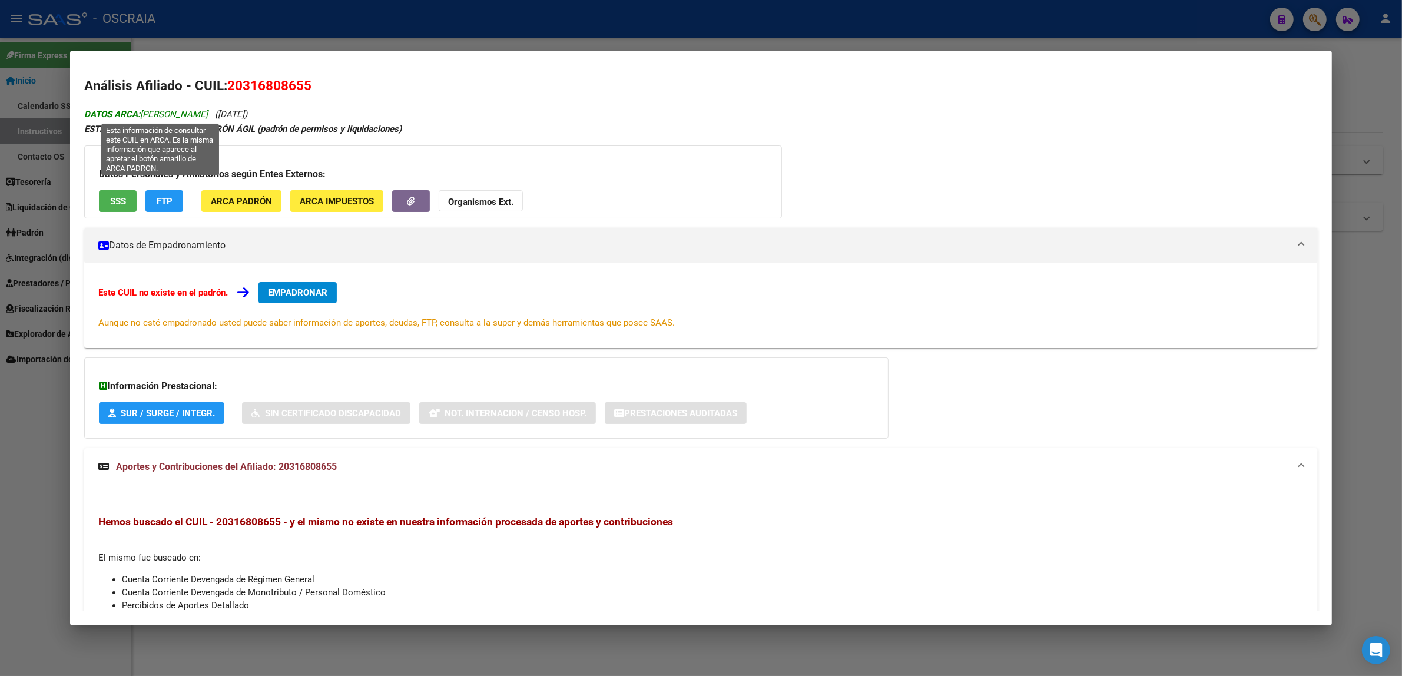
click at [195, 113] on span "DATOS ARCA: [PERSON_NAME]" at bounding box center [146, 114] width 124 height 11
click at [273, 85] on span "20316808655" at bounding box center [269, 85] width 84 height 15
click at [484, 28] on div at bounding box center [701, 338] width 1402 height 676
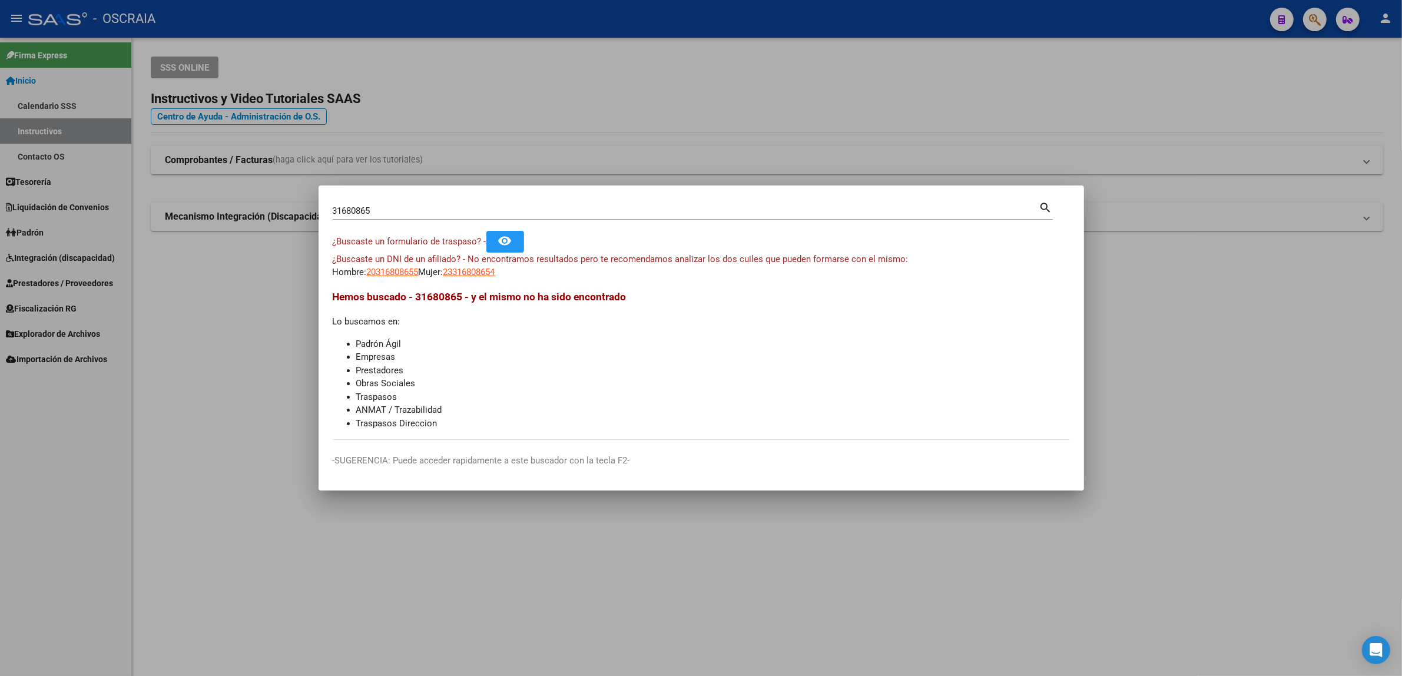
click at [1272, 12] on div at bounding box center [701, 338] width 1402 height 676
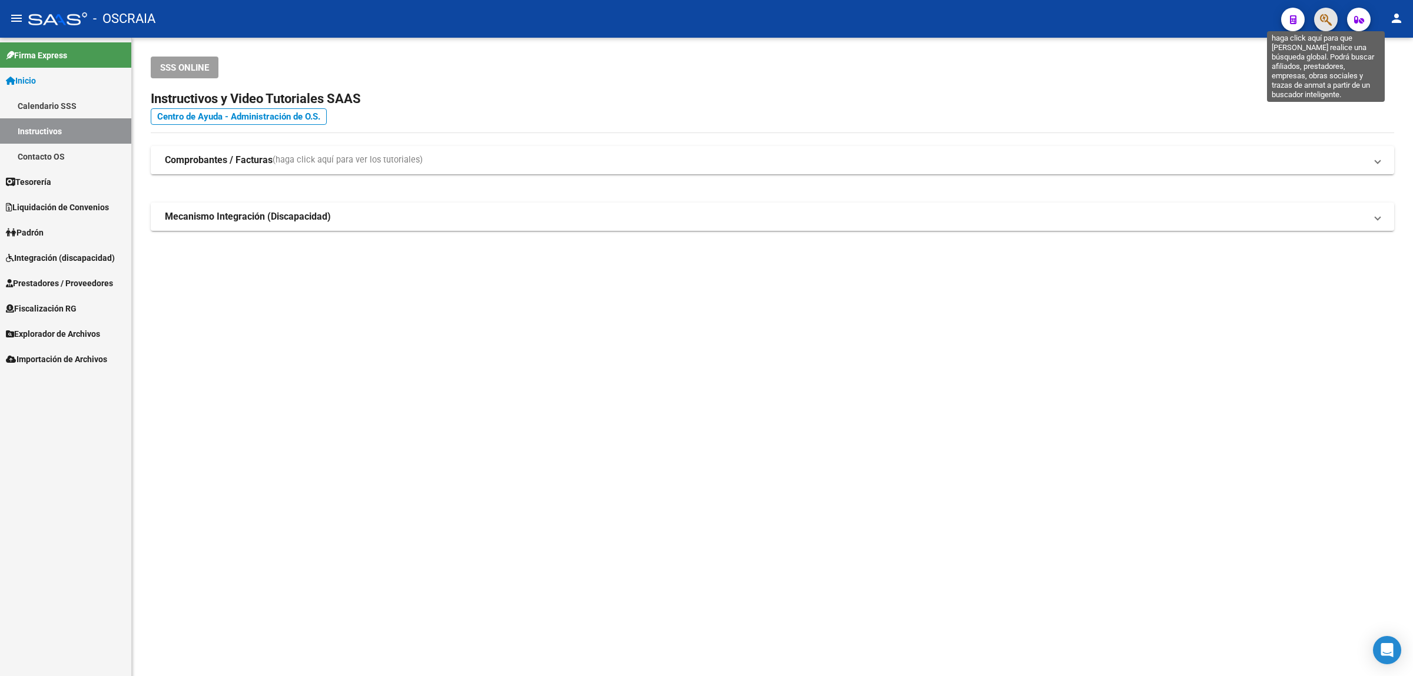
click at [1326, 18] on icon "button" at bounding box center [1326, 20] width 12 height 14
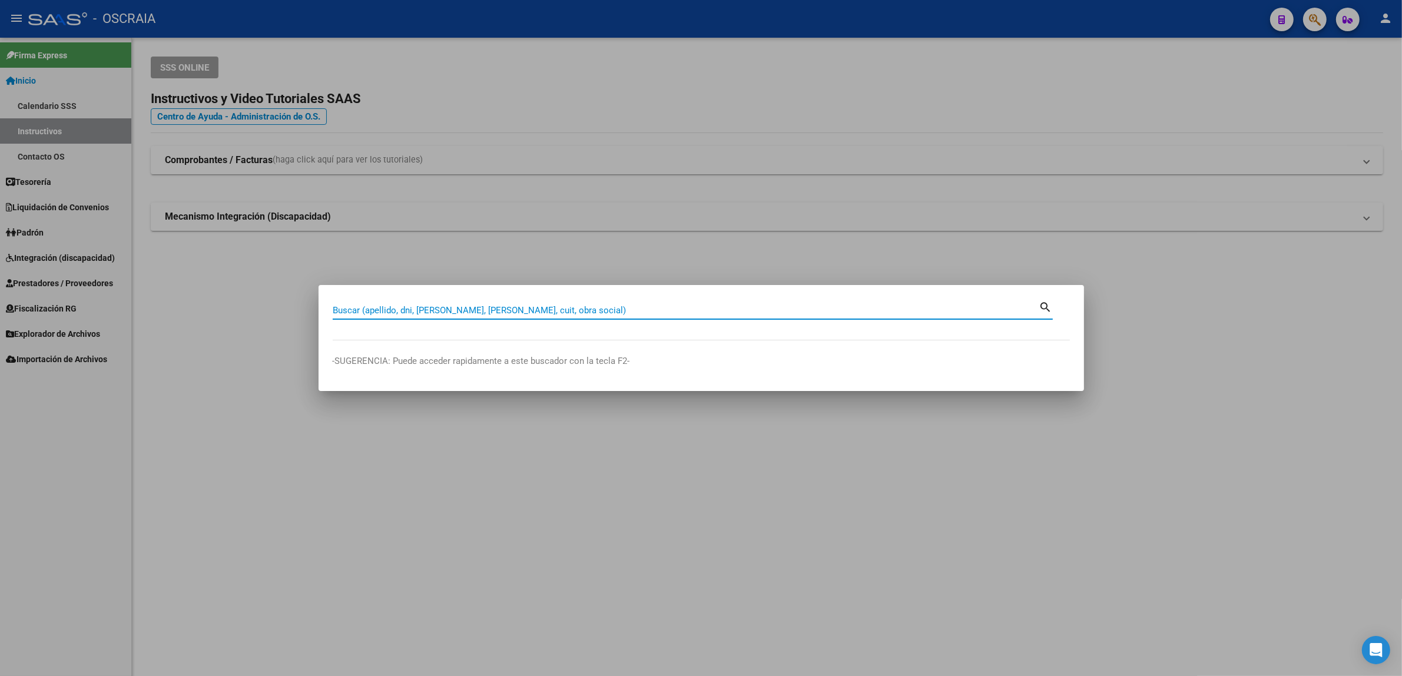
paste input "272706963550"
type input "272706963550"
click at [427, 303] on div "272706963550 Buscar (apellido, dni, cuil, nro traspaso, cuit, obra social)" at bounding box center [686, 310] width 706 height 18
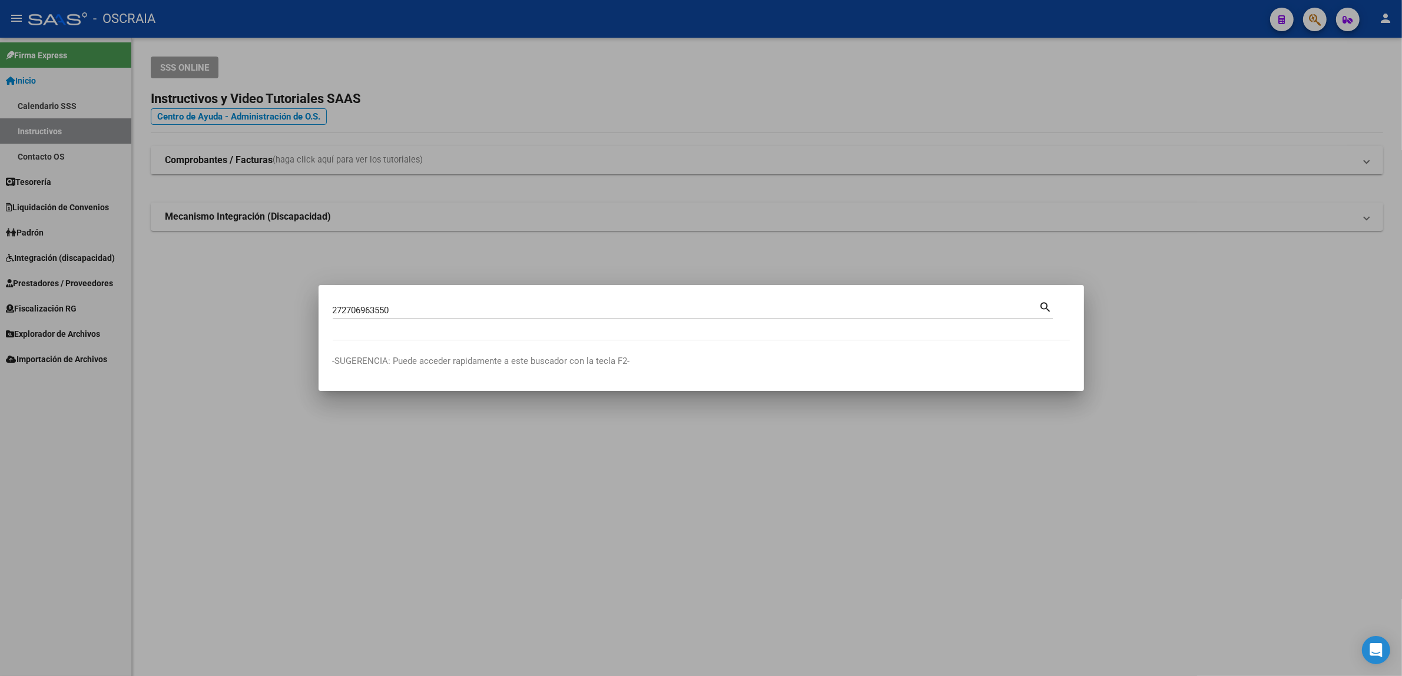
click at [433, 318] on div "272706963550 Buscar (apellido, dni, cuil, nro traspaso, cuit, obra social)" at bounding box center [686, 310] width 706 height 18
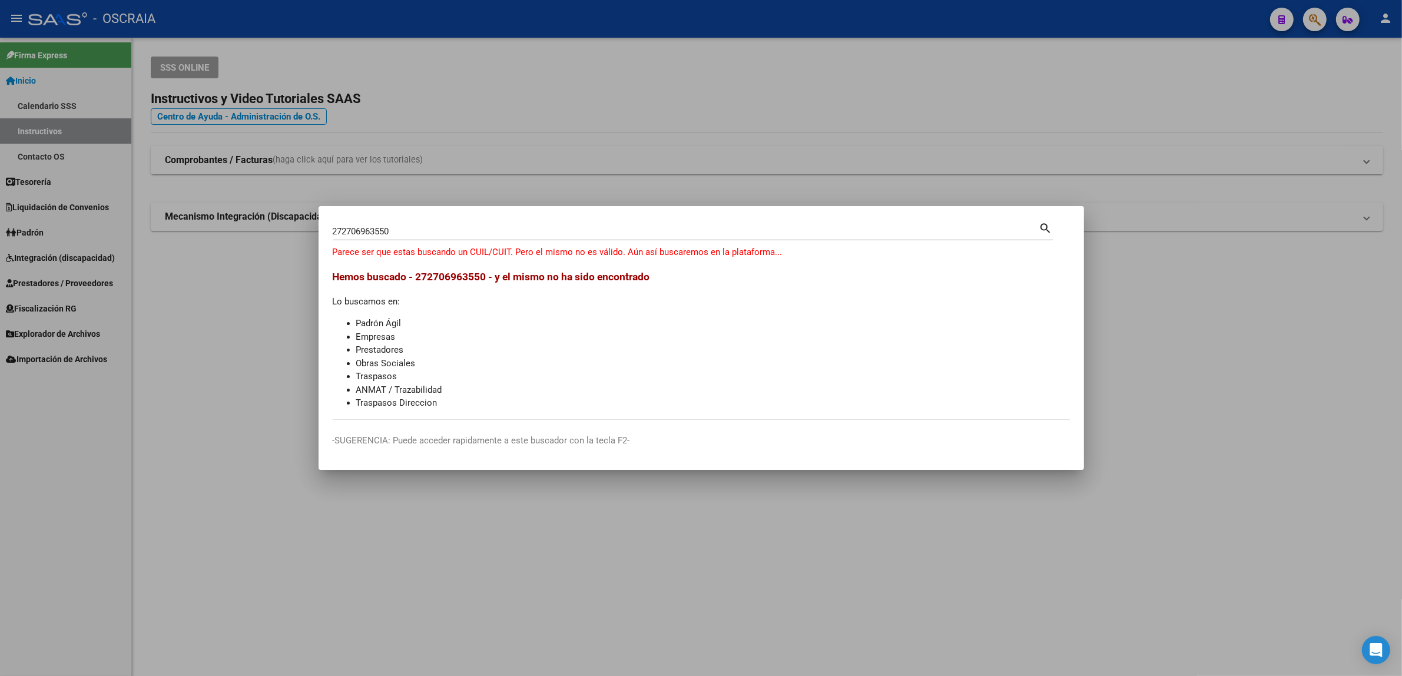
click at [428, 177] on div at bounding box center [701, 338] width 1402 height 676
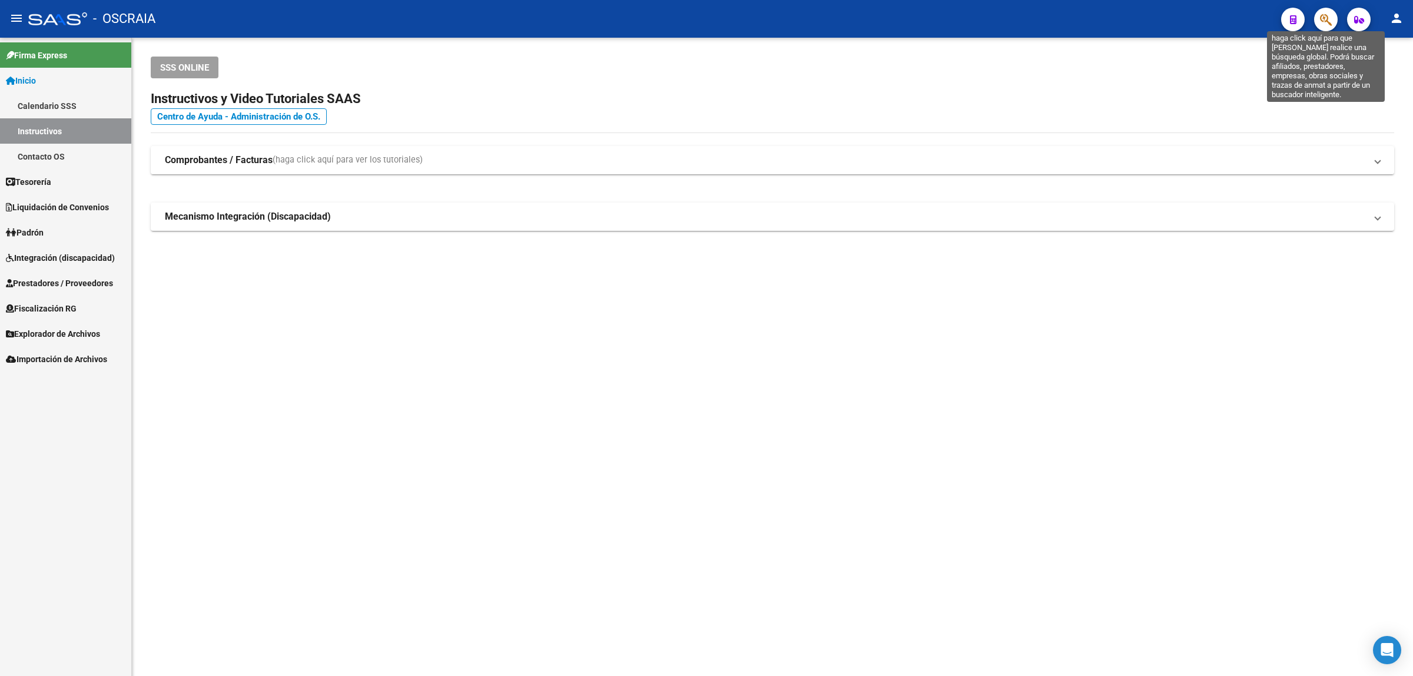
click at [1329, 16] on icon "button" at bounding box center [1326, 20] width 12 height 14
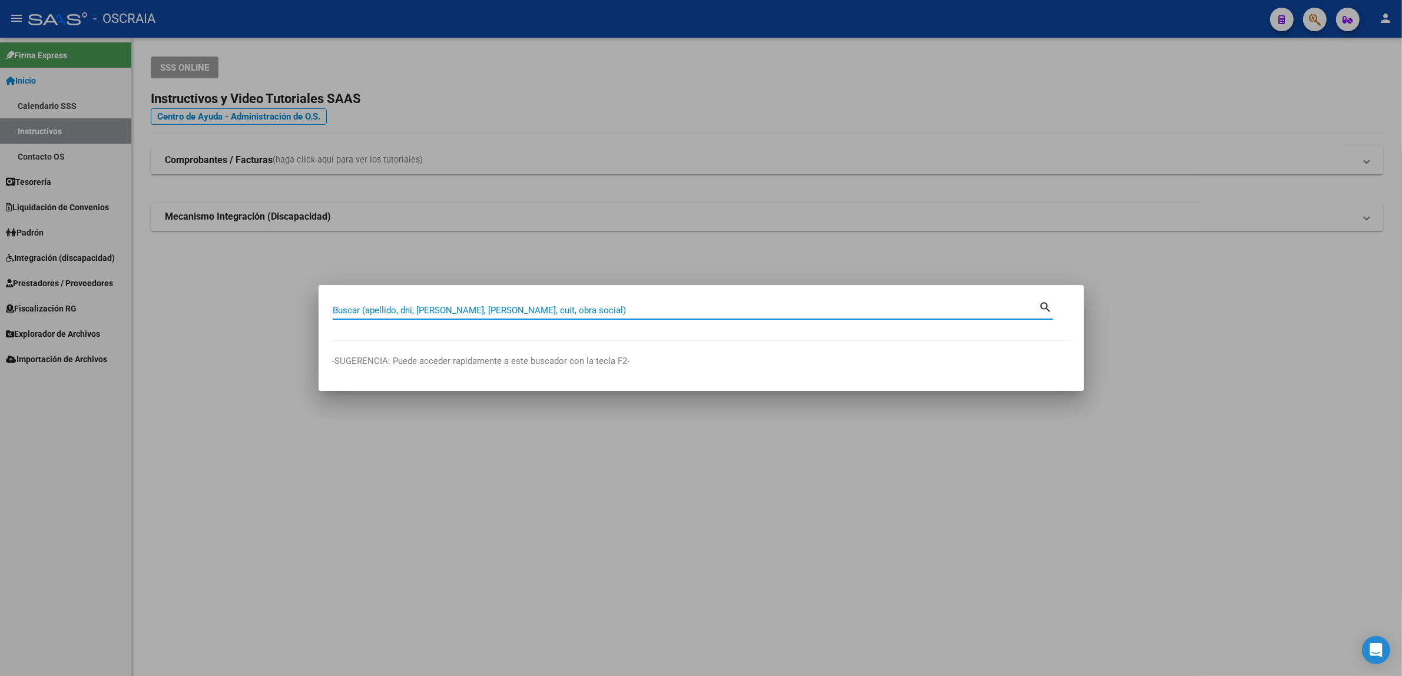
click at [456, 310] on input "Buscar (apellido, dni, [PERSON_NAME], [PERSON_NAME], cuit, obra social)" at bounding box center [686, 310] width 706 height 11
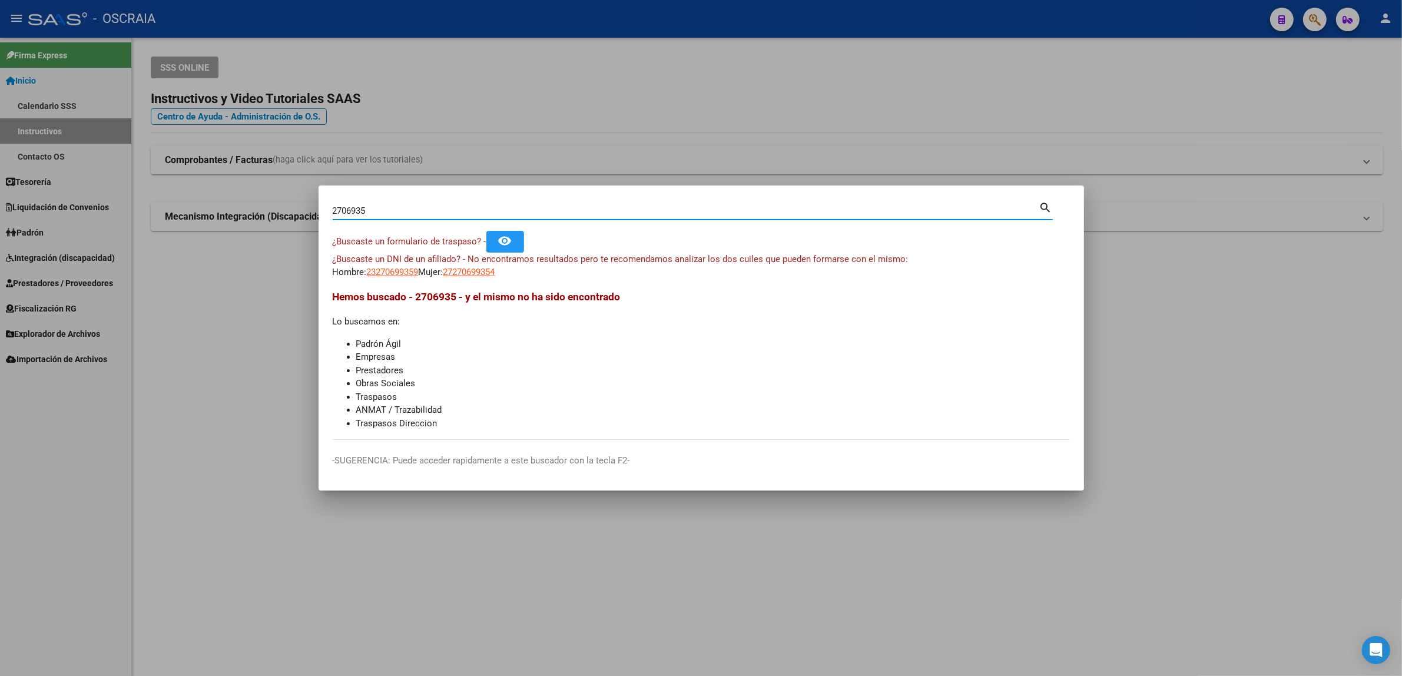
type input "2706935"
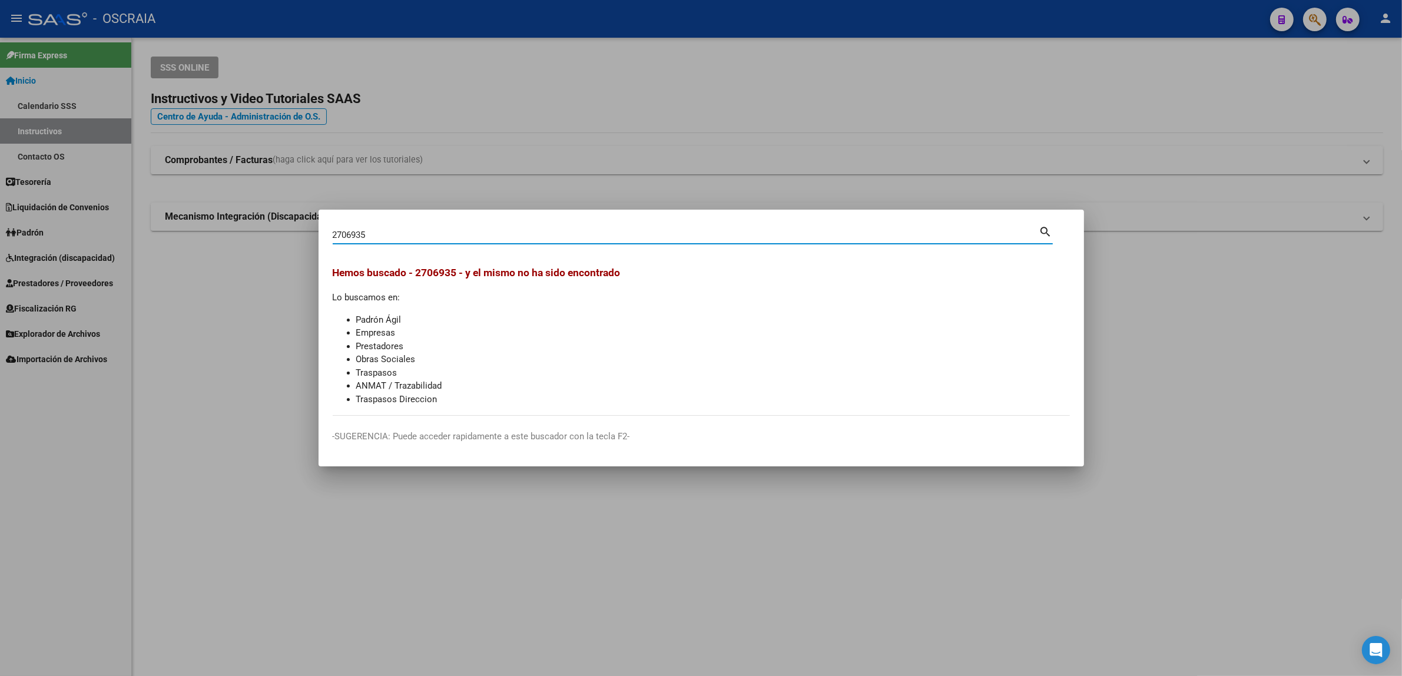
click at [383, 238] on input "2706935" at bounding box center [686, 235] width 706 height 11
click at [363, 175] on div at bounding box center [701, 338] width 1402 height 676
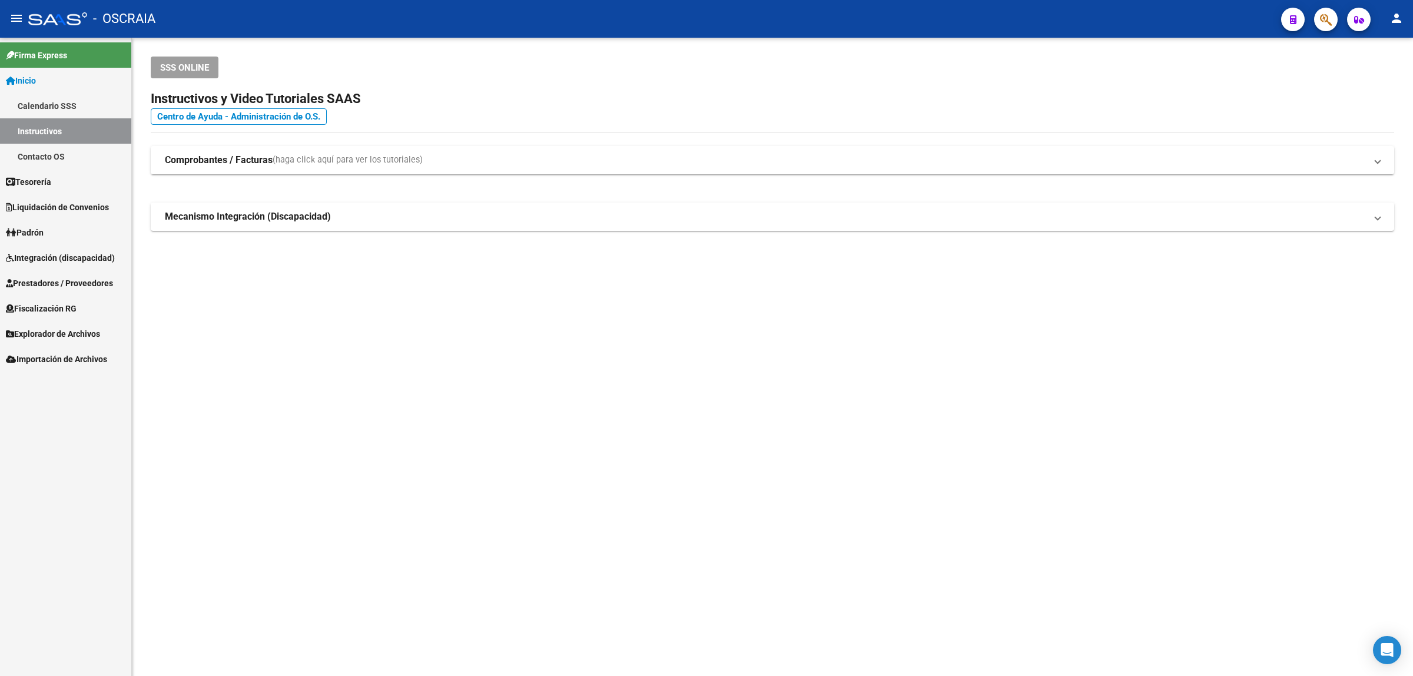
click at [1321, 12] on span "button" at bounding box center [1326, 20] width 12 height 24
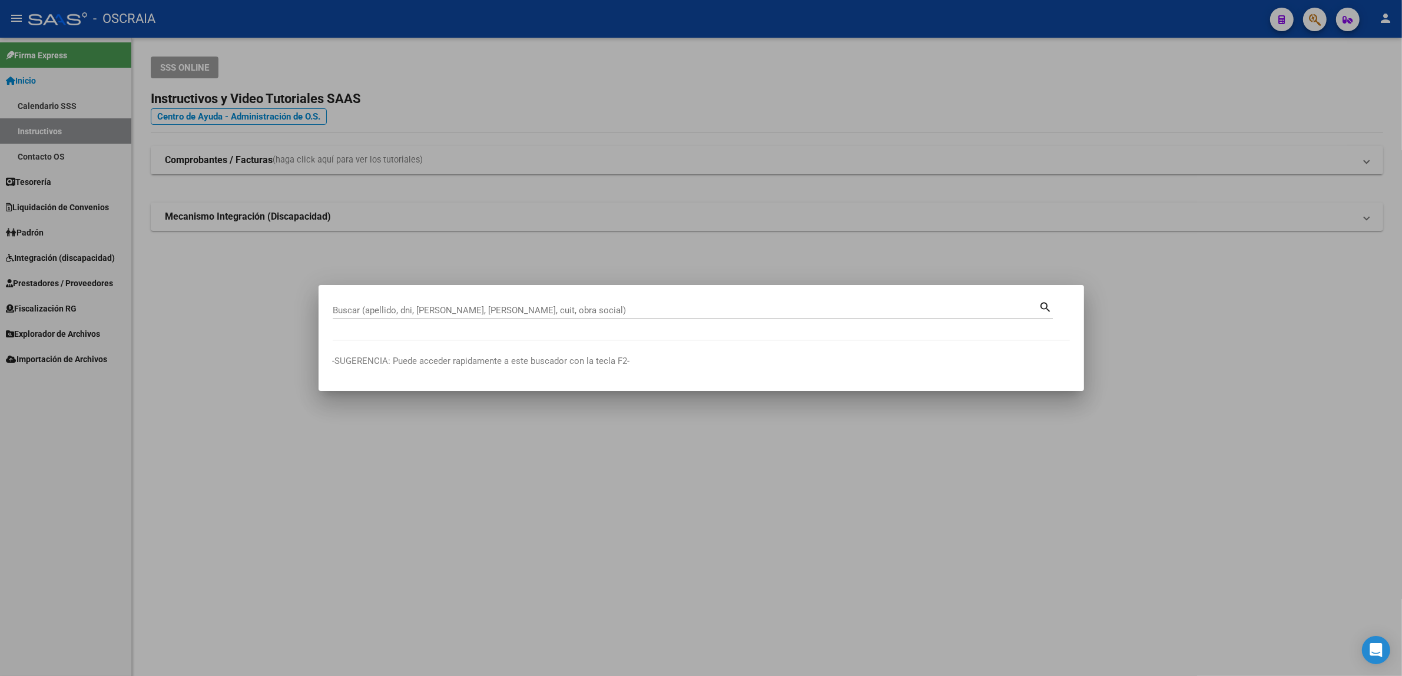
click at [461, 304] on div "Buscar (apellido, dni, [PERSON_NAME], [PERSON_NAME], cuit, obra social)" at bounding box center [686, 310] width 706 height 18
click at [462, 304] on div "Buscar (apellido, dni, [PERSON_NAME], [PERSON_NAME], cuit, obra social)" at bounding box center [686, 310] width 706 height 18
paste input "272706963550"
type input "270696355"
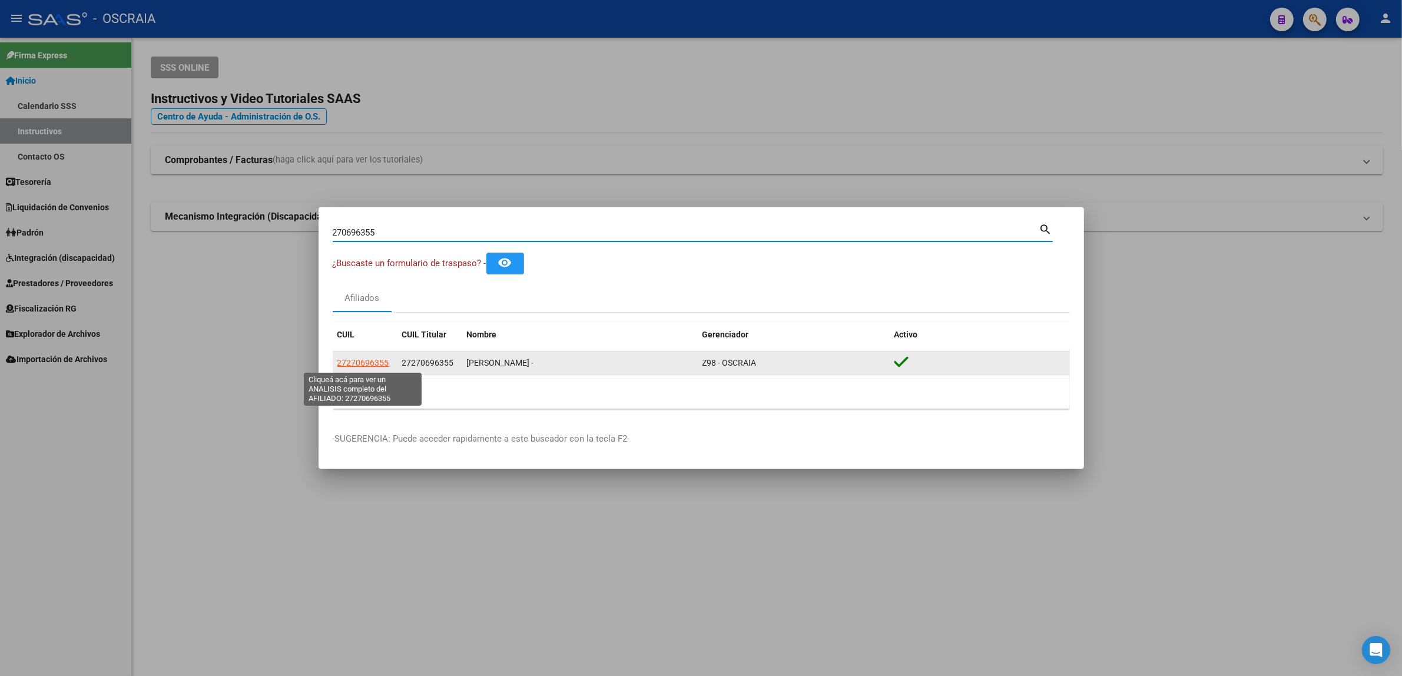
click at [374, 360] on span "27270696355" at bounding box center [363, 362] width 52 height 9
type textarea "27270696355"
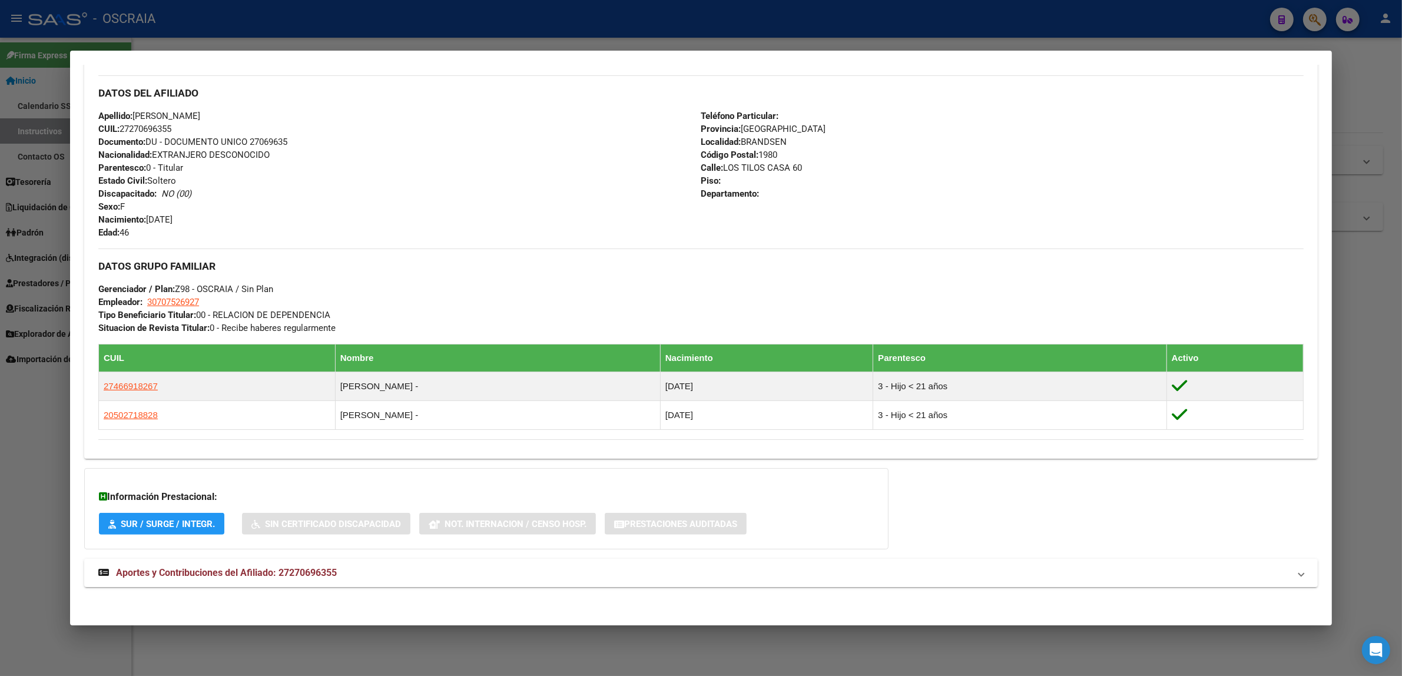
scroll to position [384, 0]
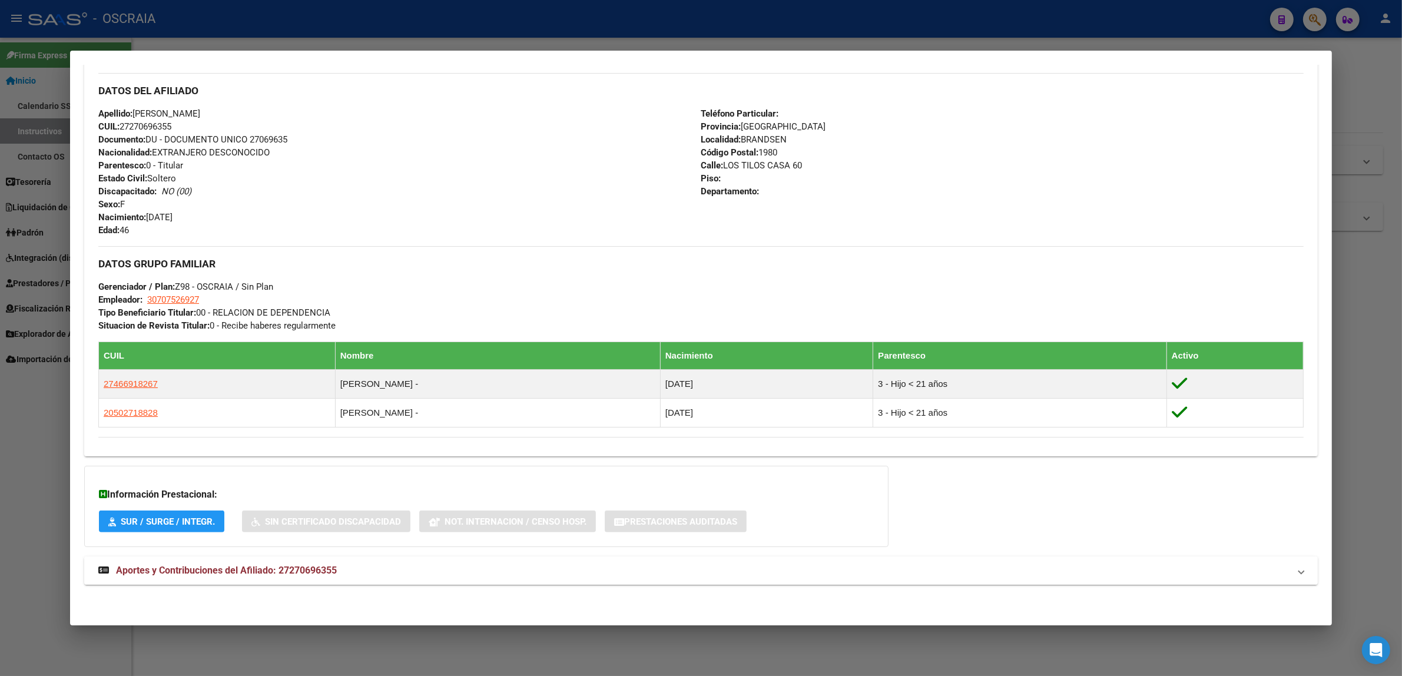
click at [240, 570] on span "Aportes y Contribuciones del Afiliado: 27270696355" at bounding box center [226, 569] width 221 height 11
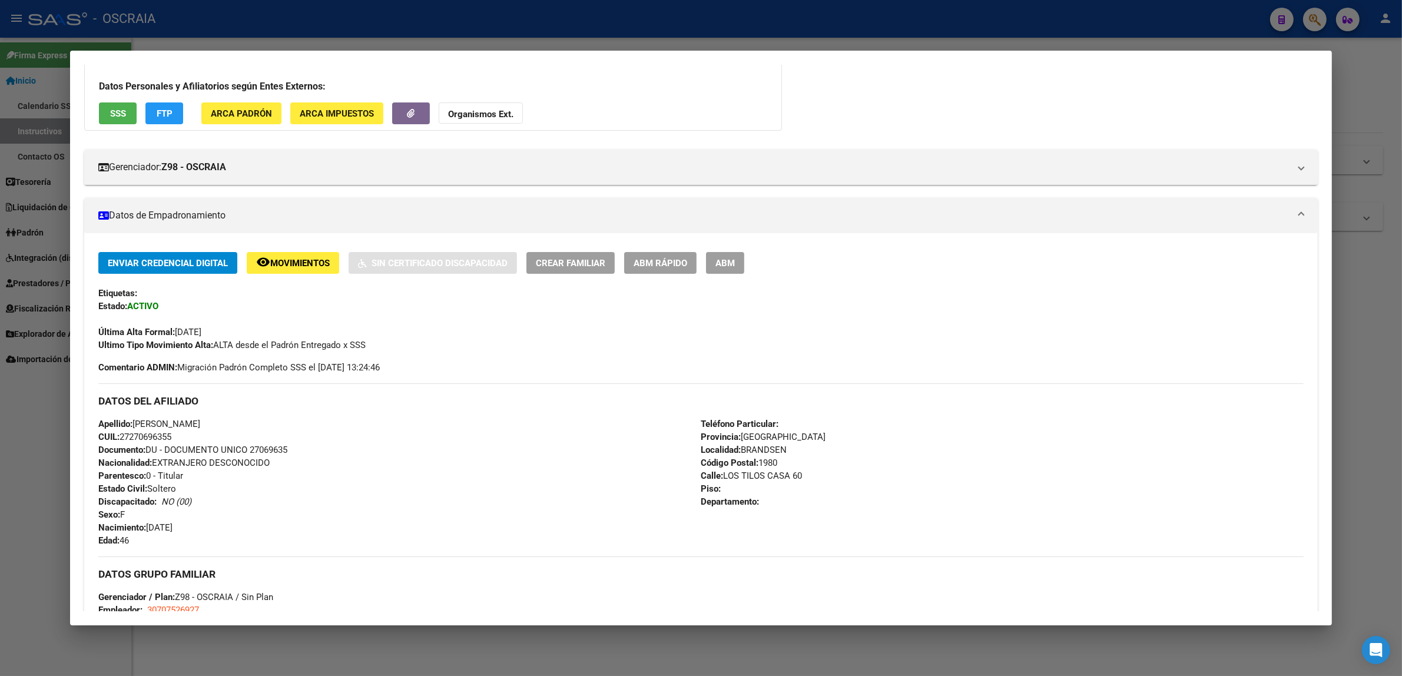
scroll to position [0, 0]
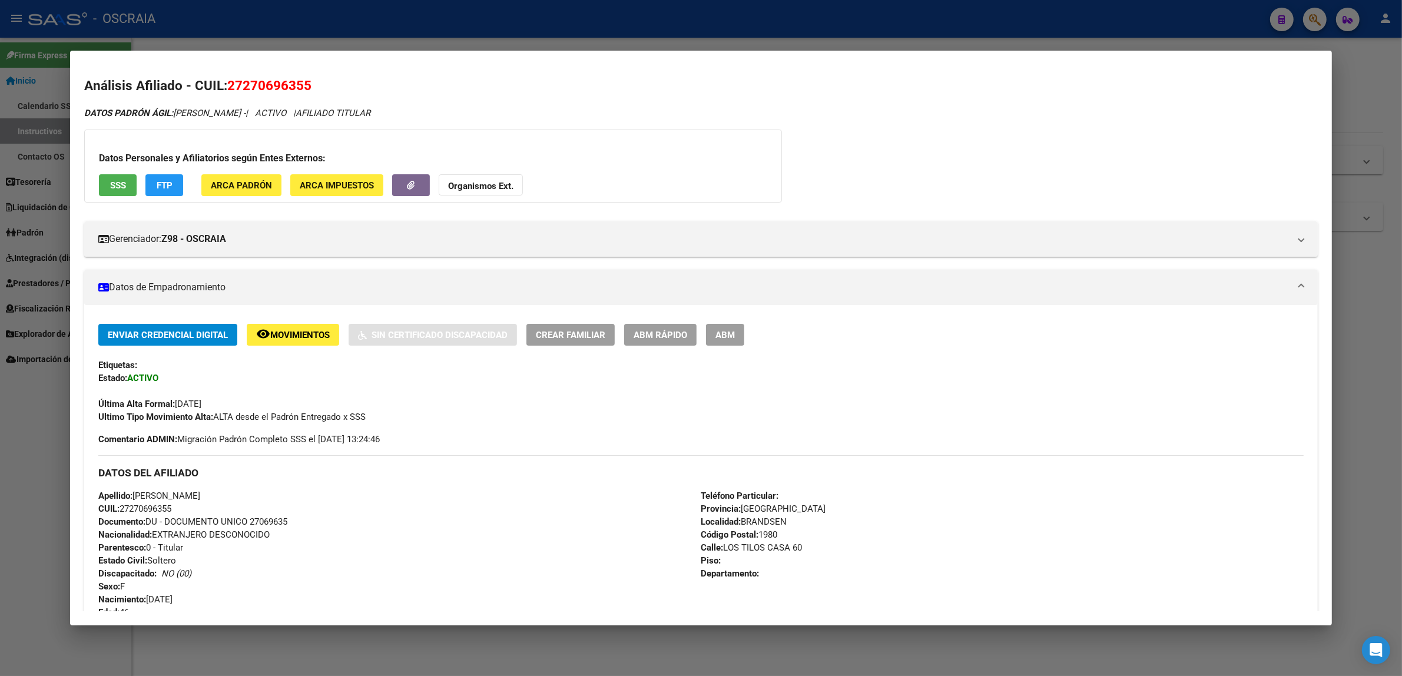
click at [689, 51] on mat-dialog-container "Análisis Afiliado - CUIL: 27270696355 DATOS PADRÓN ÁGIL: [PERSON_NAME] - | ACTI…" at bounding box center [700, 338] width 1261 height 574
click at [1376, 18] on div at bounding box center [701, 338] width 1402 height 676
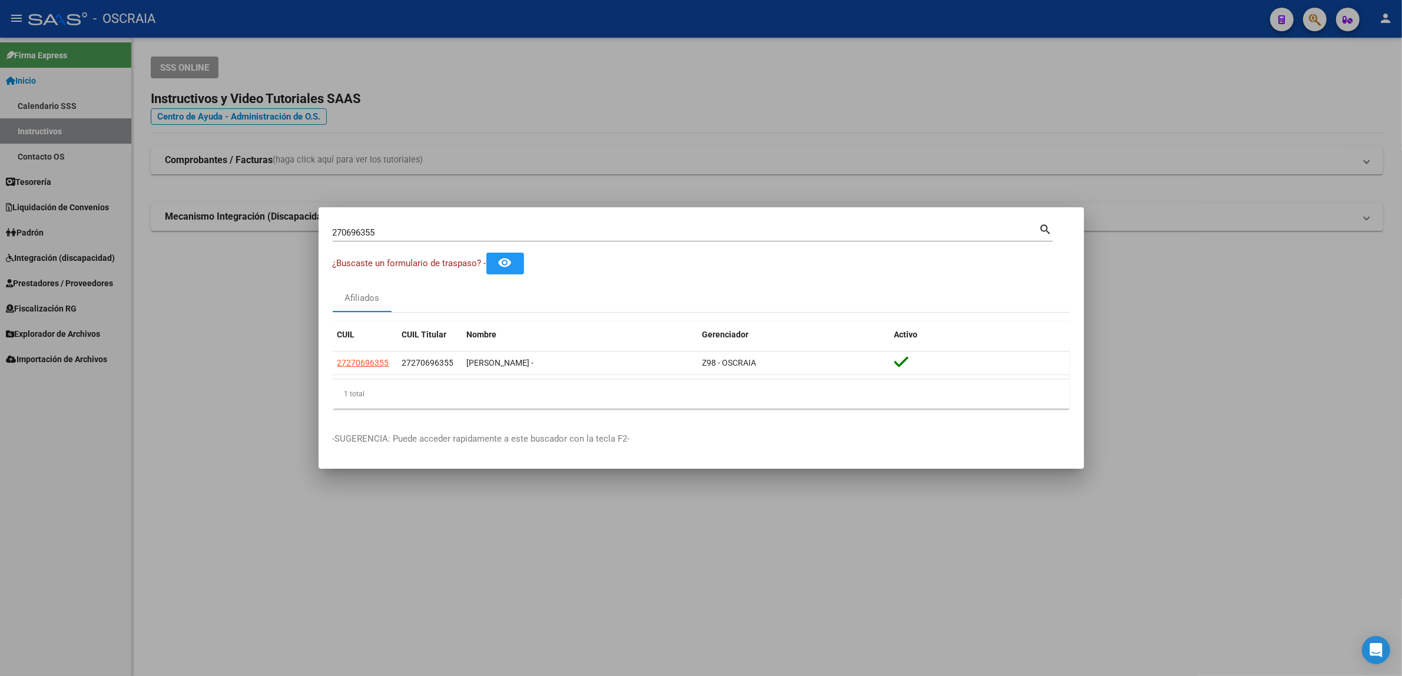
click at [1321, 15] on div at bounding box center [701, 338] width 1402 height 676
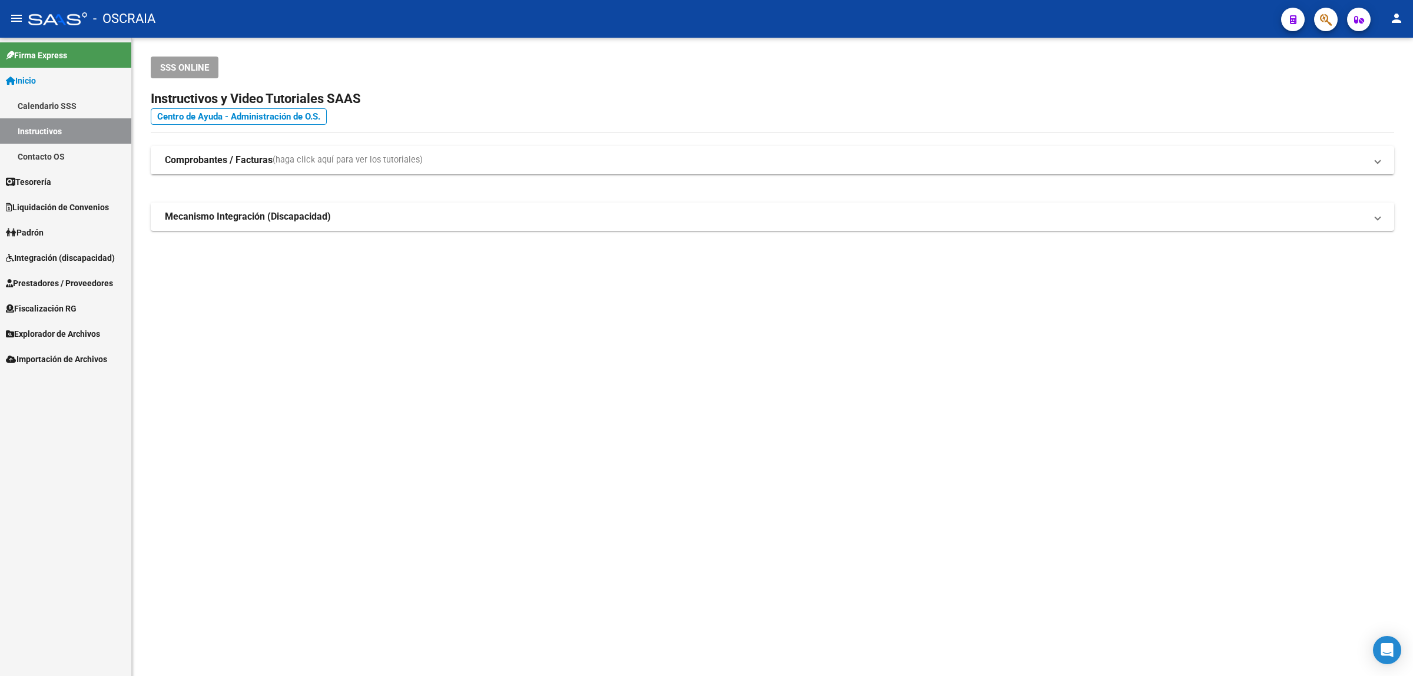
click at [1321, 19] on icon "button" at bounding box center [1326, 20] width 12 height 14
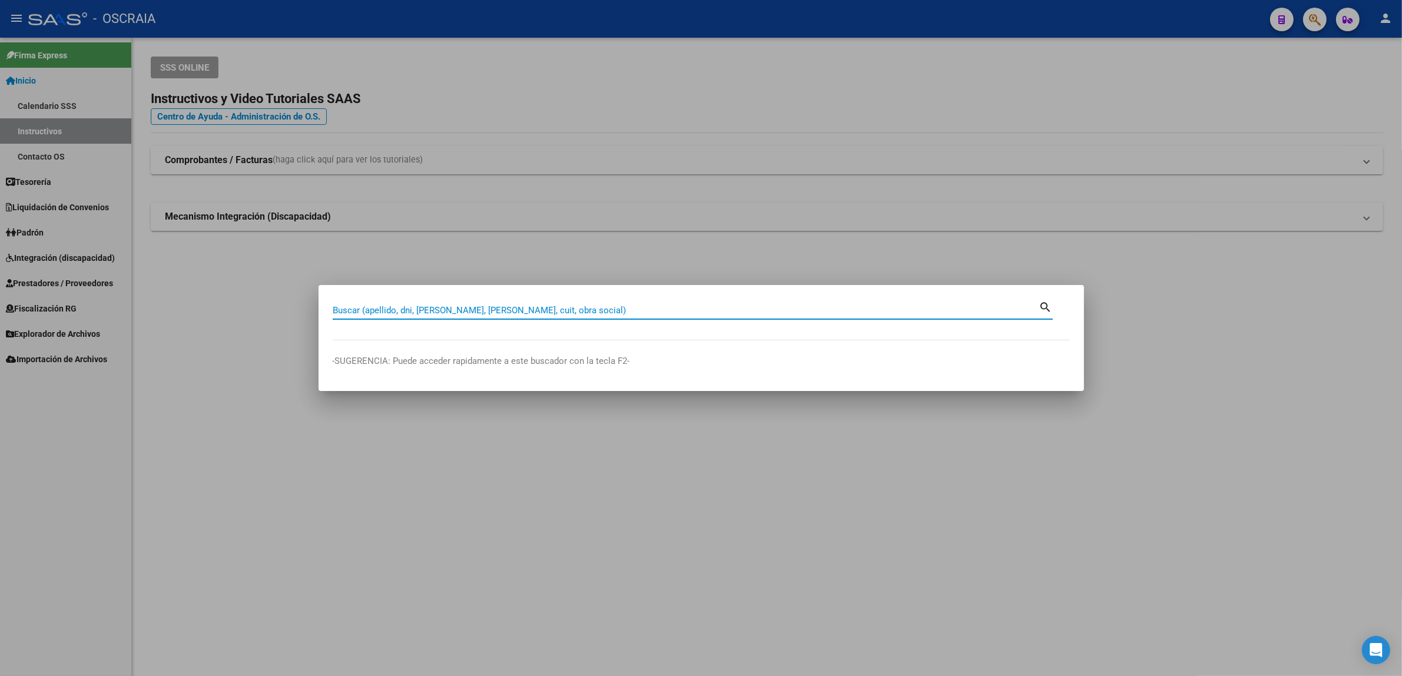
paste input "59511496"
type input "59511496"
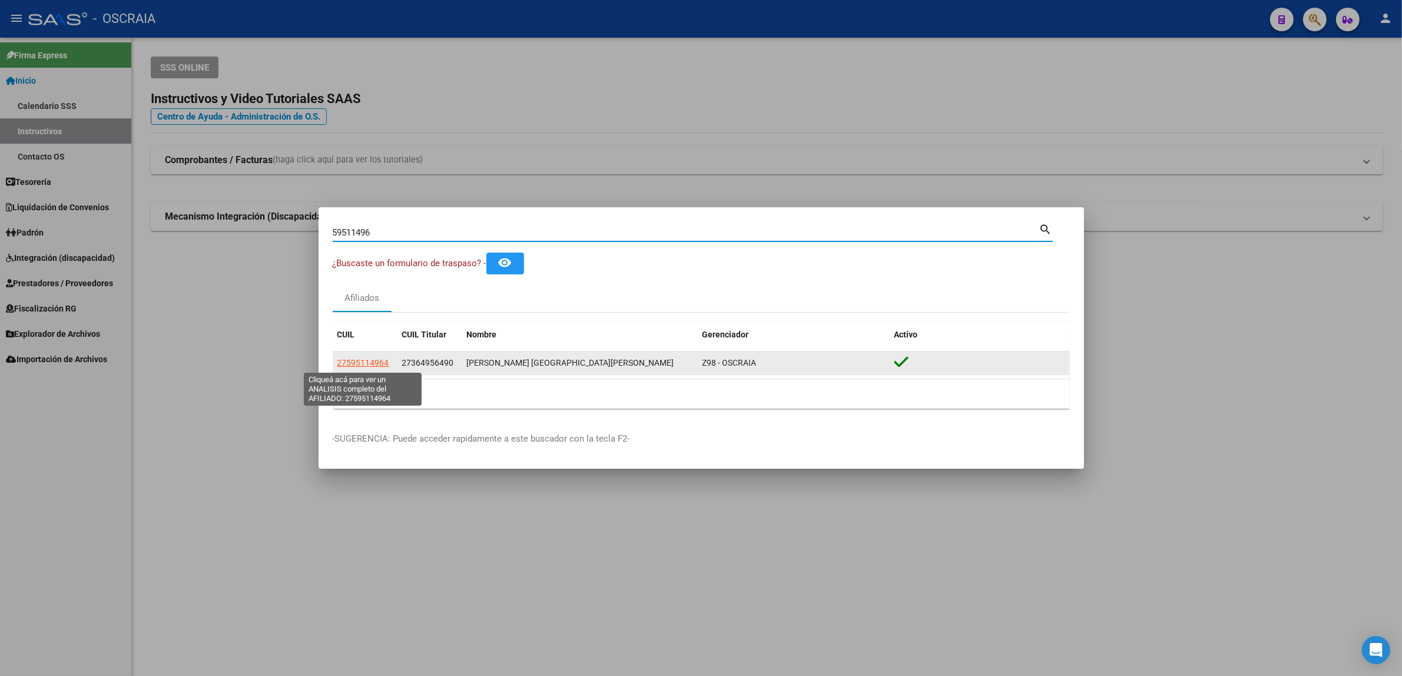
click at [360, 367] on span "27595114964" at bounding box center [363, 362] width 52 height 9
type textarea "27595114964"
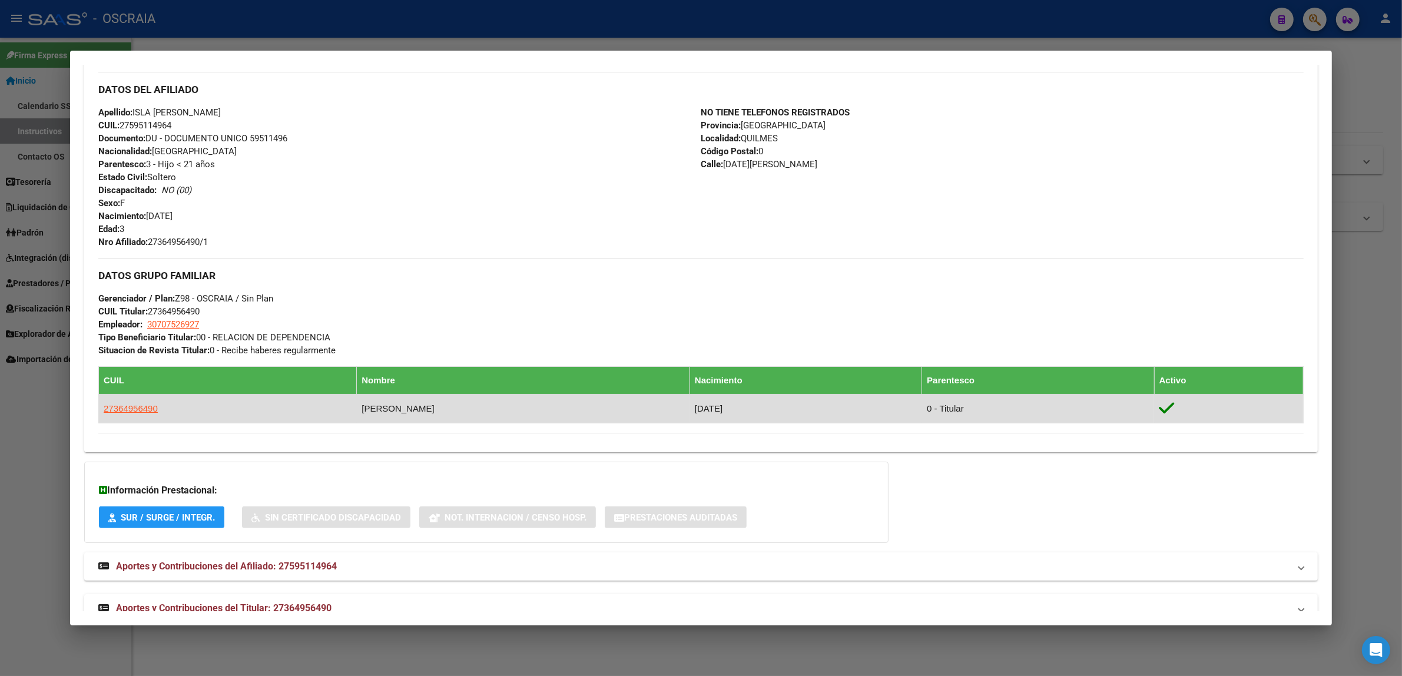
scroll to position [386, 0]
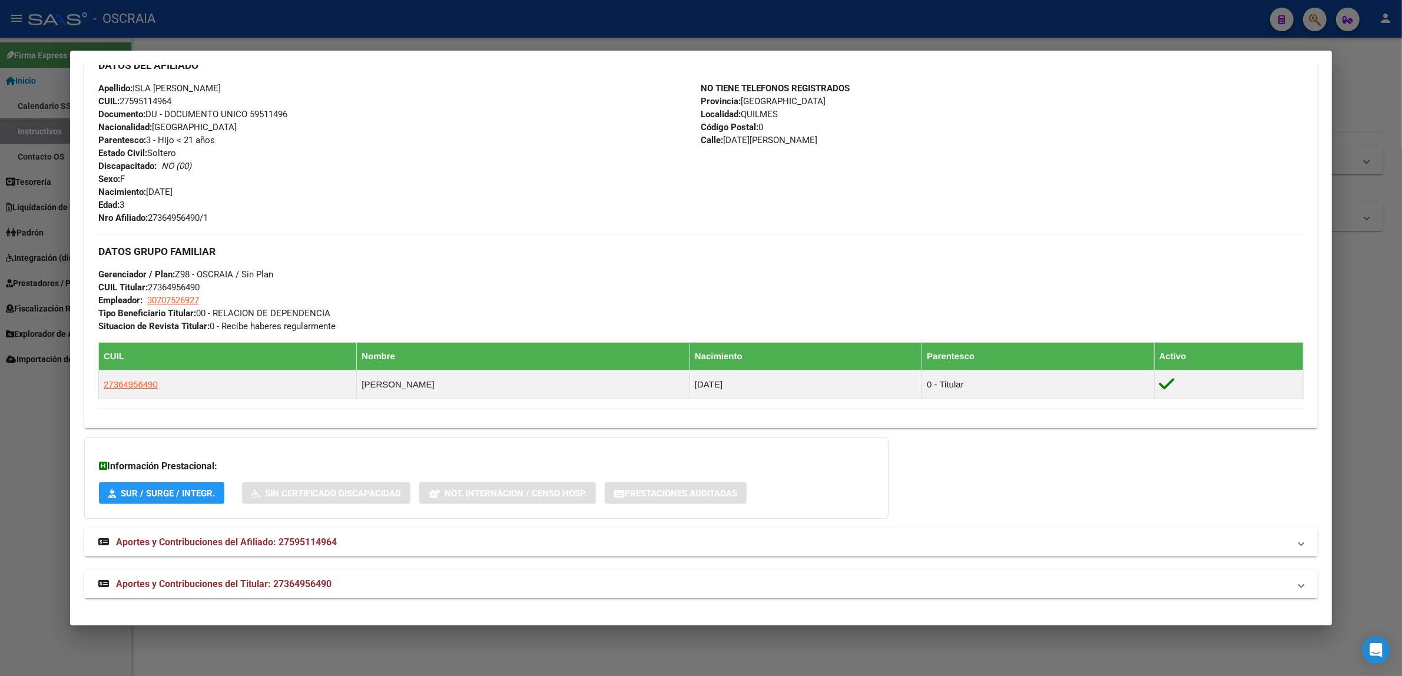
click at [250, 547] on span "Aportes y Contribuciones del Afiliado: 27595114964" at bounding box center [226, 541] width 221 height 11
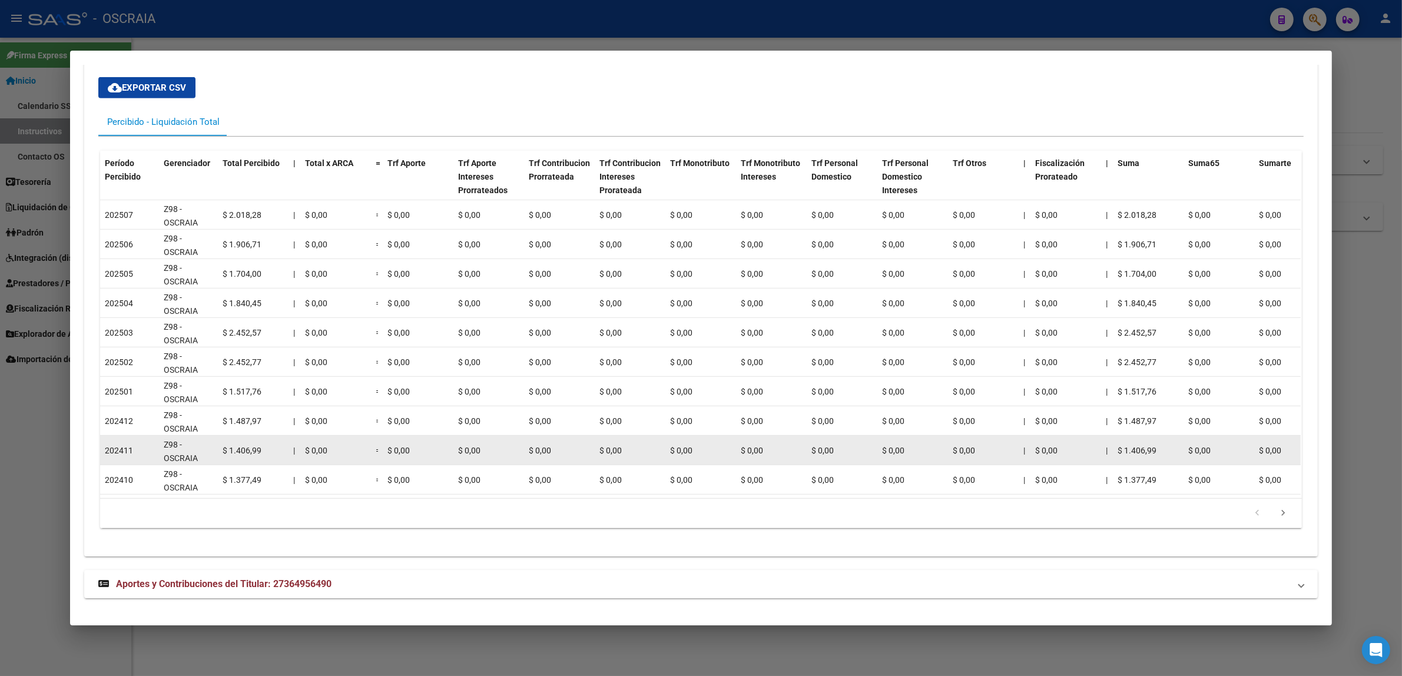
scroll to position [914, 0]
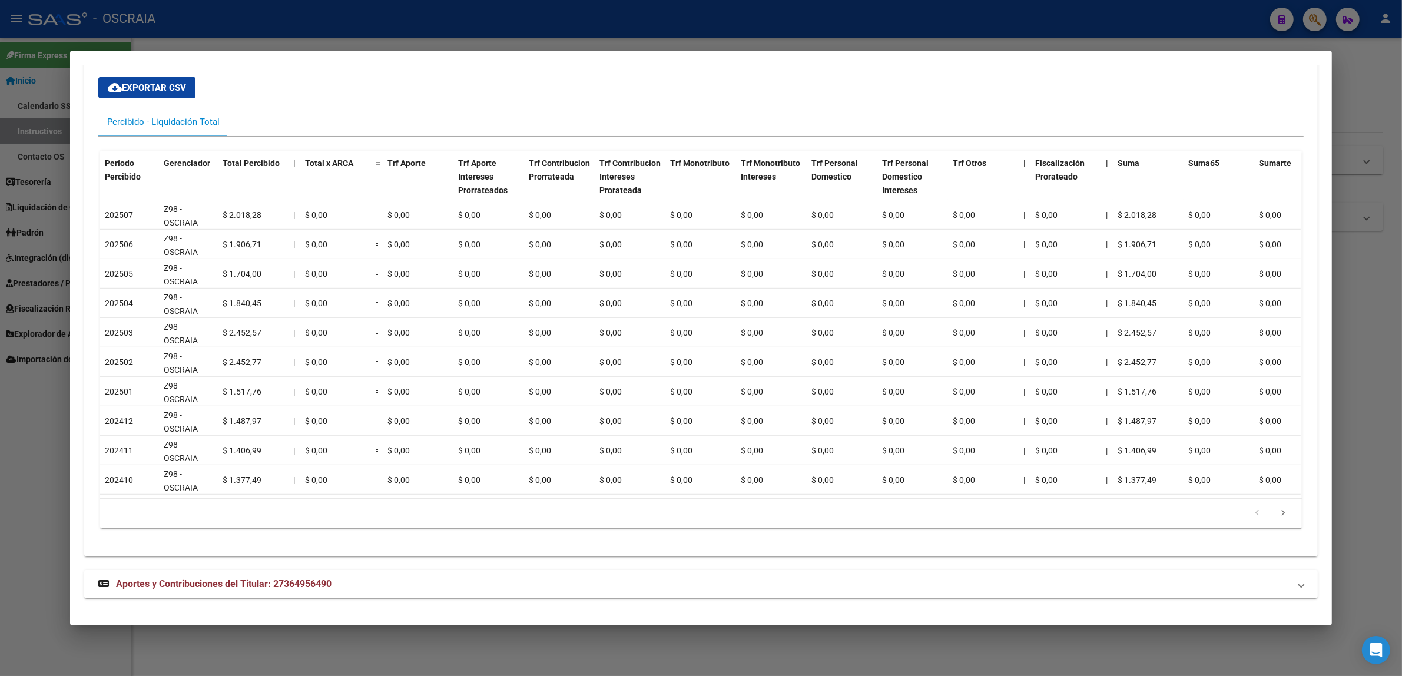
click at [271, 574] on mat-expansion-panel-header "Aportes y Contribuciones del Titular: 27364956490" at bounding box center [700, 584] width 1233 height 28
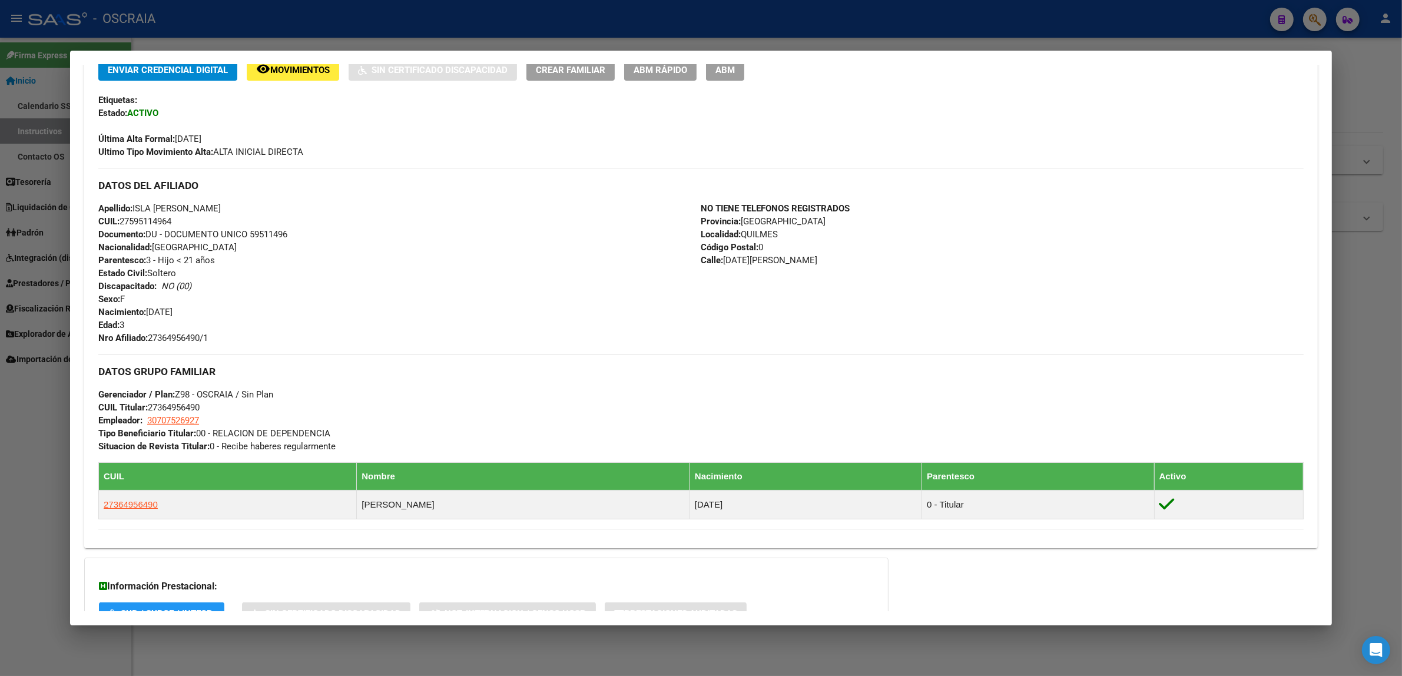
scroll to position [0, 0]
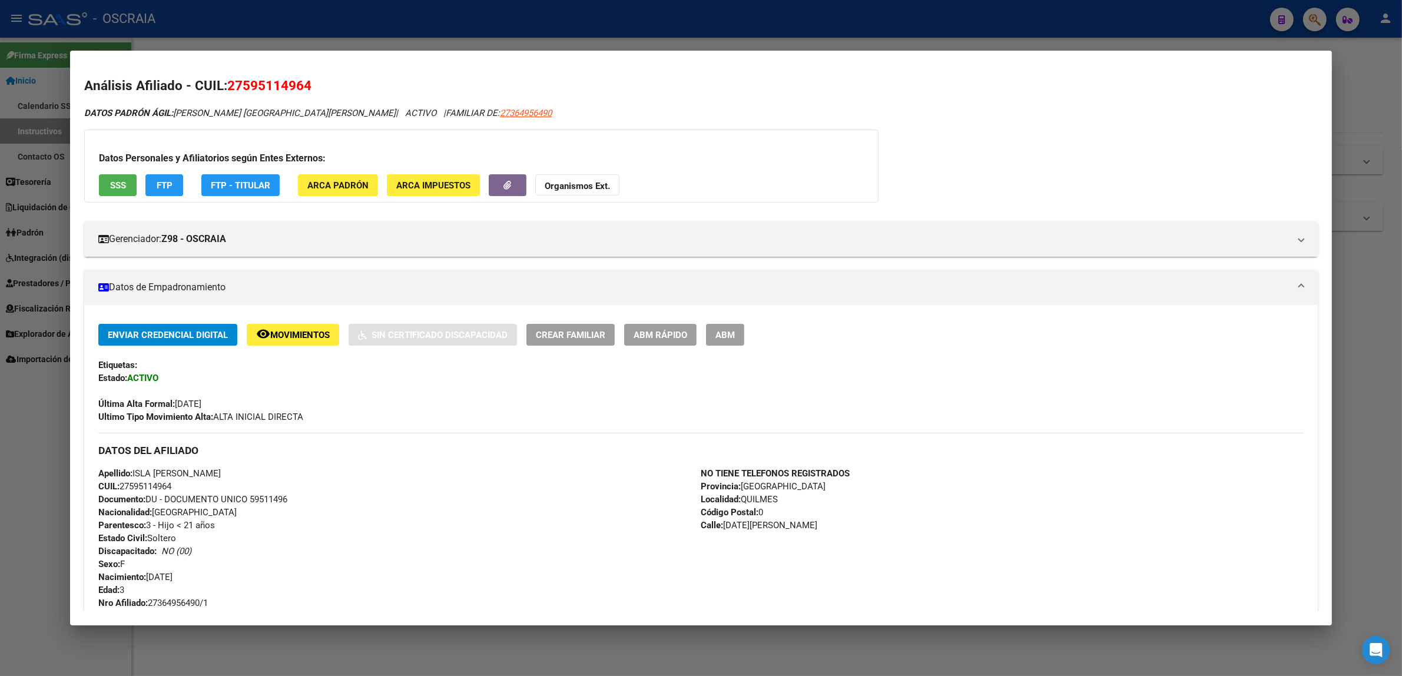
click at [970, 18] on div at bounding box center [701, 338] width 1402 height 676
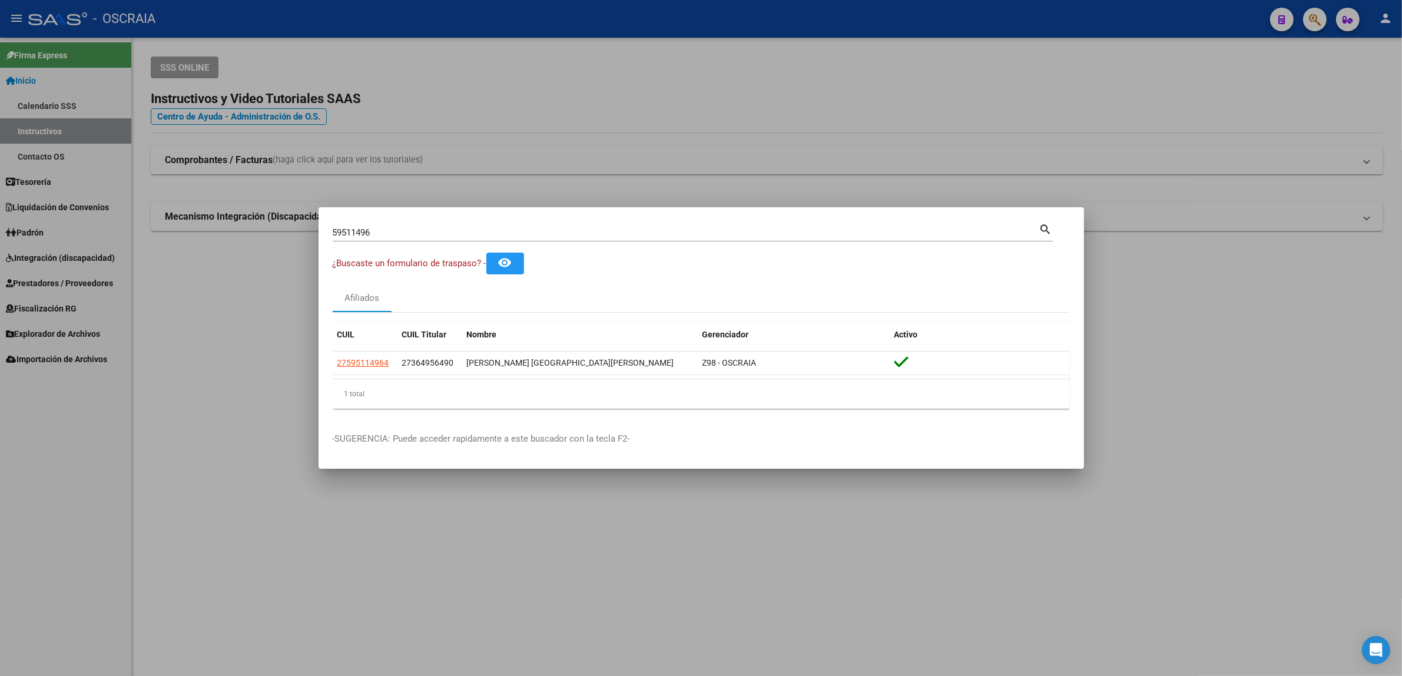
click at [1317, 22] on div at bounding box center [701, 338] width 1402 height 676
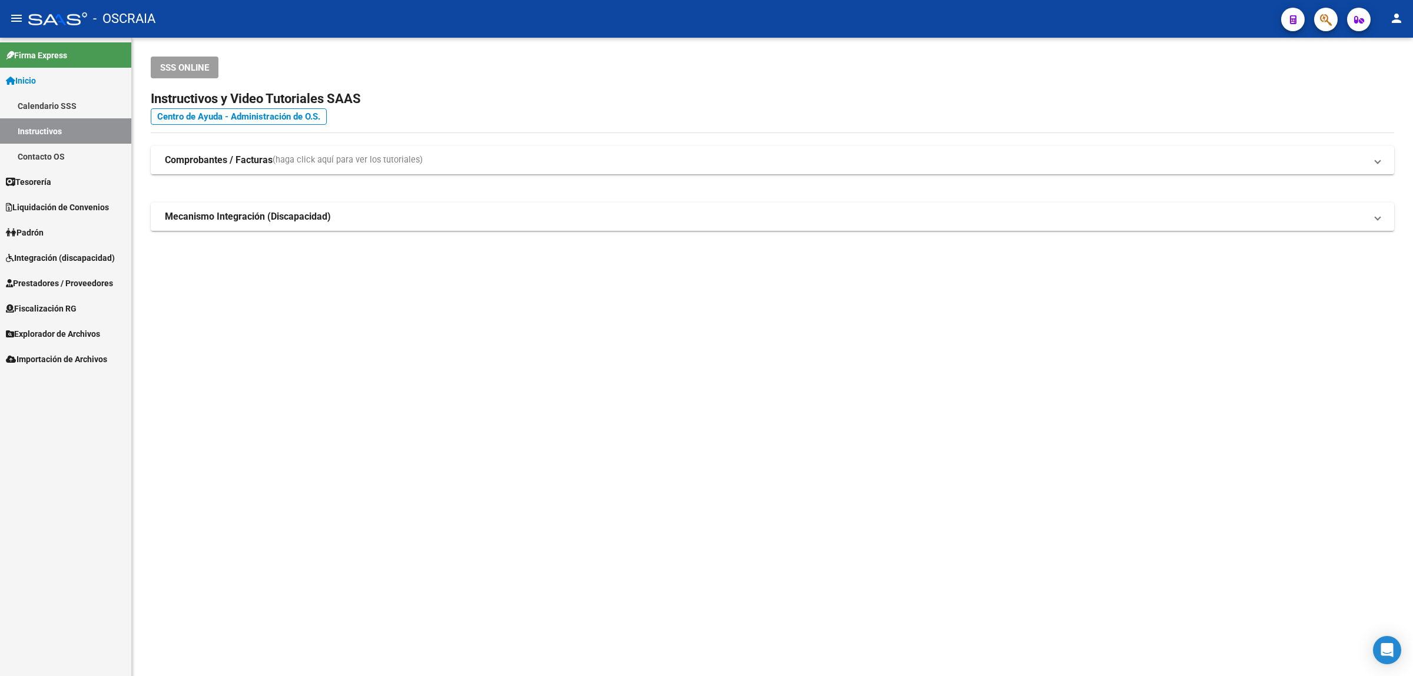
click at [1319, 24] on button "button" at bounding box center [1326, 20] width 24 height 24
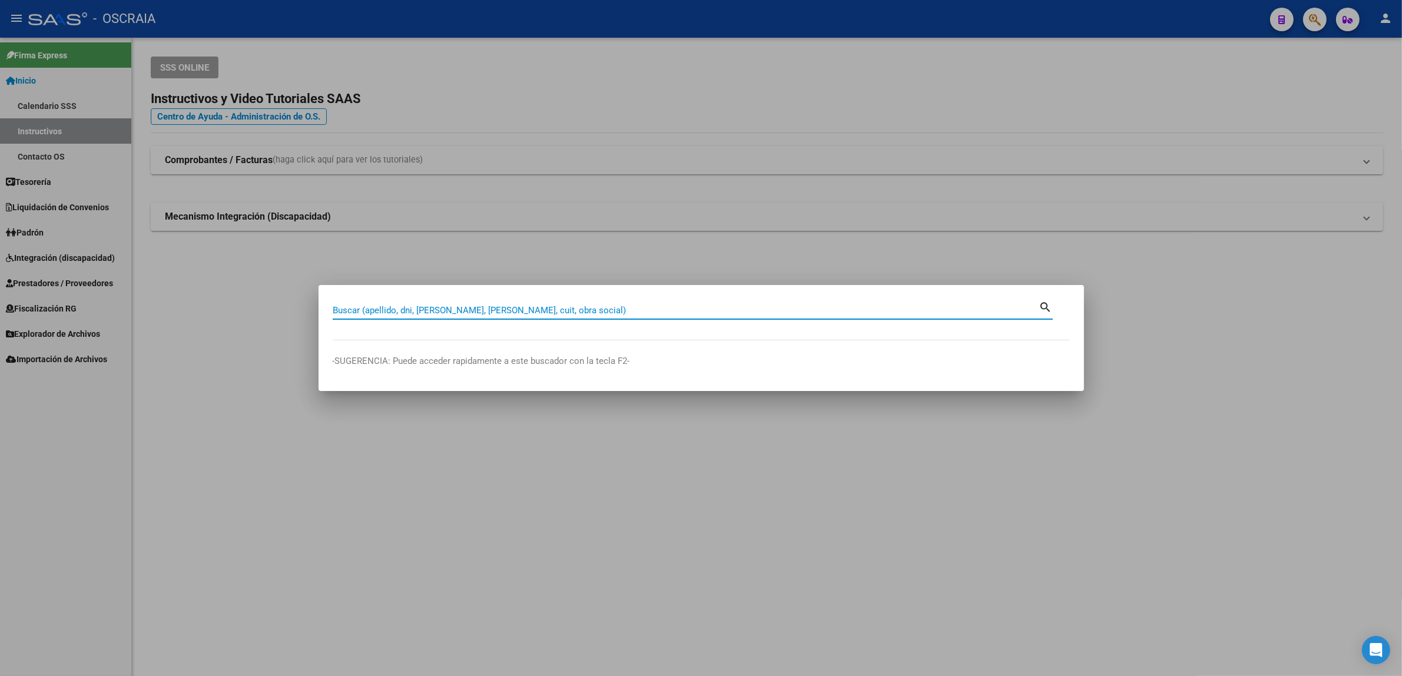
paste input "46691826"
type input "46691826"
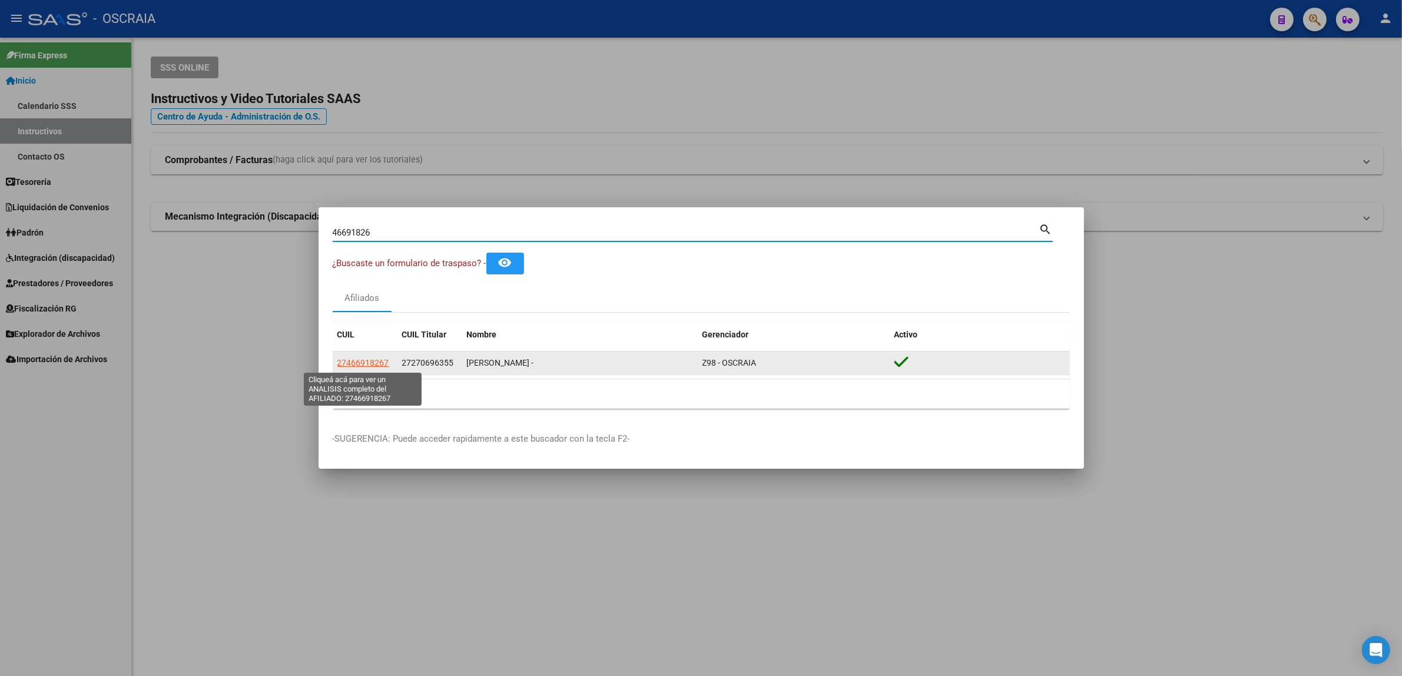
click at [362, 362] on span "27466918267" at bounding box center [363, 362] width 52 height 9
type textarea "27466918267"
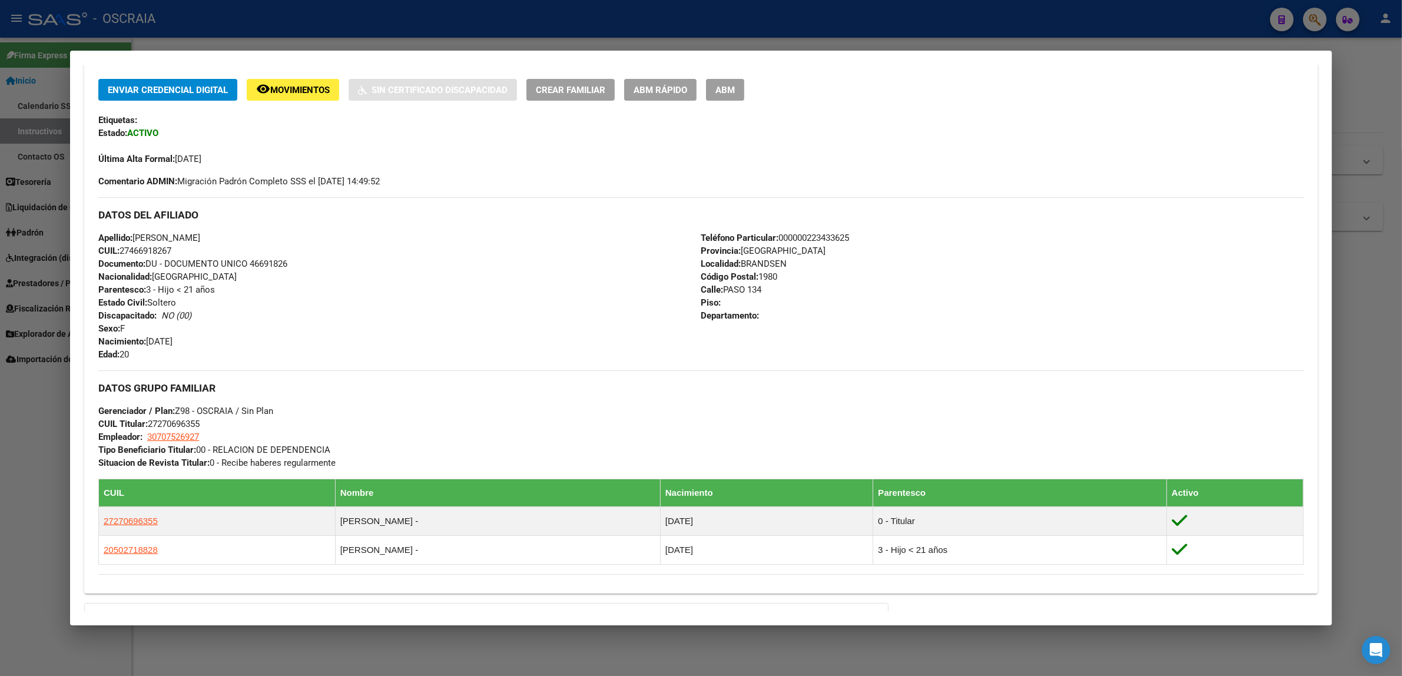
scroll to position [412, 0]
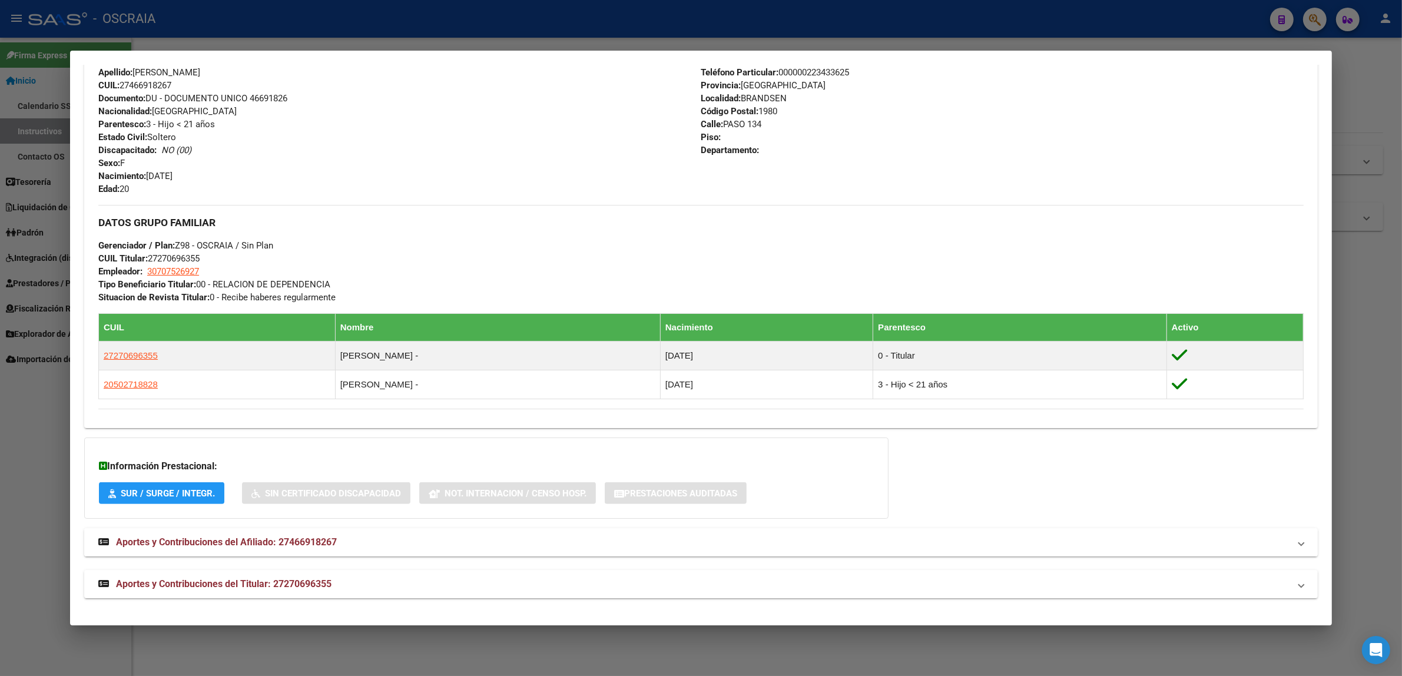
click at [336, 552] on mat-expansion-panel-header "Aportes y Contribuciones del Afiliado: 27466918267" at bounding box center [700, 542] width 1233 height 28
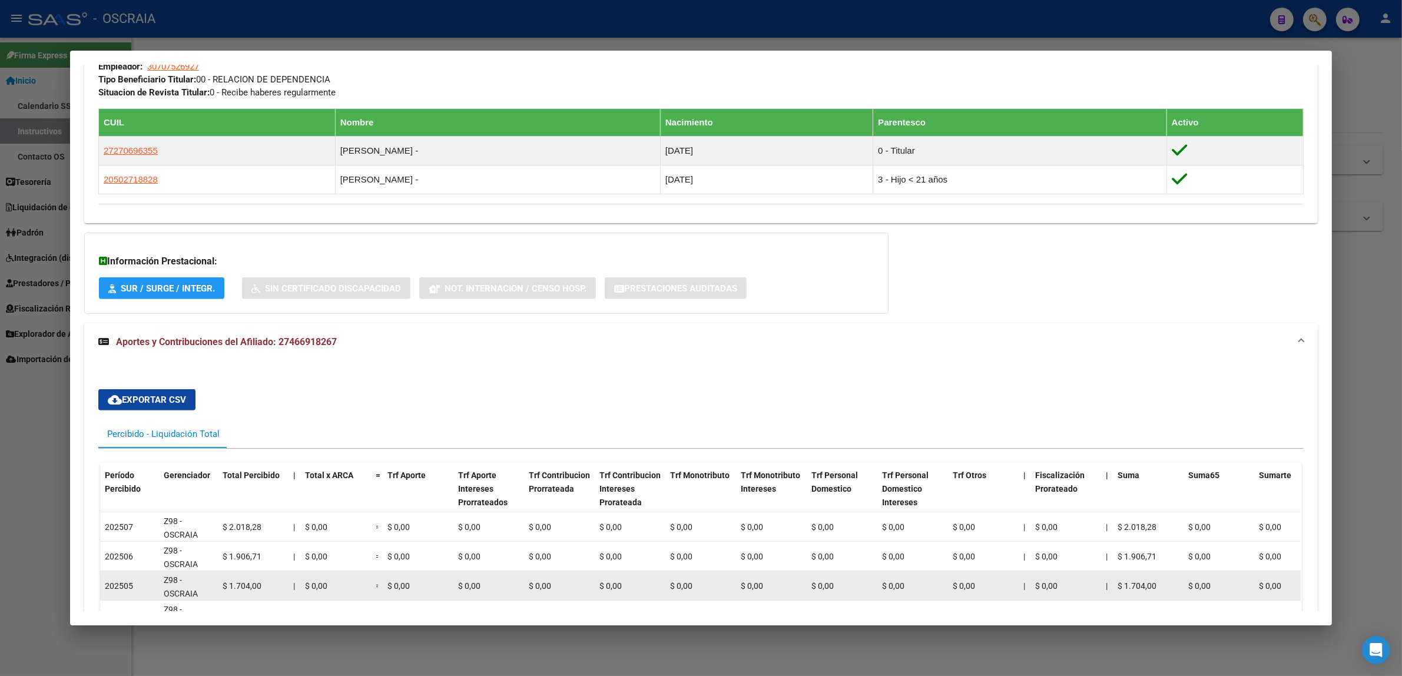
scroll to position [940, 0]
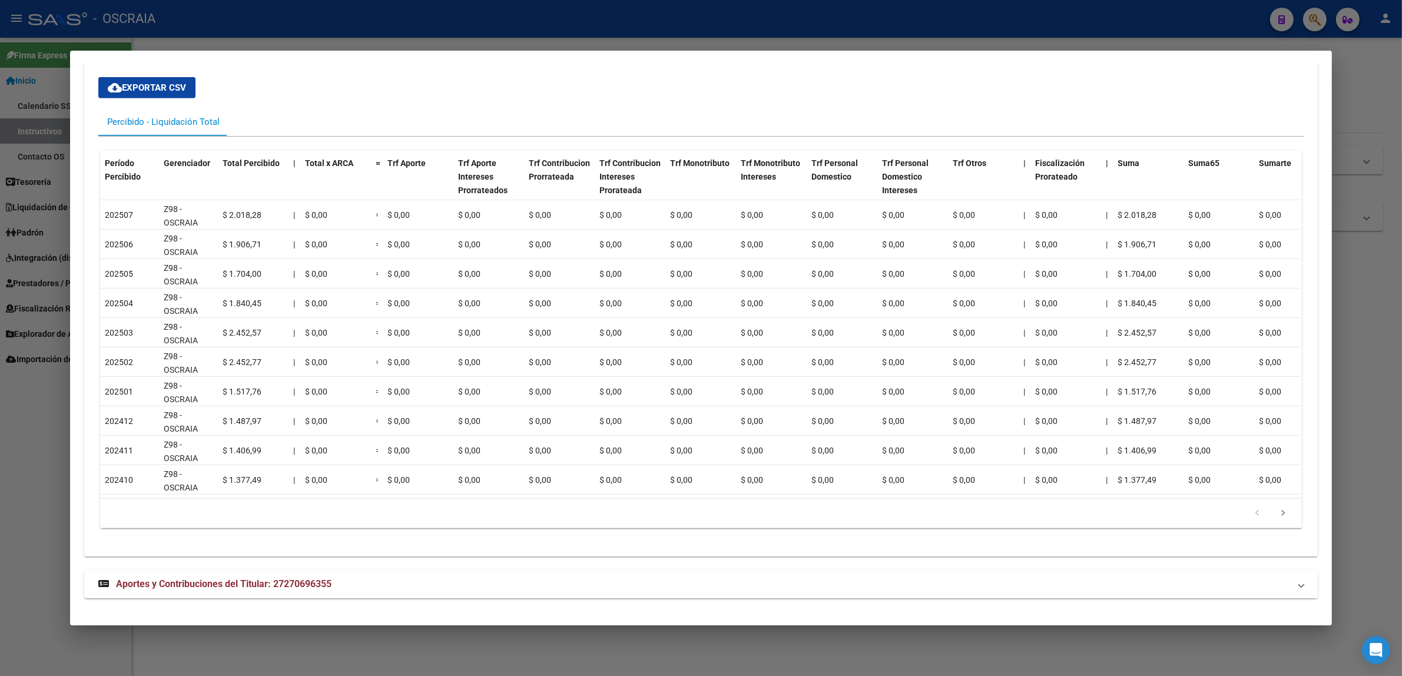
click at [289, 578] on span "Aportes y Contribuciones del Titular: 27270696355" at bounding box center [223, 583] width 215 height 11
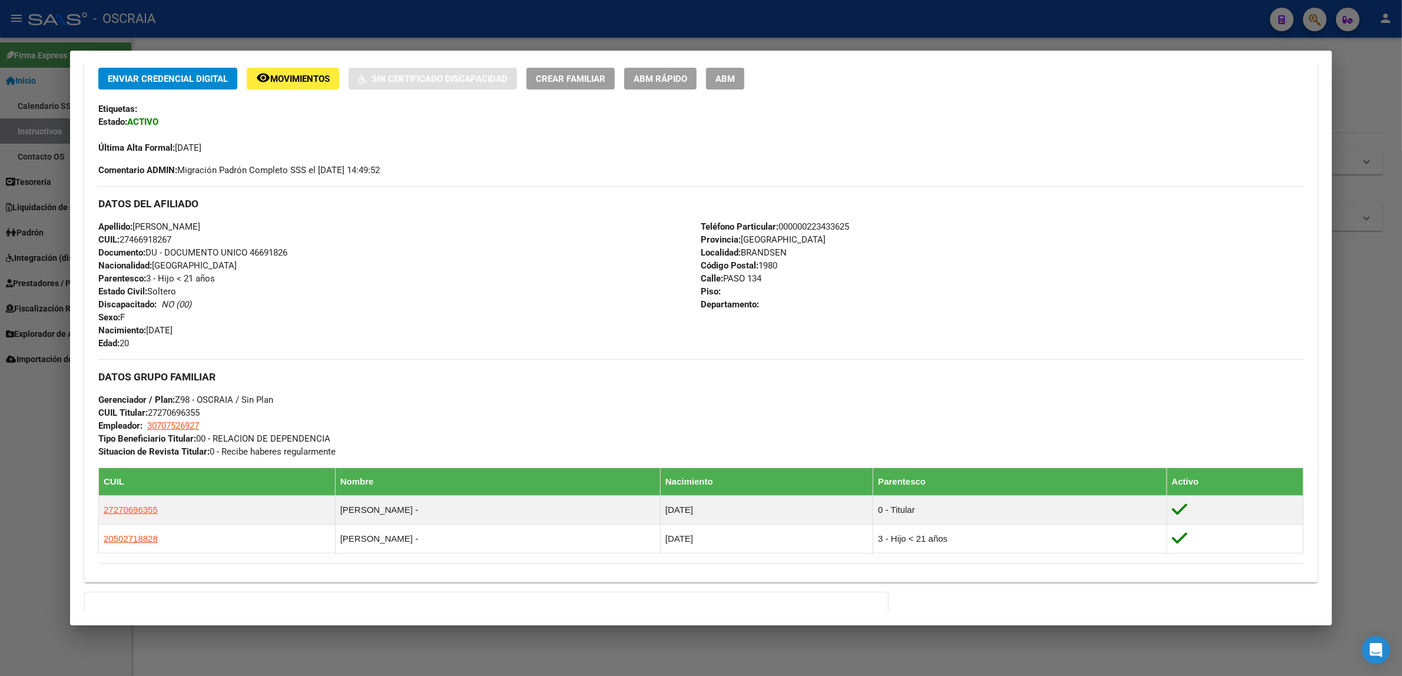
scroll to position [0, 0]
